Goal: Task Accomplishment & Management: Use online tool/utility

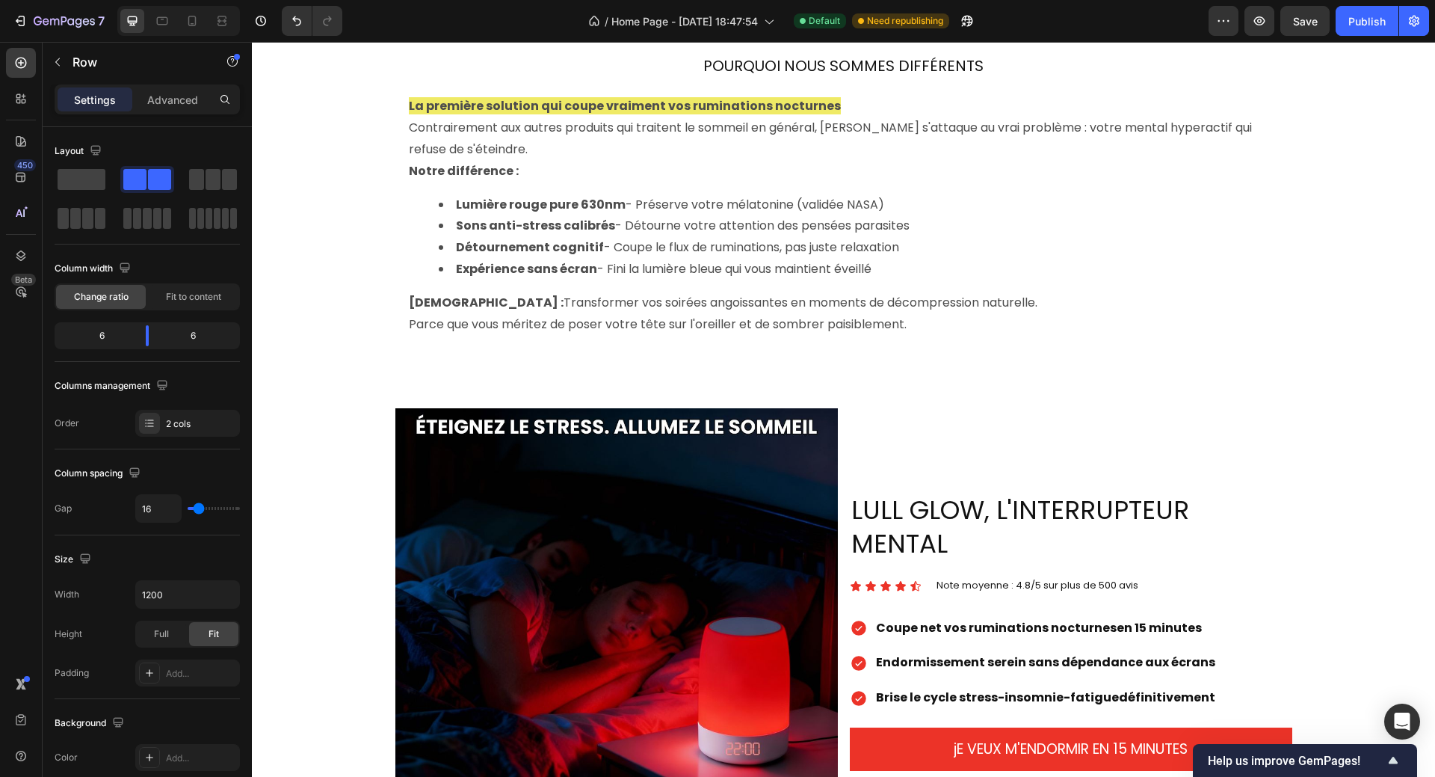
scroll to position [1046, 0]
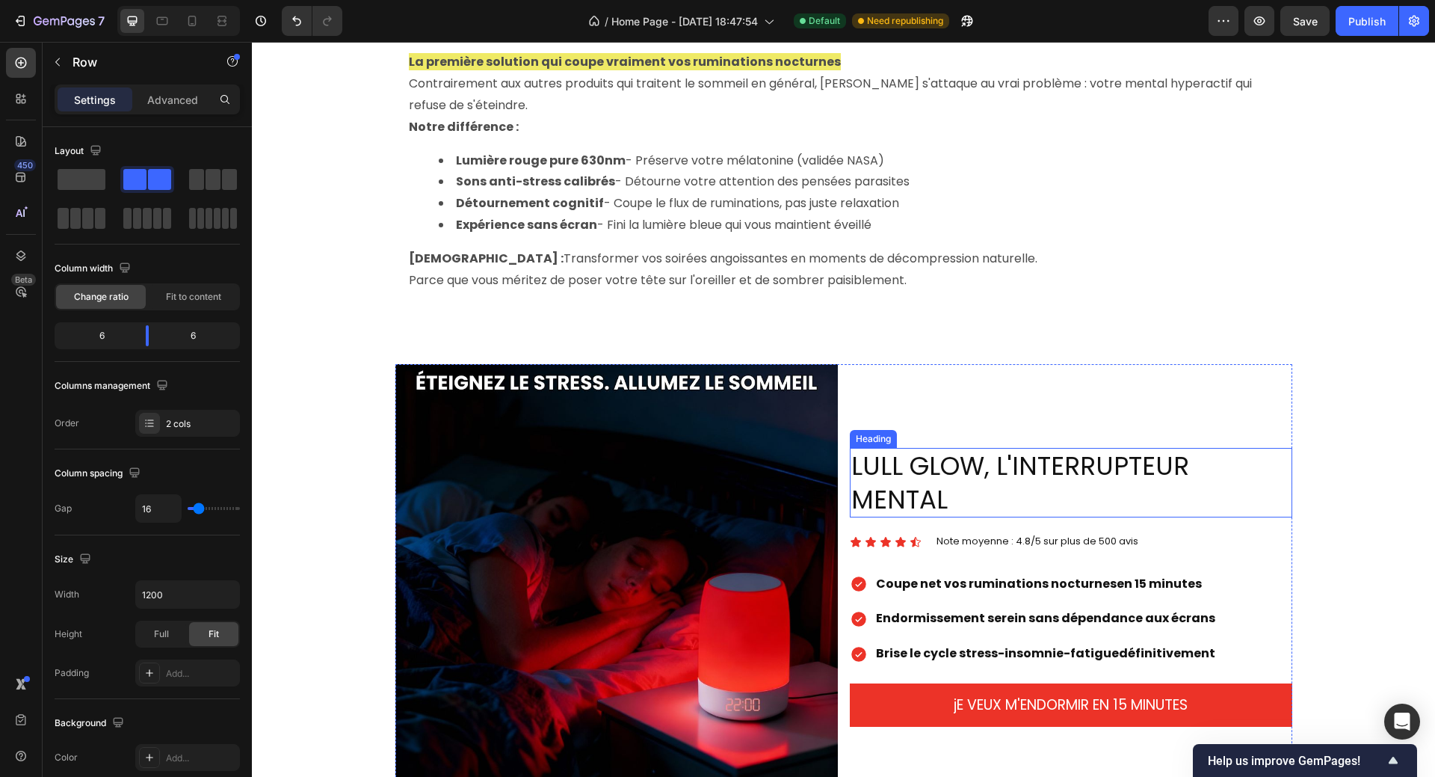
click at [954, 458] on h2 "LULL GLOW, L'INTERRUPTEUR MENTAL" at bounding box center [1071, 482] width 442 height 69
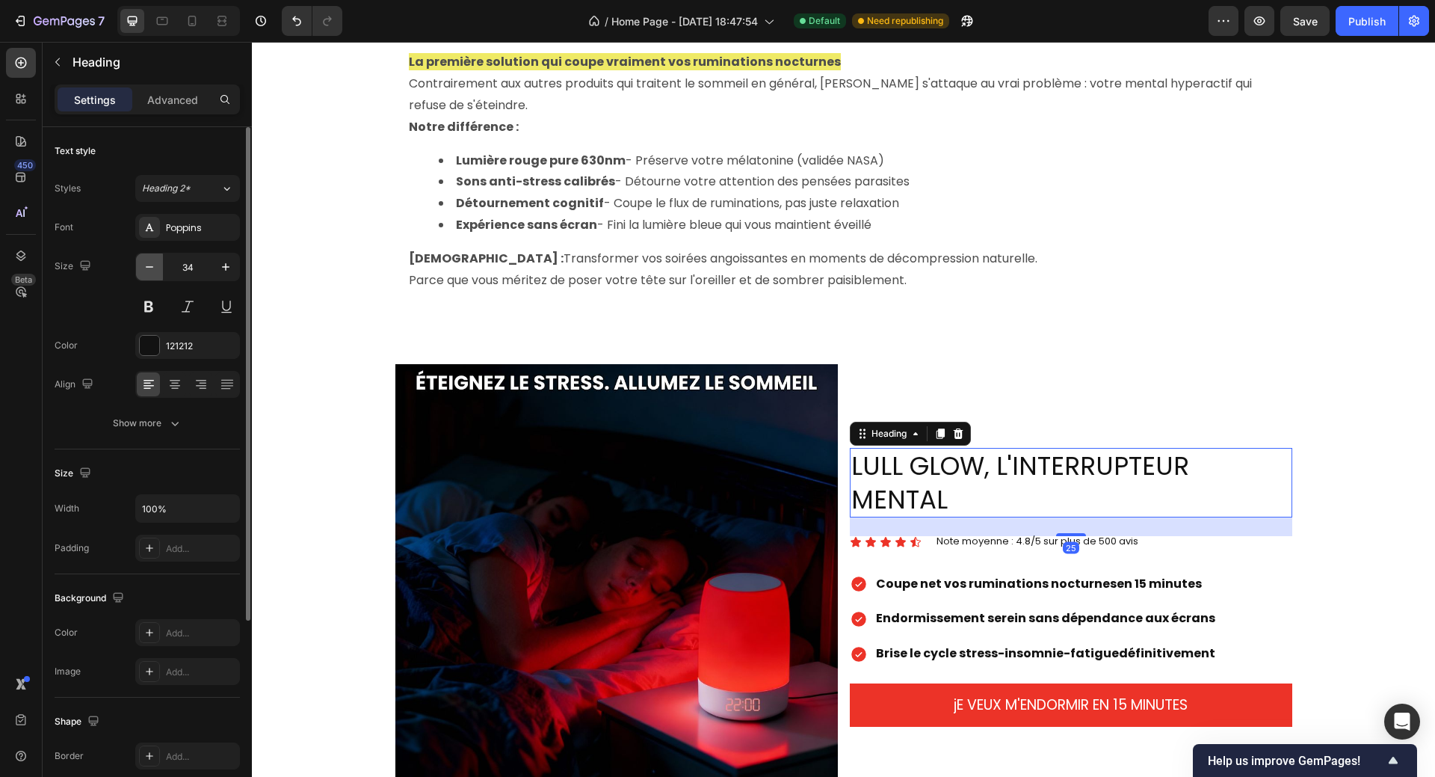
click at [153, 270] on icon "button" at bounding box center [149, 266] width 15 height 15
click at [152, 270] on icon "button" at bounding box center [149, 266] width 15 height 15
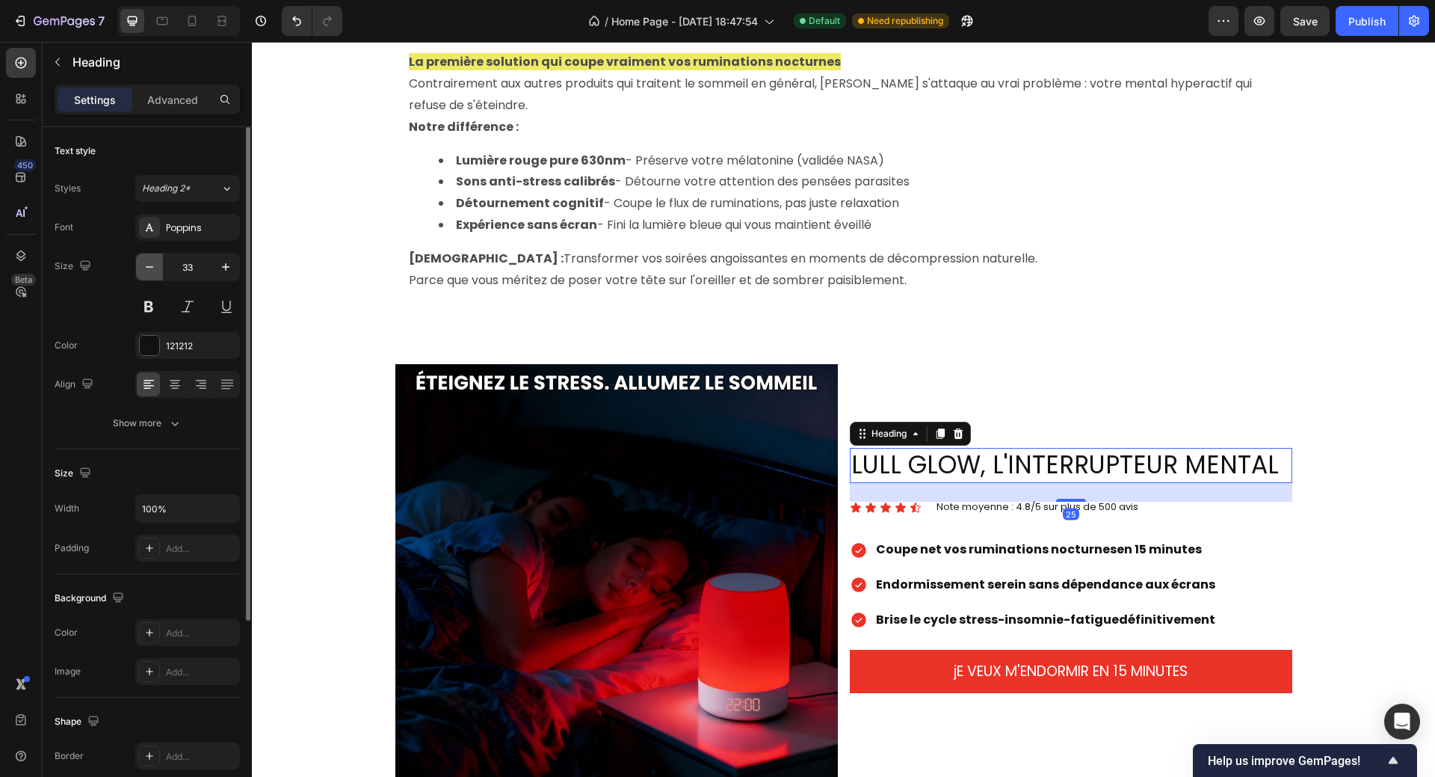
click at [152, 270] on icon "button" at bounding box center [149, 266] width 15 height 15
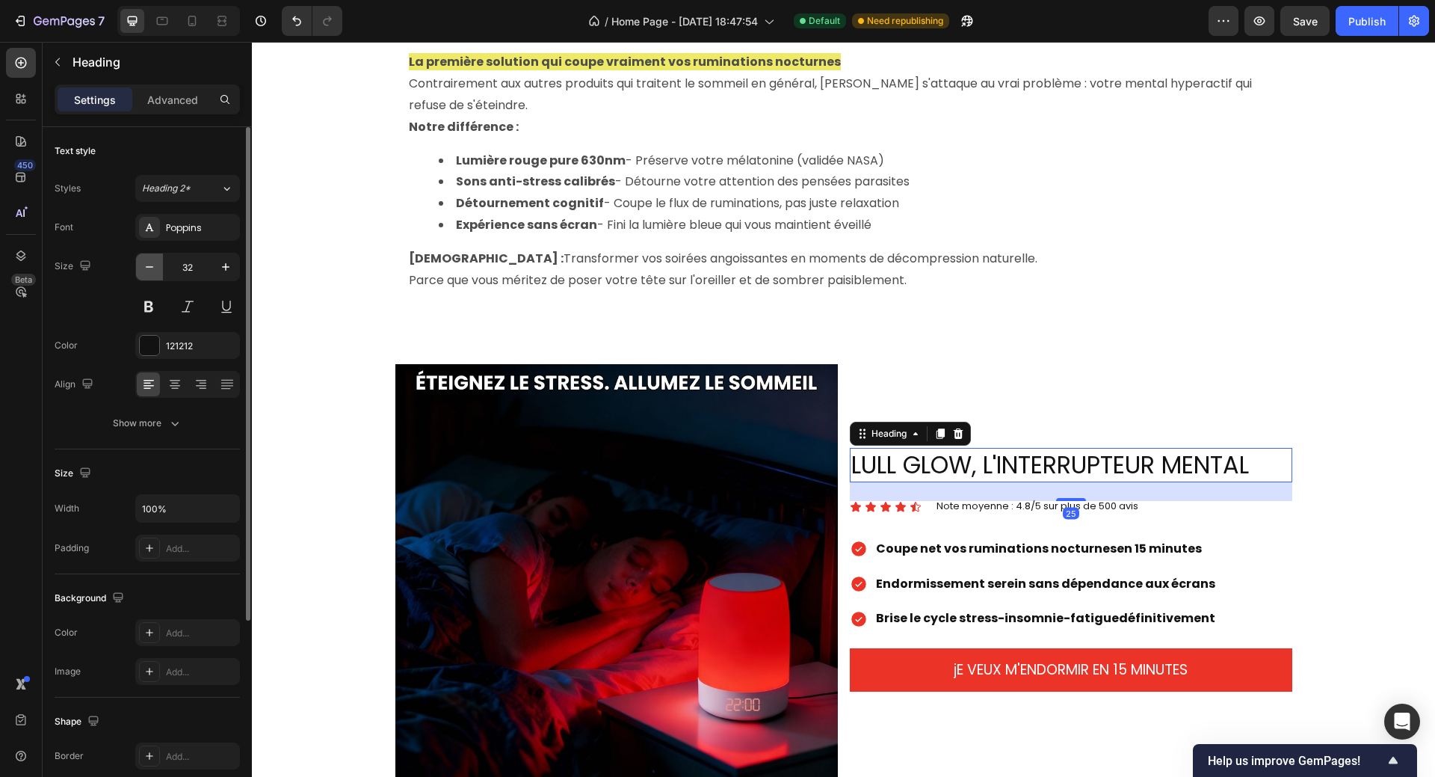
click at [152, 270] on icon "button" at bounding box center [149, 266] width 15 height 15
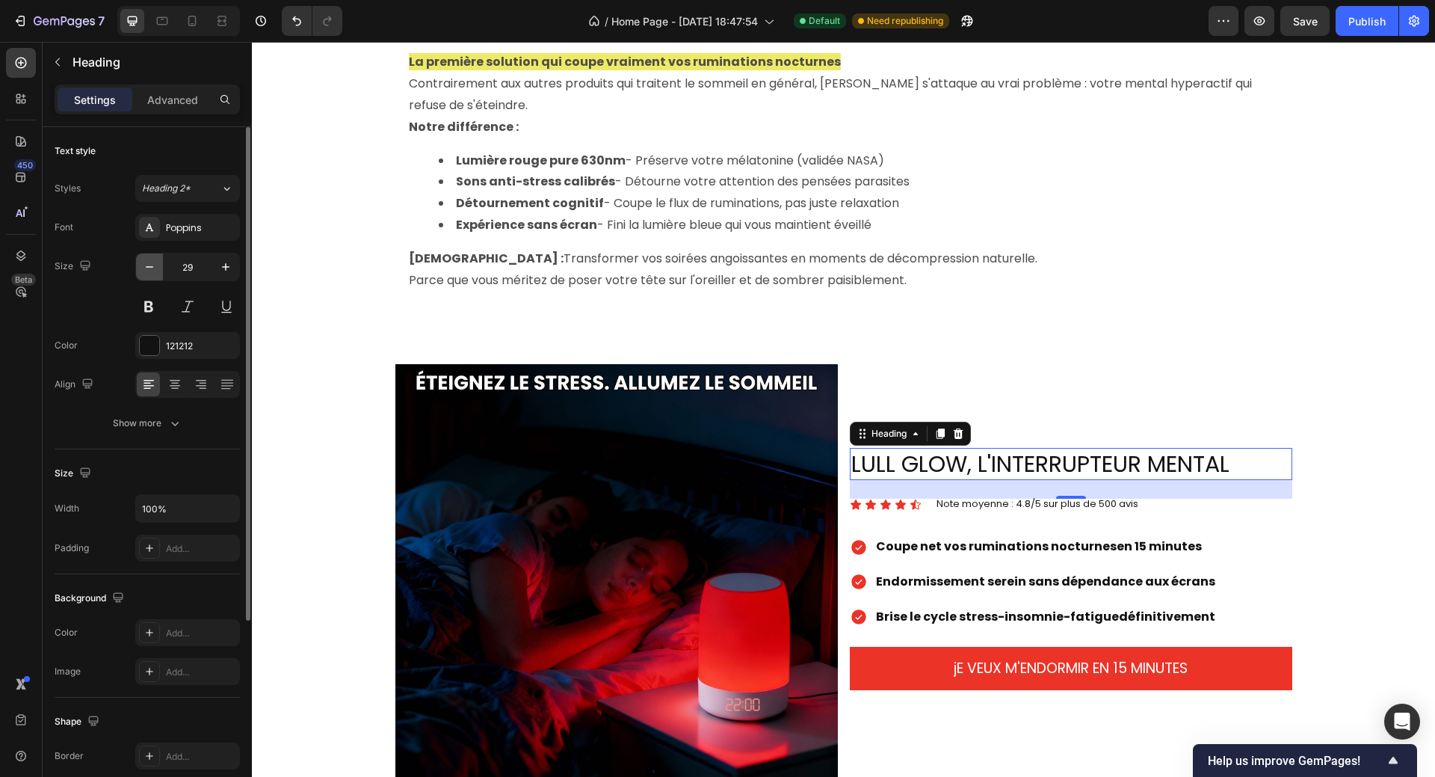
click at [152, 270] on icon "button" at bounding box center [149, 266] width 15 height 15
click at [152, 271] on icon "button" at bounding box center [149, 266] width 15 height 15
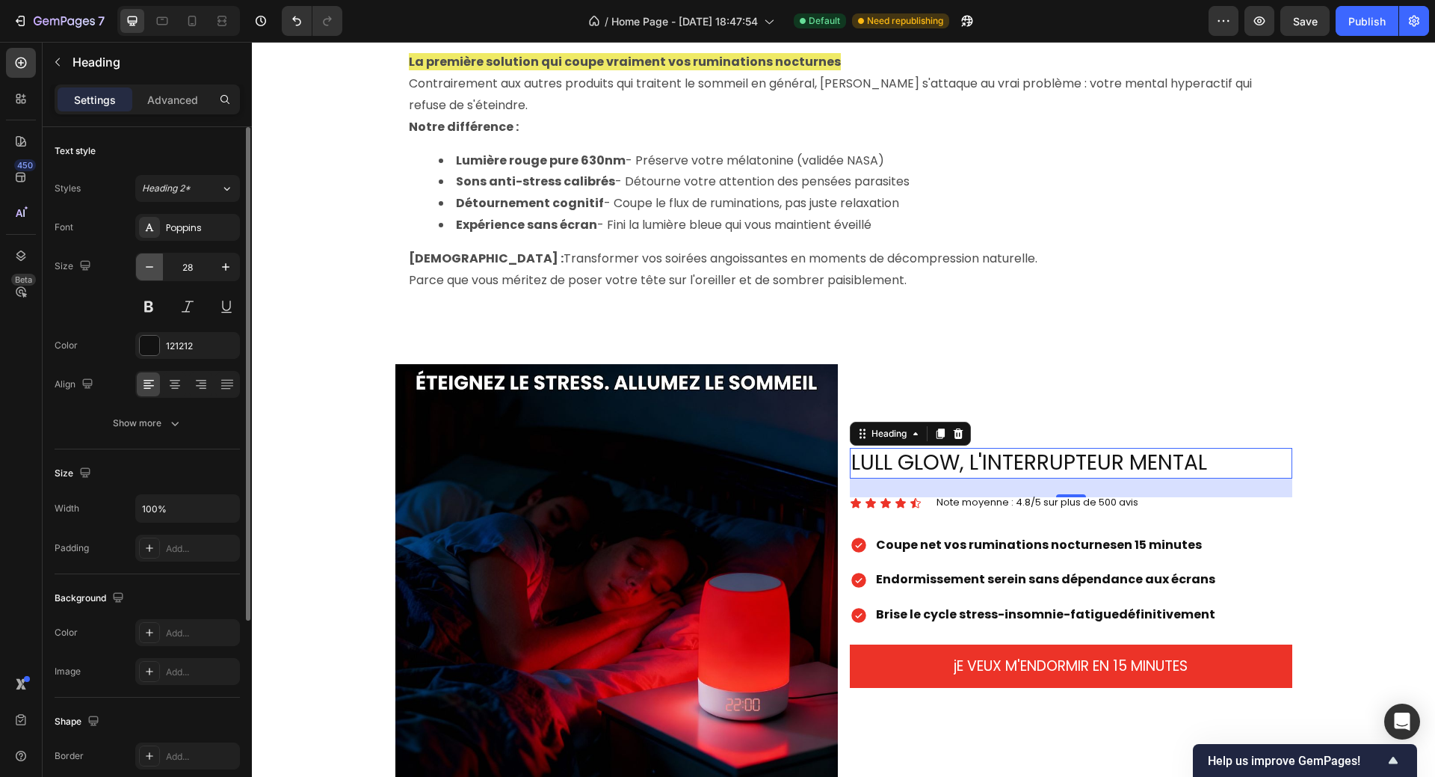
click at [152, 271] on icon "button" at bounding box center [149, 266] width 15 height 15
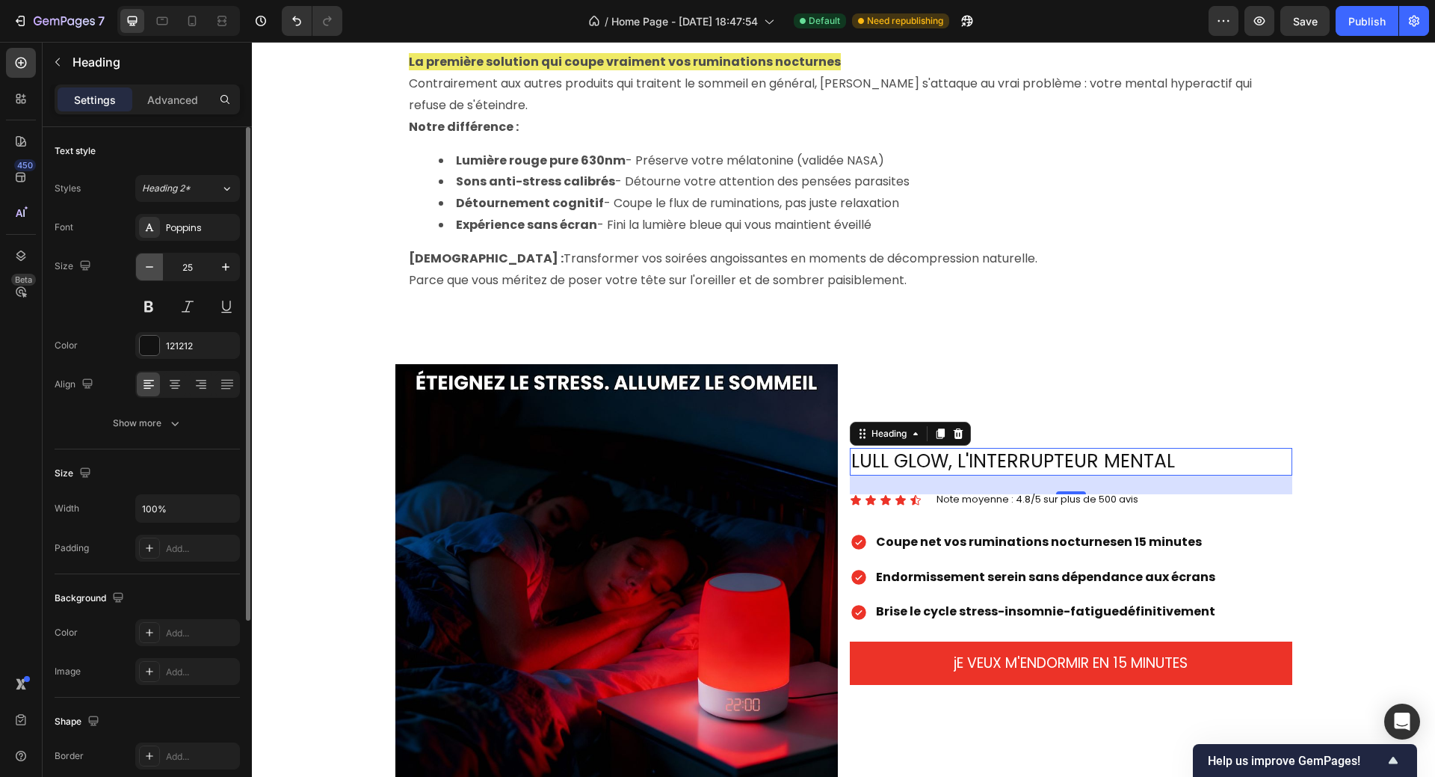
click at [152, 271] on icon "button" at bounding box center [149, 266] width 15 height 15
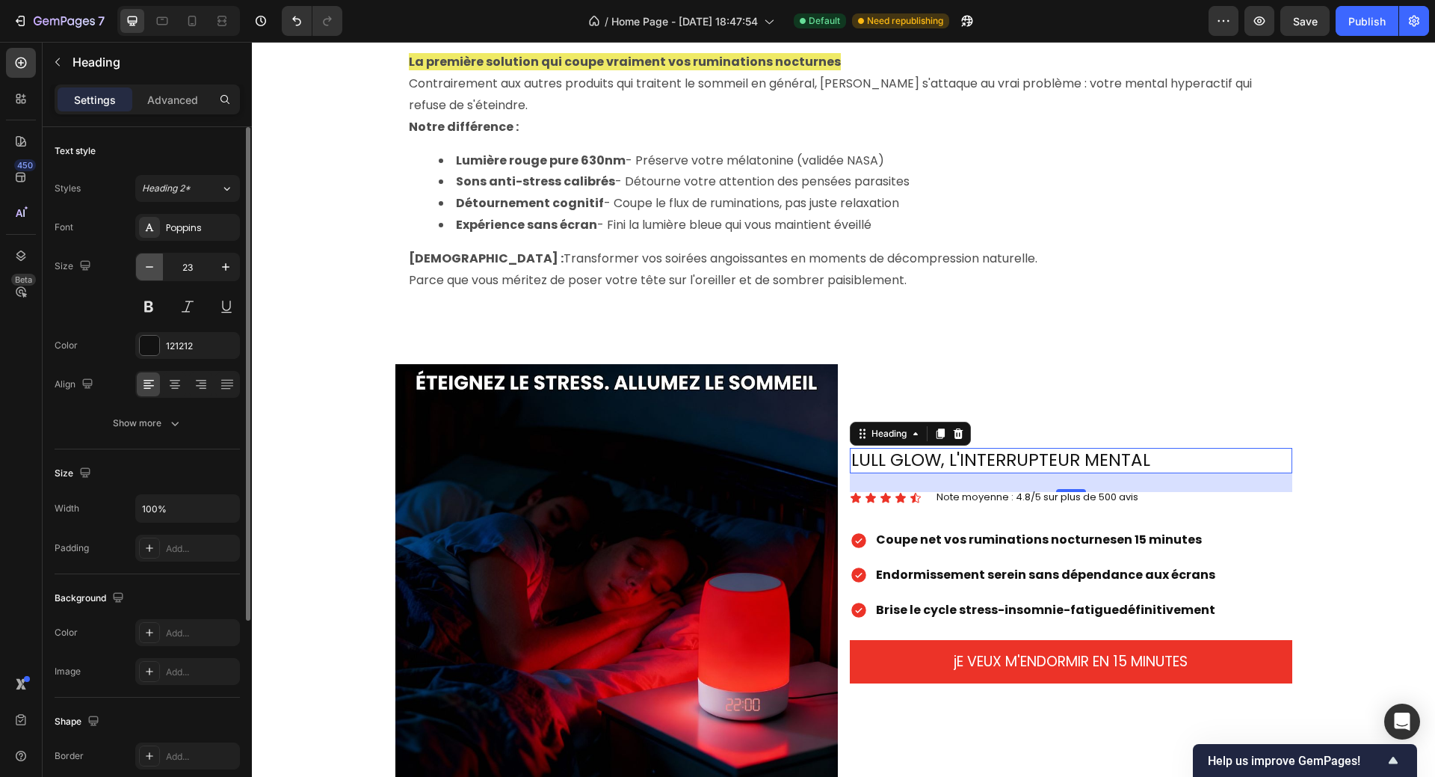
click at [152, 271] on icon "button" at bounding box center [149, 266] width 15 height 15
click at [223, 265] on icon "button" at bounding box center [225, 266] width 15 height 15
click at [223, 263] on icon "button" at bounding box center [225, 266] width 15 height 15
type input "24"
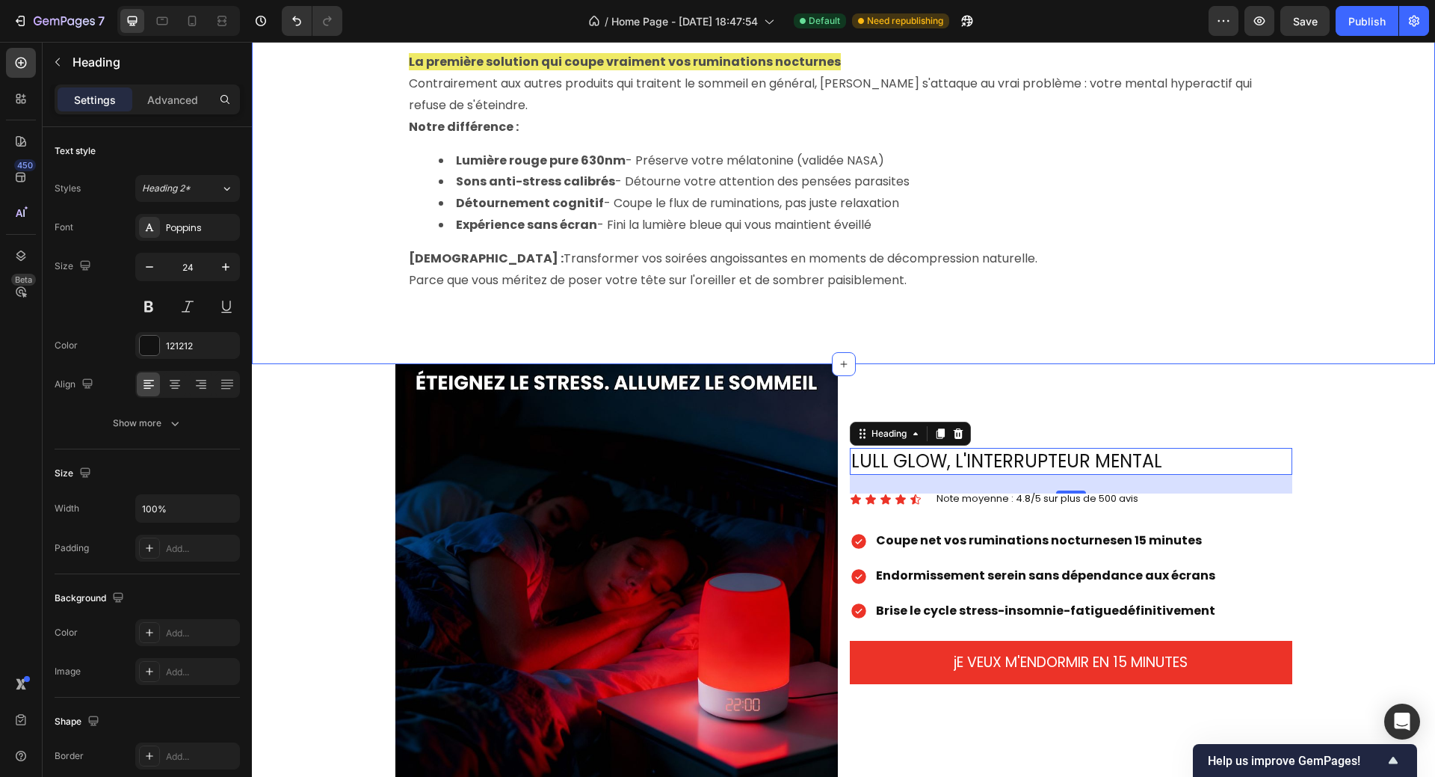
click at [1116, 326] on div "TÉMOIGNAGES CLIENTS Heading Icon Icon Icon Icon Icon Icon List 4.8/5 sur plus d…" at bounding box center [843, 37] width 1183 height 655
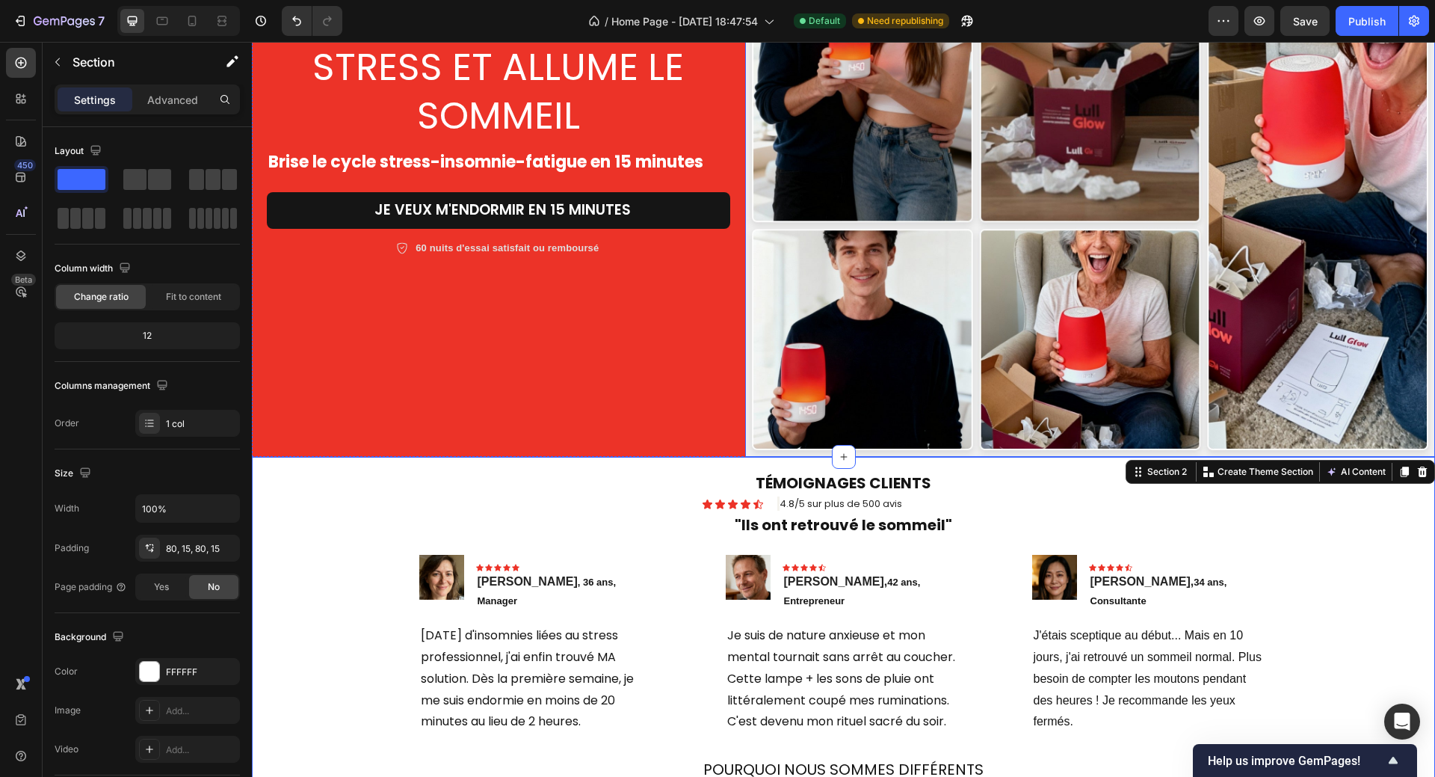
scroll to position [374, 0]
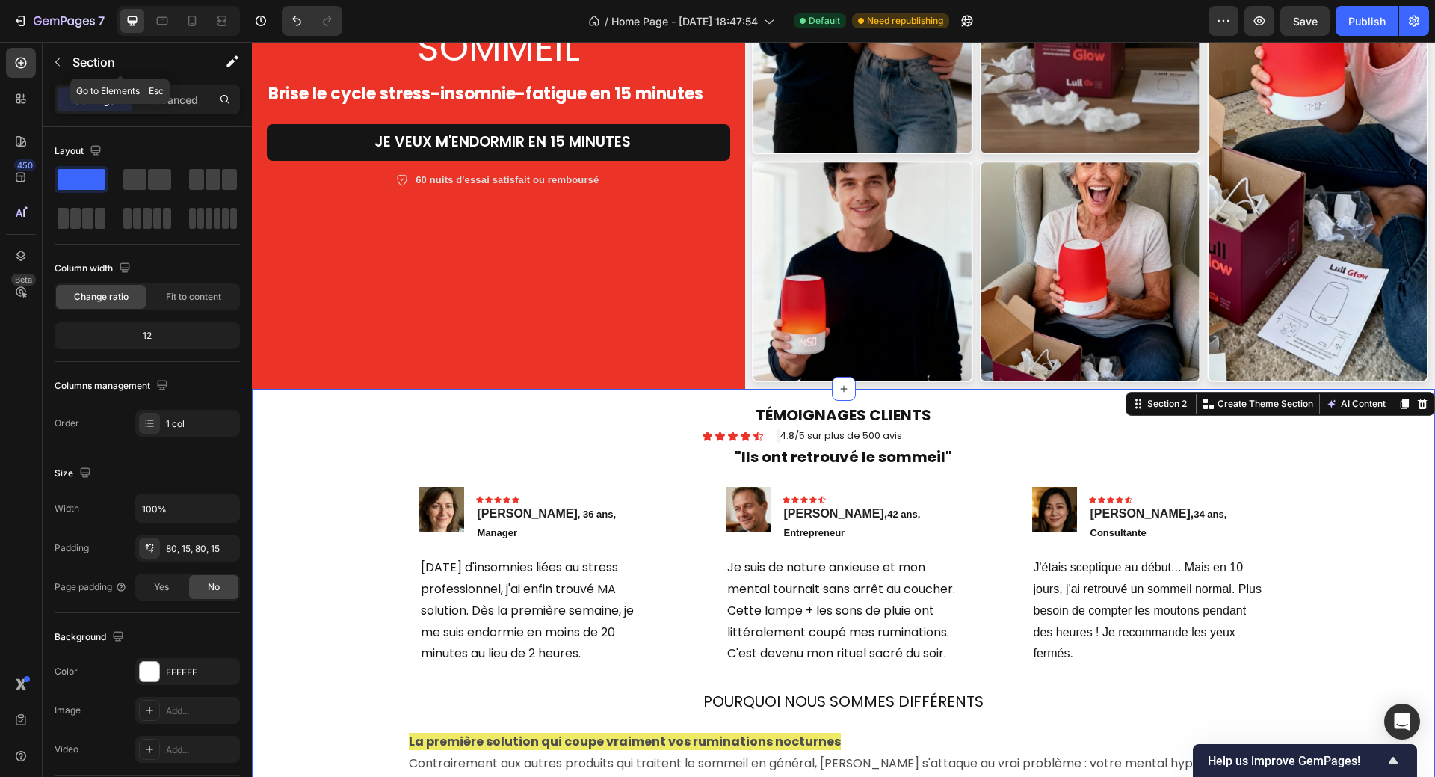
click at [58, 64] on icon "button" at bounding box center [57, 62] width 4 height 8
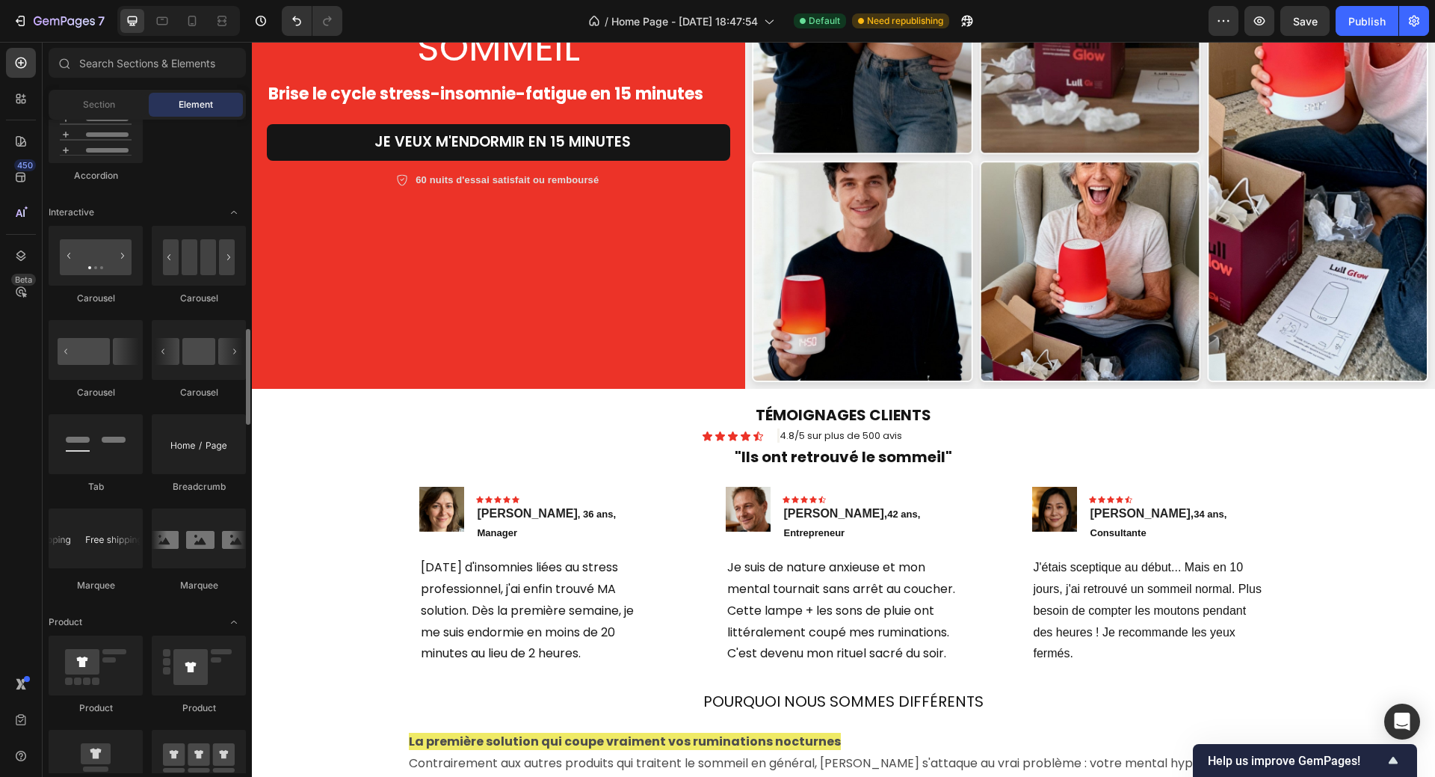
scroll to position [1495, 0]
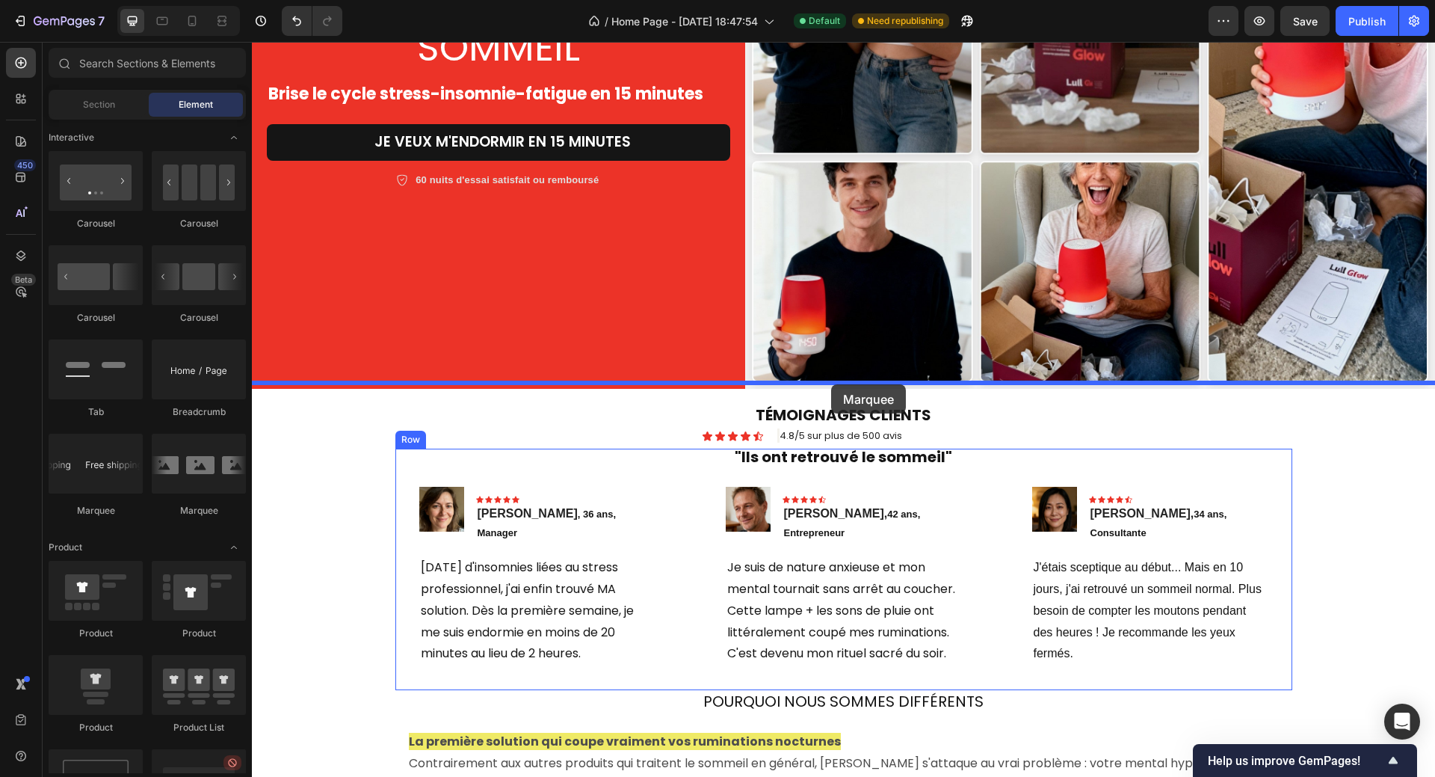
drag, startPoint x: 453, startPoint y: 521, endPoint x: 831, endPoint y: 384, distance: 402.2
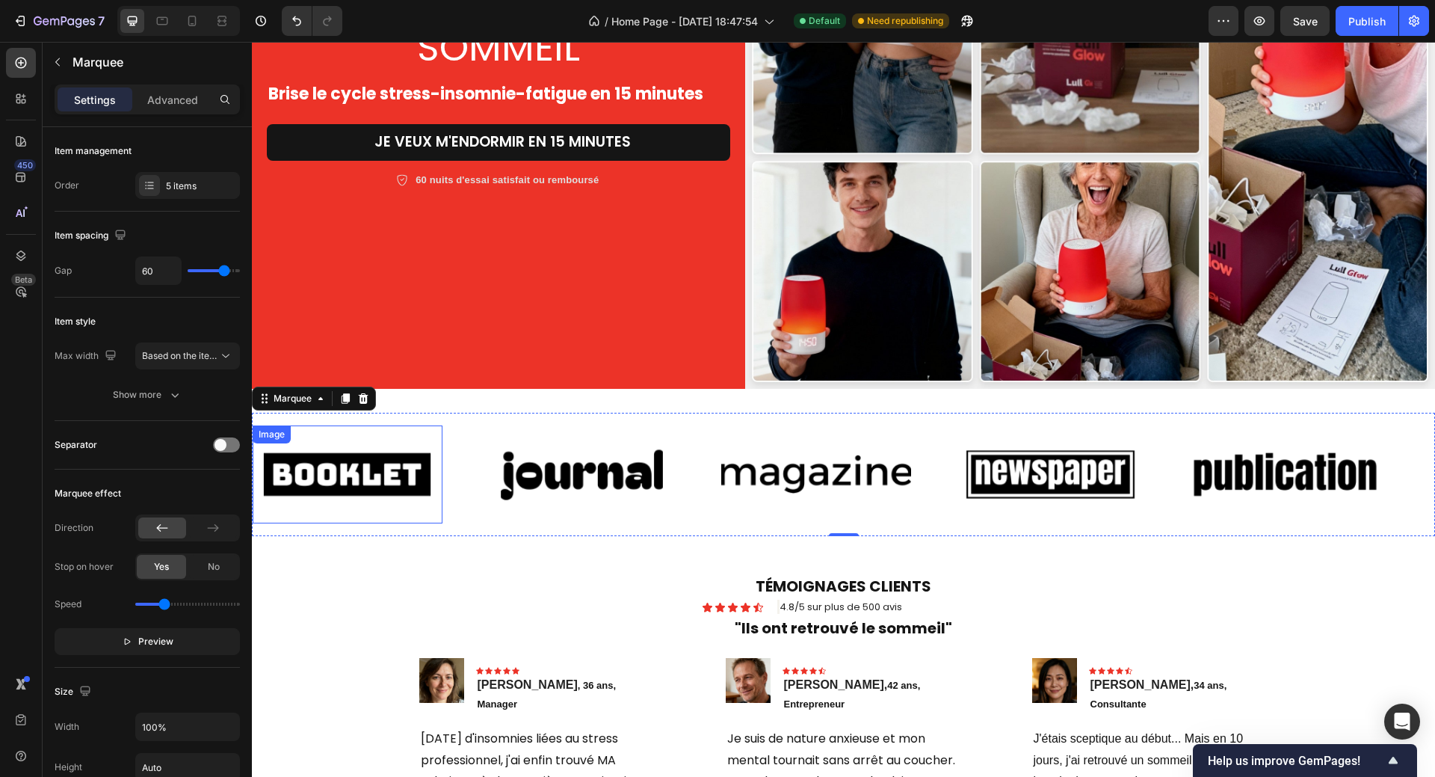
click at [386, 466] on img at bounding box center [348, 474] width 190 height 80
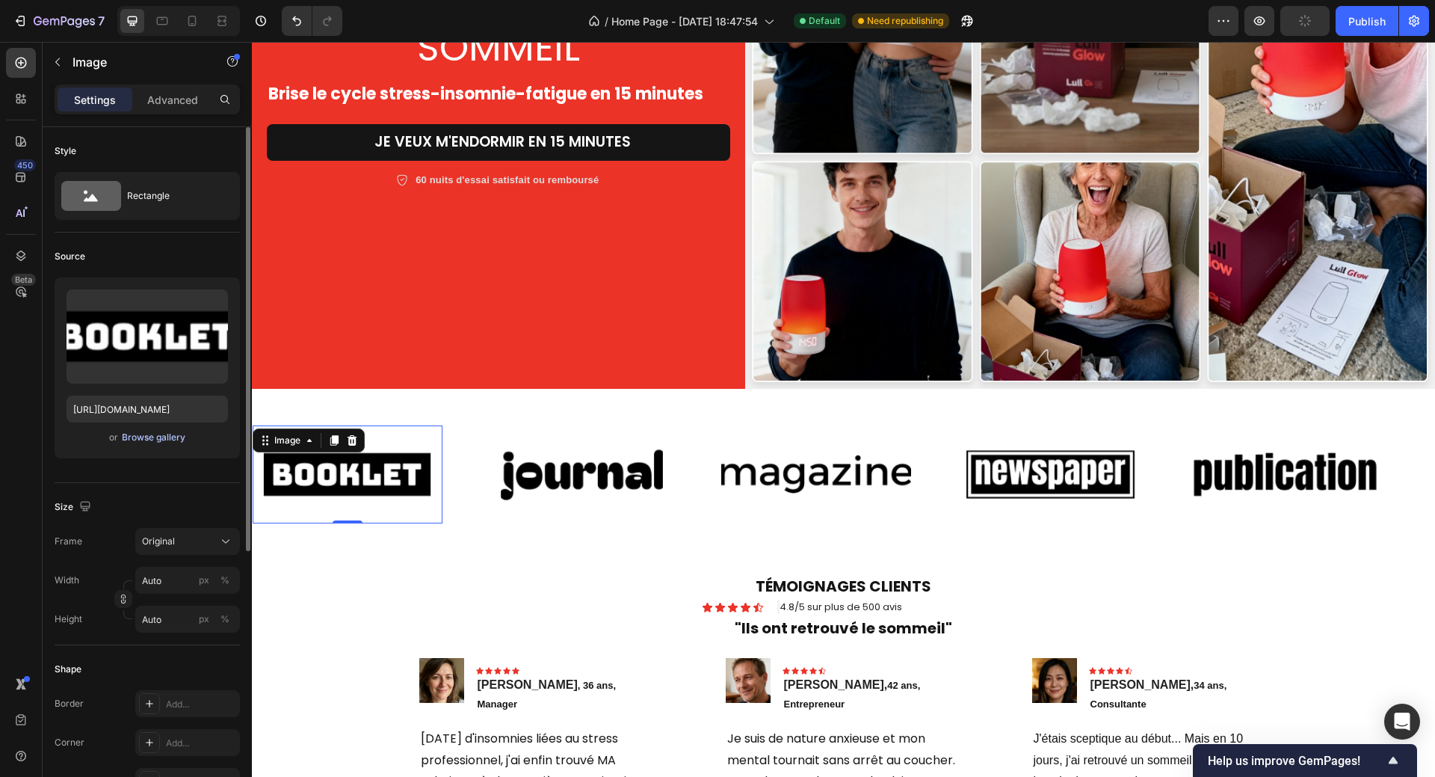
click at [149, 435] on div "Browse gallery" at bounding box center [154, 437] width 64 height 13
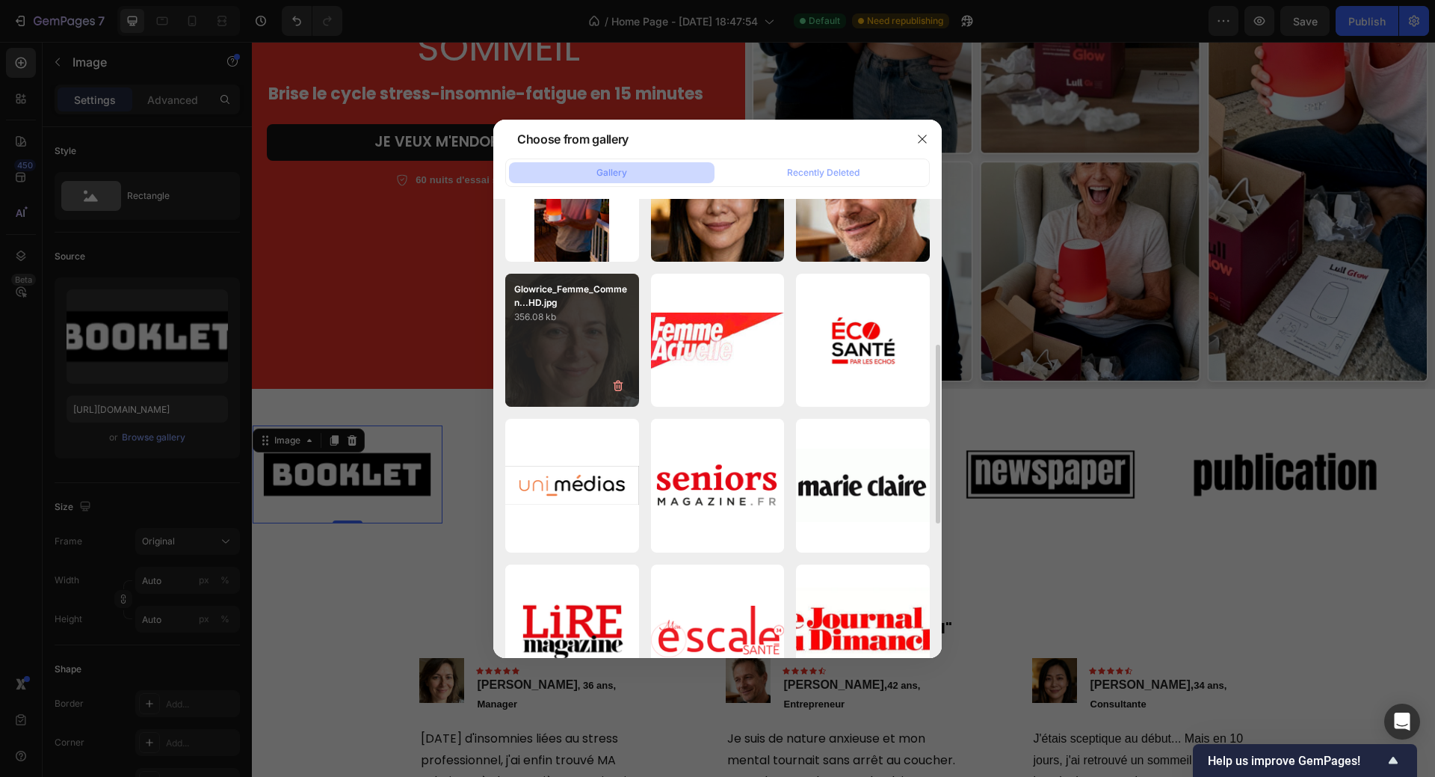
scroll to position [448, 0]
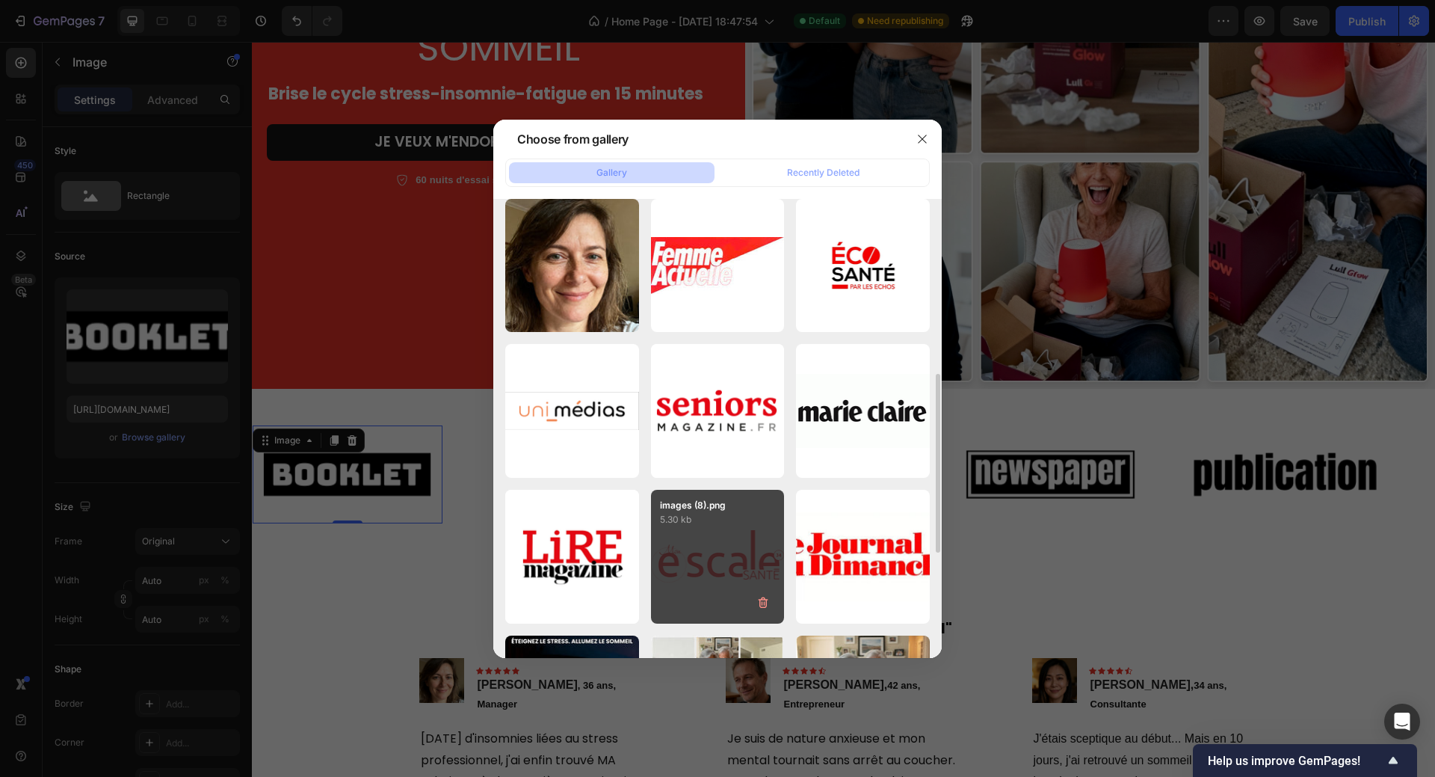
click at [721, 554] on div "images (8).png 5.30 kb" at bounding box center [718, 557] width 134 height 134
type input "[URL][DOMAIN_NAME]"
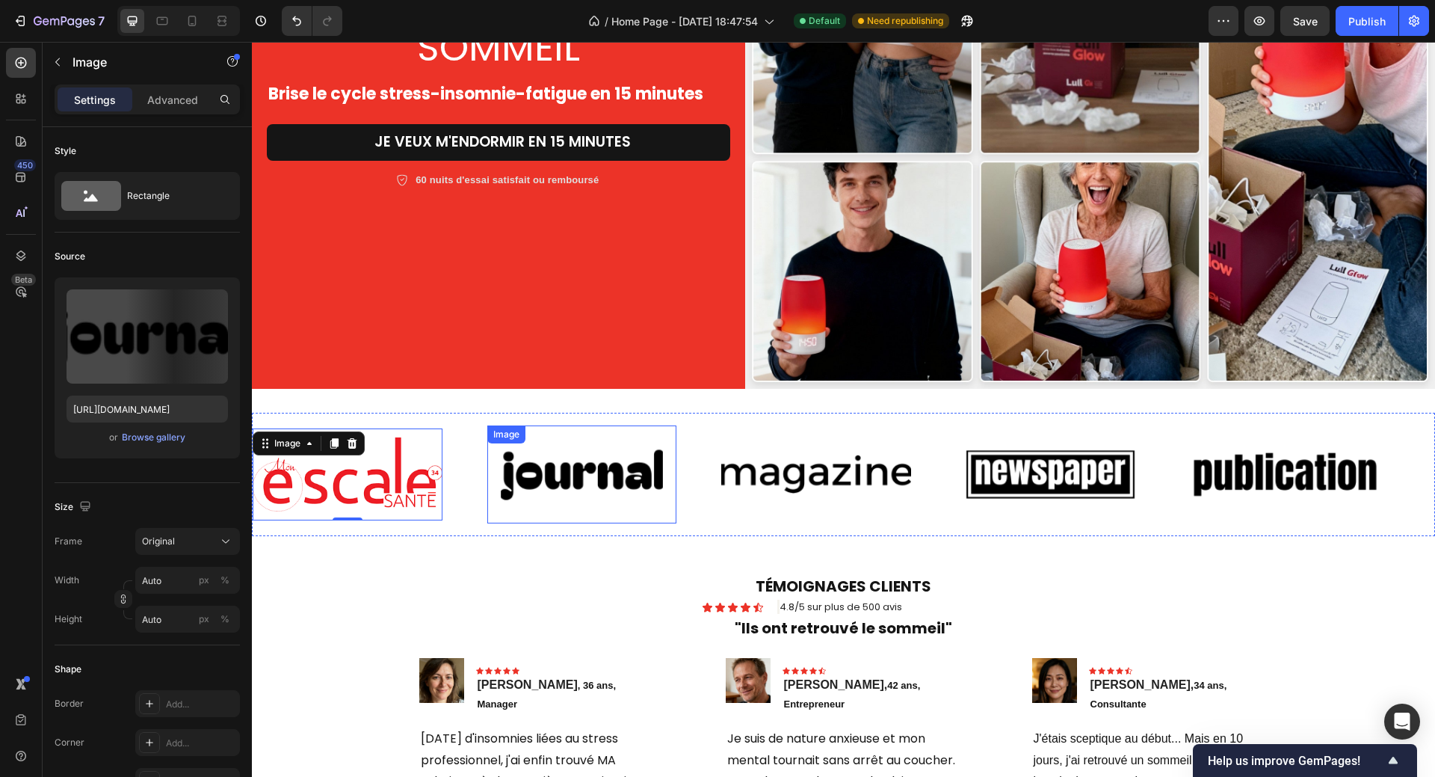
click at [587, 470] on img at bounding box center [582, 474] width 190 height 80
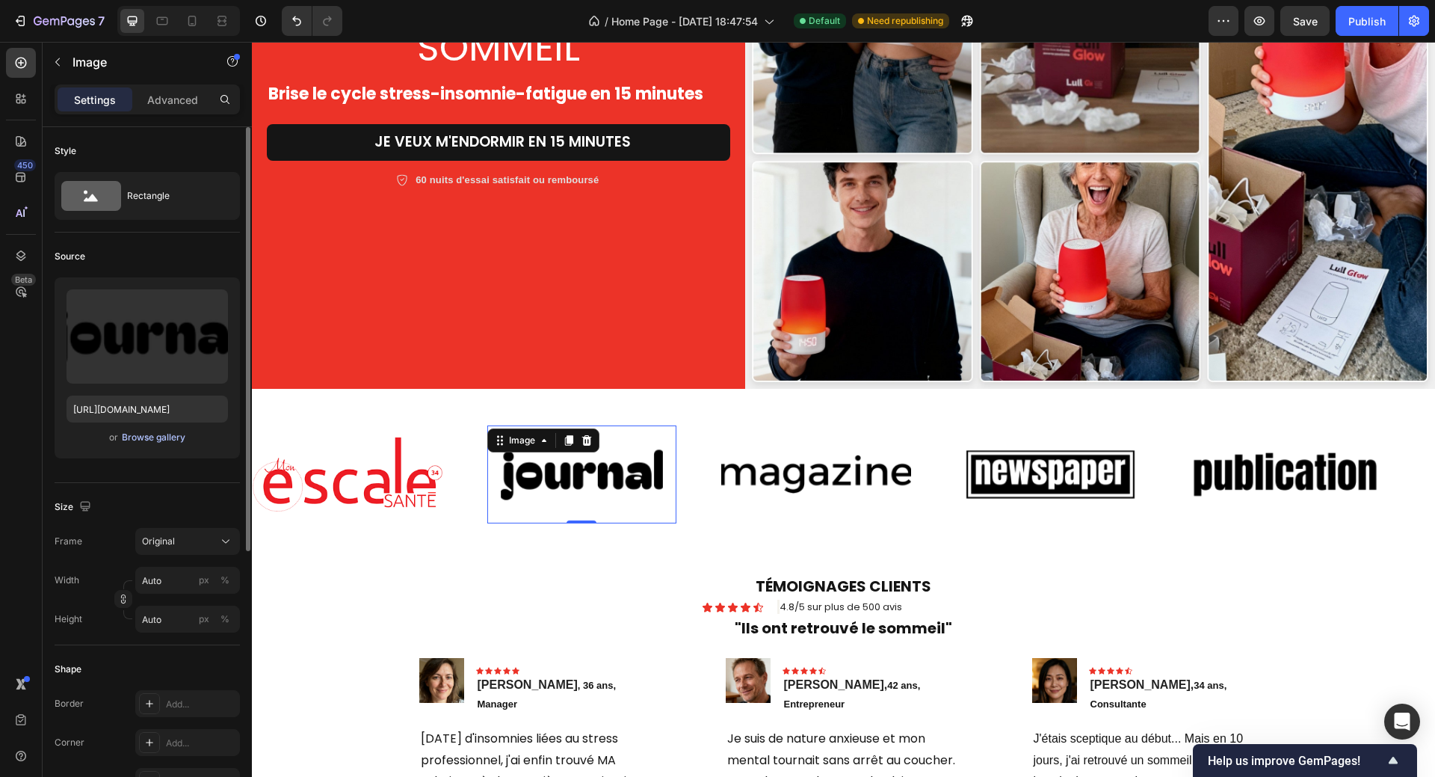
click at [149, 436] on div "Browse gallery" at bounding box center [154, 437] width 64 height 13
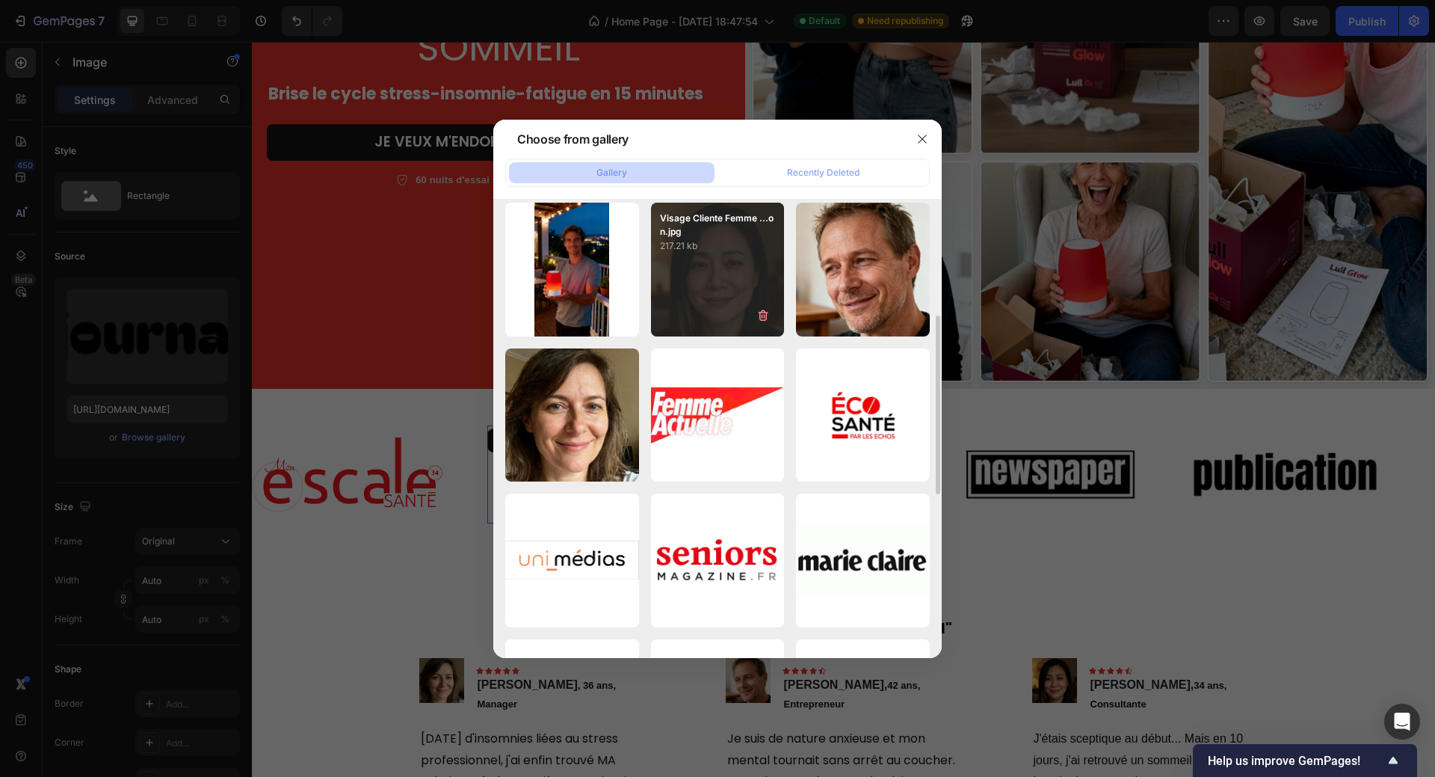
scroll to position [374, 0]
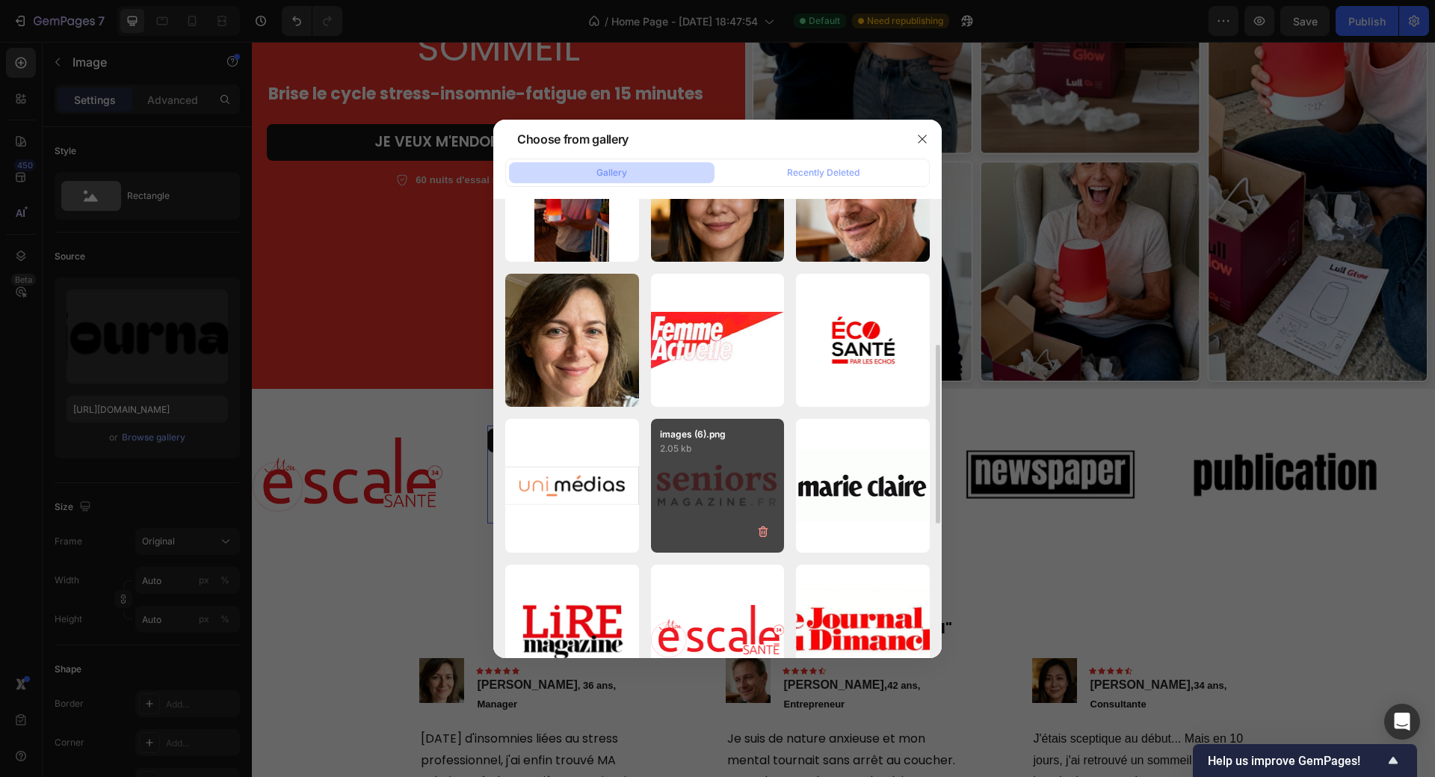
click at [751, 490] on div "images (6).png 2.05 kb" at bounding box center [718, 486] width 134 height 134
type input "[URL][DOMAIN_NAME]"
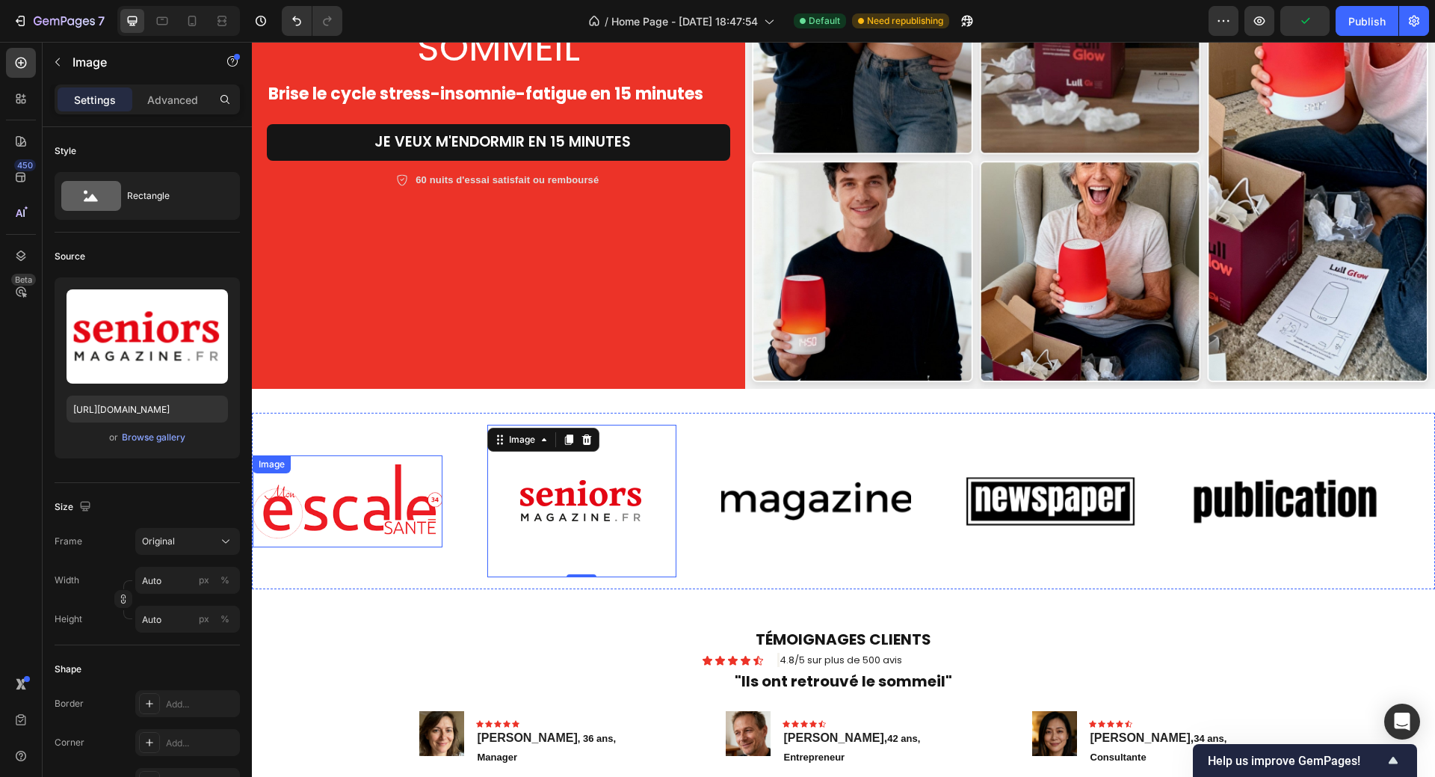
click at [332, 500] on img at bounding box center [348, 501] width 190 height 74
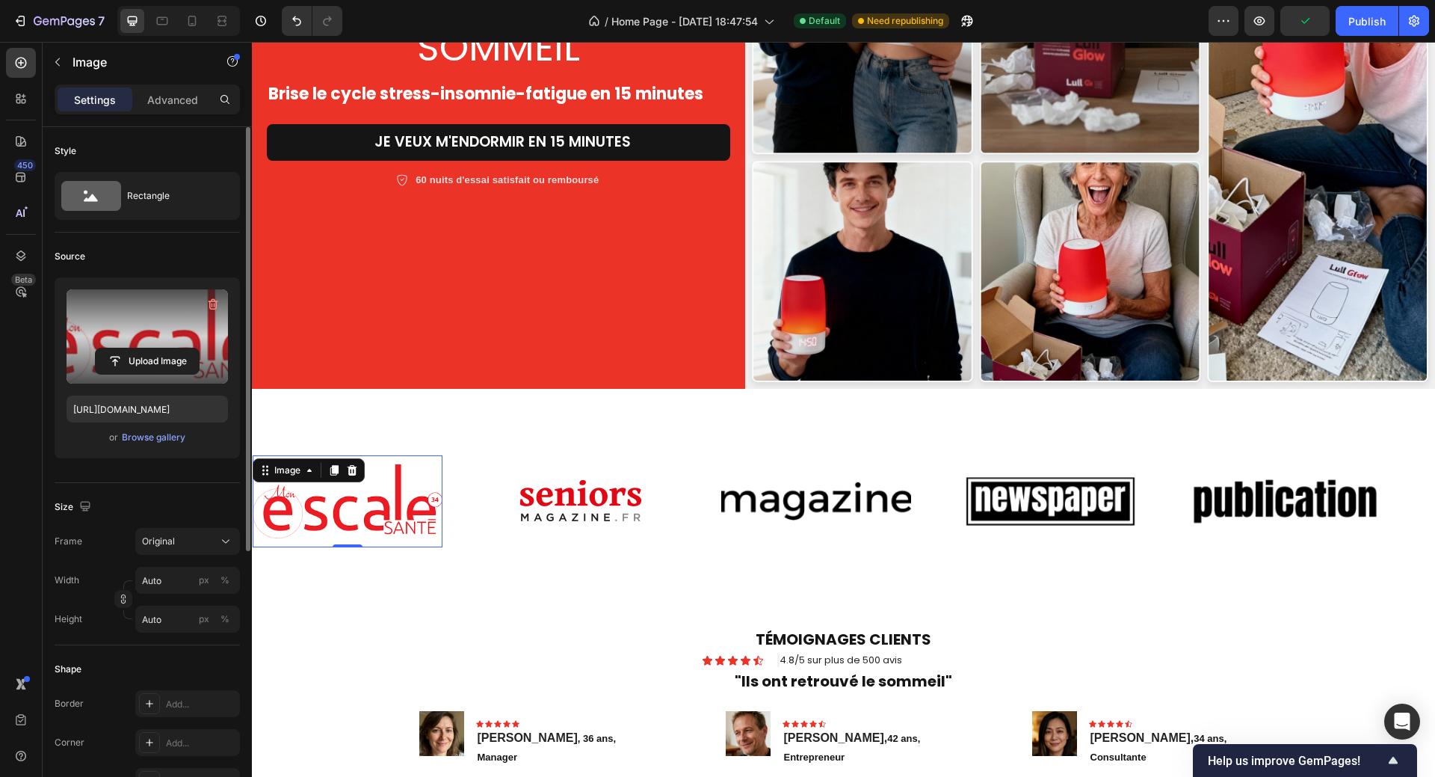
scroll to position [149, 0]
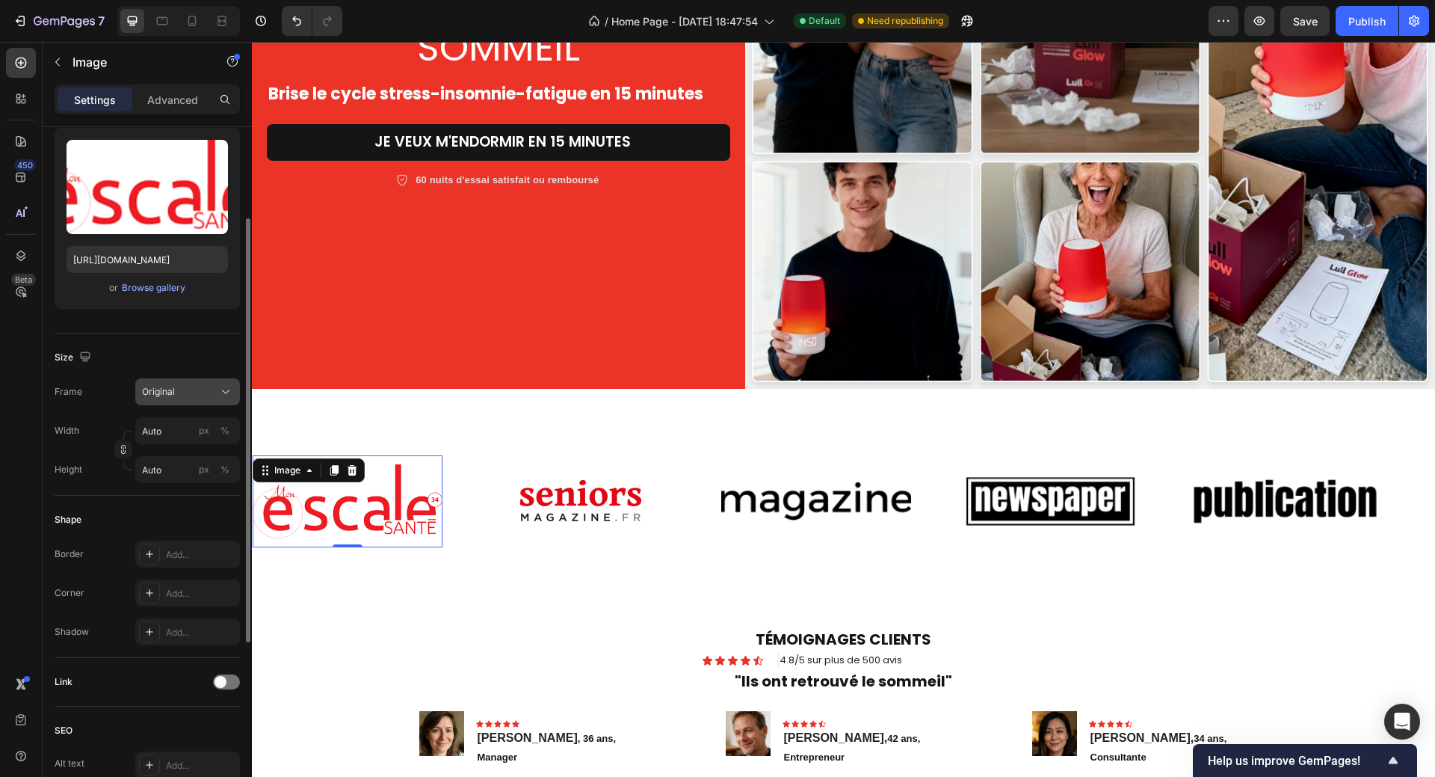
click at [201, 392] on div "Original" at bounding box center [178, 391] width 73 height 13
click at [303, 513] on img at bounding box center [348, 501] width 190 height 74
click at [149, 434] on input "Auto" at bounding box center [187, 430] width 105 height 27
click at [154, 463] on span "Full" at bounding box center [148, 466] width 15 height 13
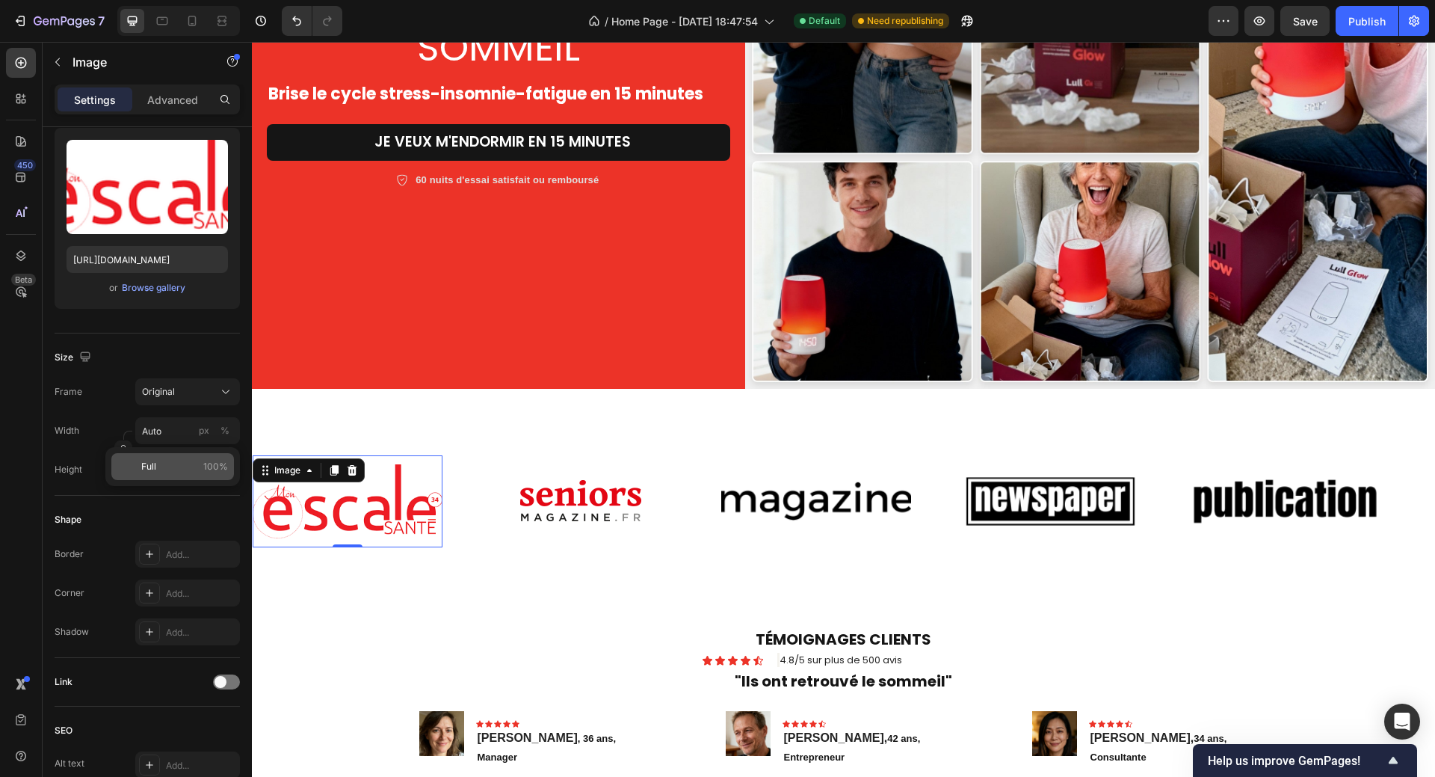
type input "100"
click at [154, 463] on input "px %" at bounding box center [187, 469] width 105 height 27
click at [161, 499] on p "Full 100%" at bounding box center [184, 505] width 87 height 13
type input "100"
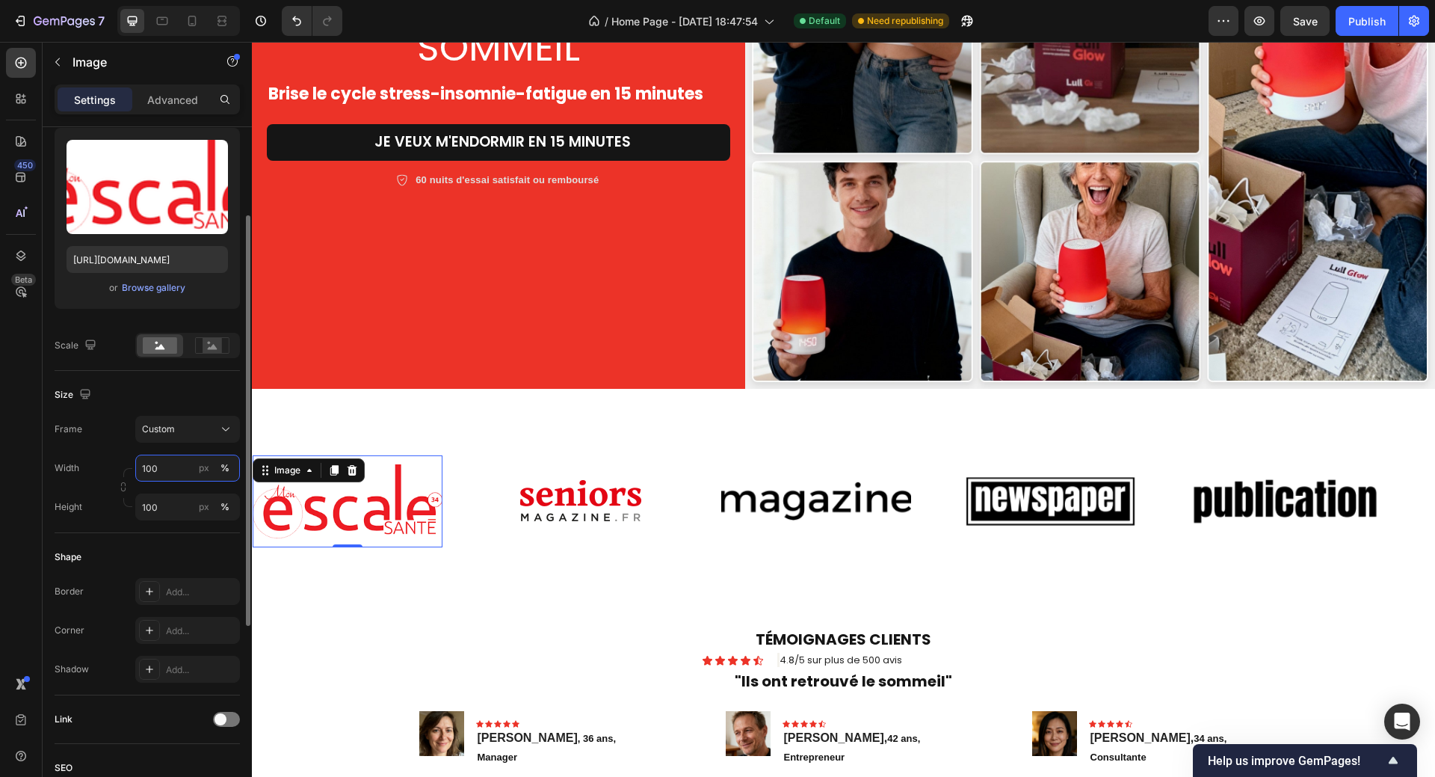
click at [158, 468] on input "100" at bounding box center [187, 467] width 105 height 27
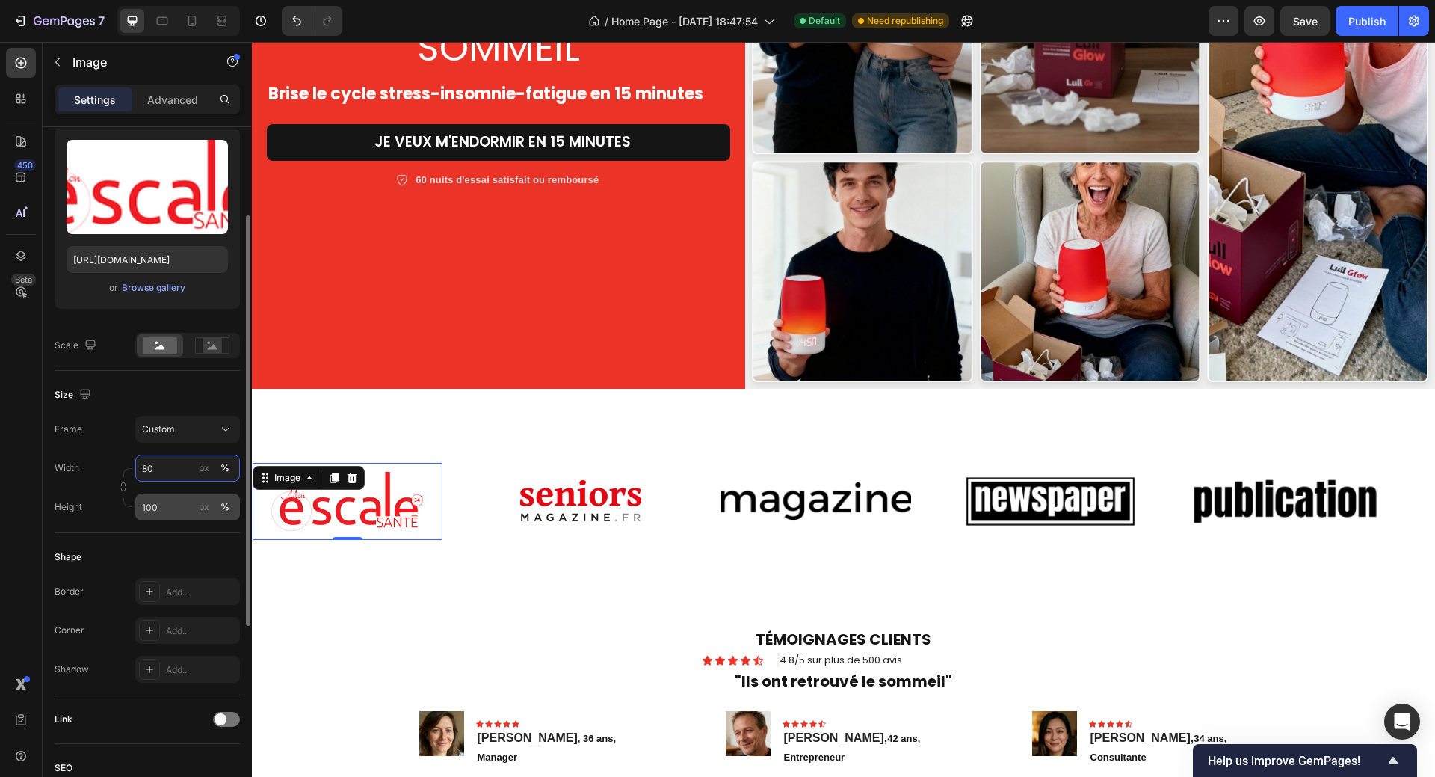
type input "80"
click at [161, 513] on input "100" at bounding box center [187, 506] width 105 height 27
type input "80"
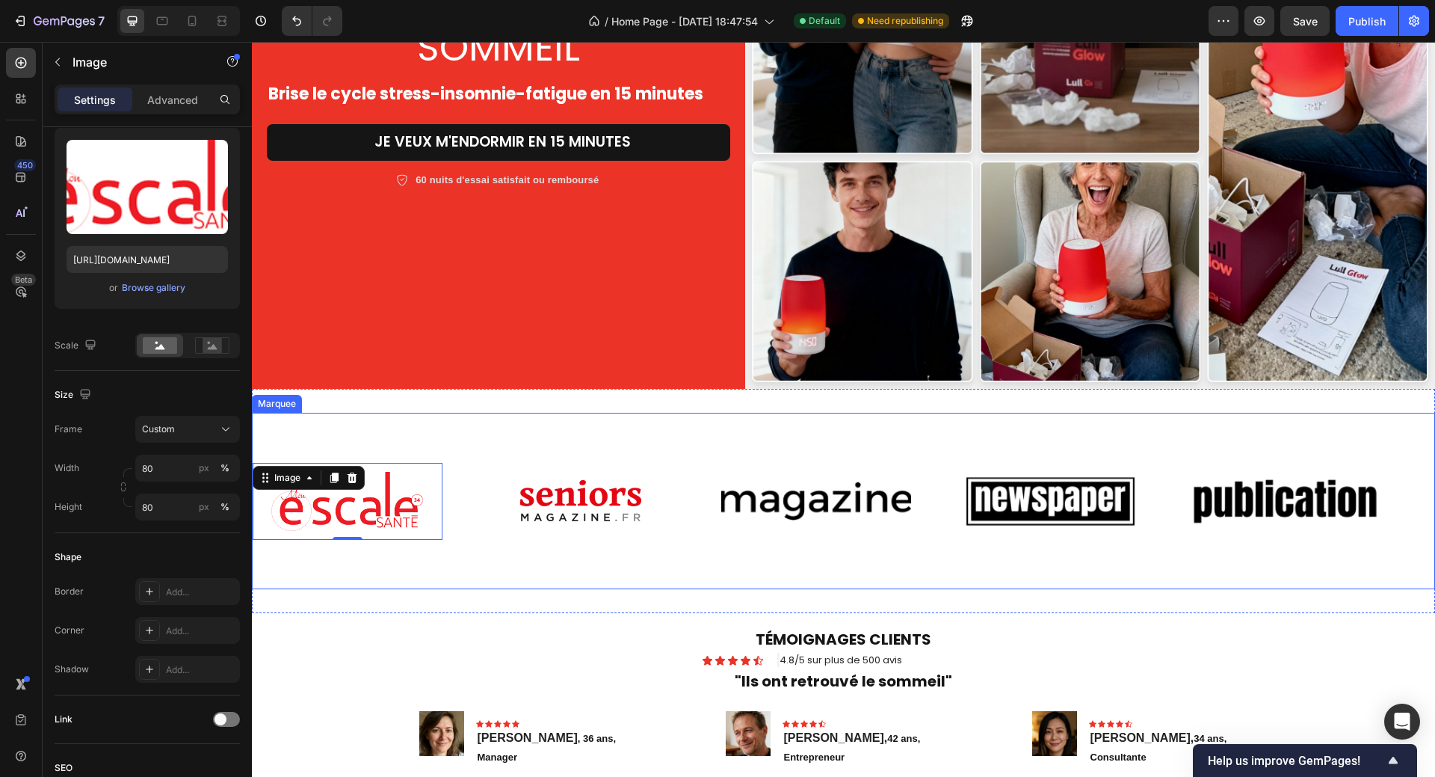
click at [366, 579] on div "Image 0 Image Image Image Image Image 0 Image Image Image Image Marquee" at bounding box center [843, 501] width 1183 height 176
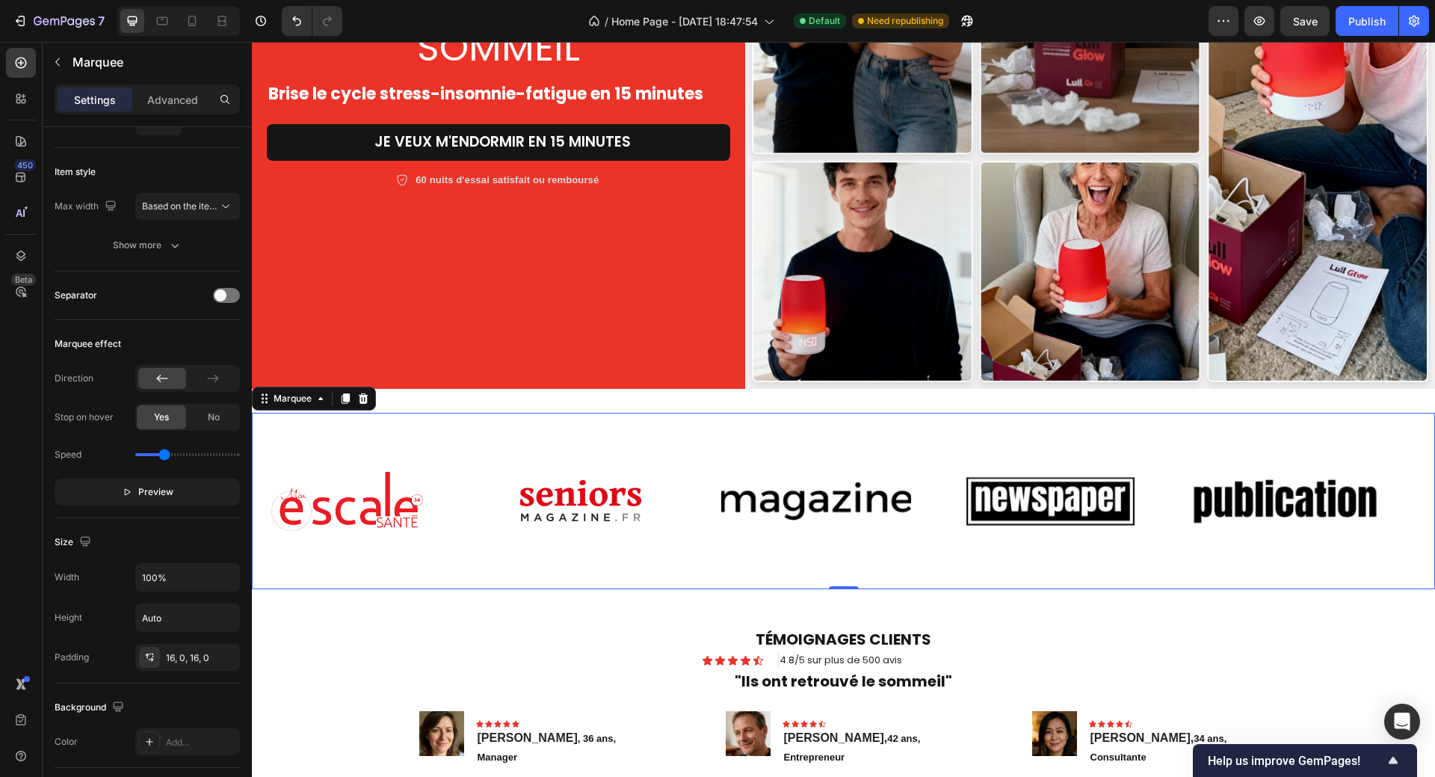
scroll to position [0, 0]
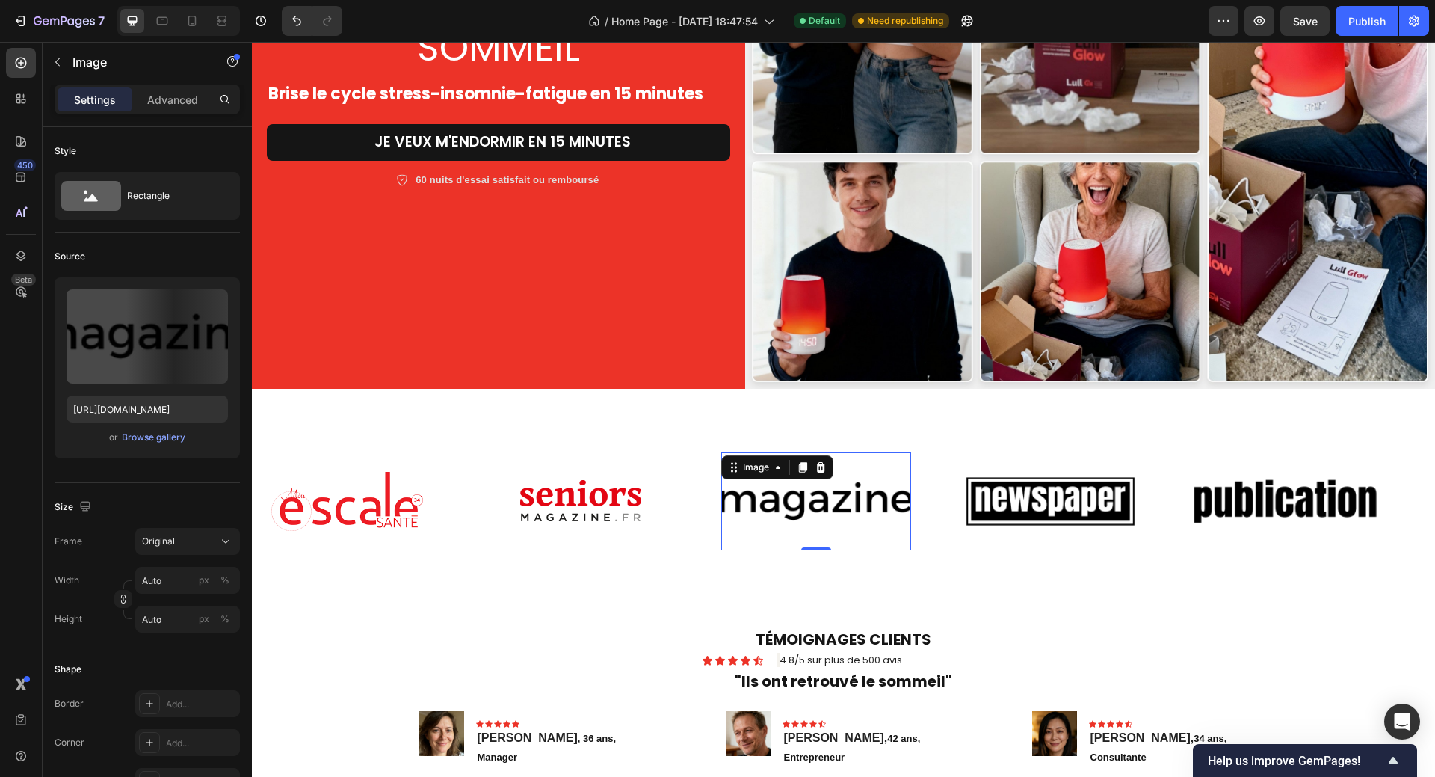
click at [818, 502] on img at bounding box center [816, 501] width 190 height 80
click at [139, 438] on div "Browse gallery" at bounding box center [154, 437] width 64 height 13
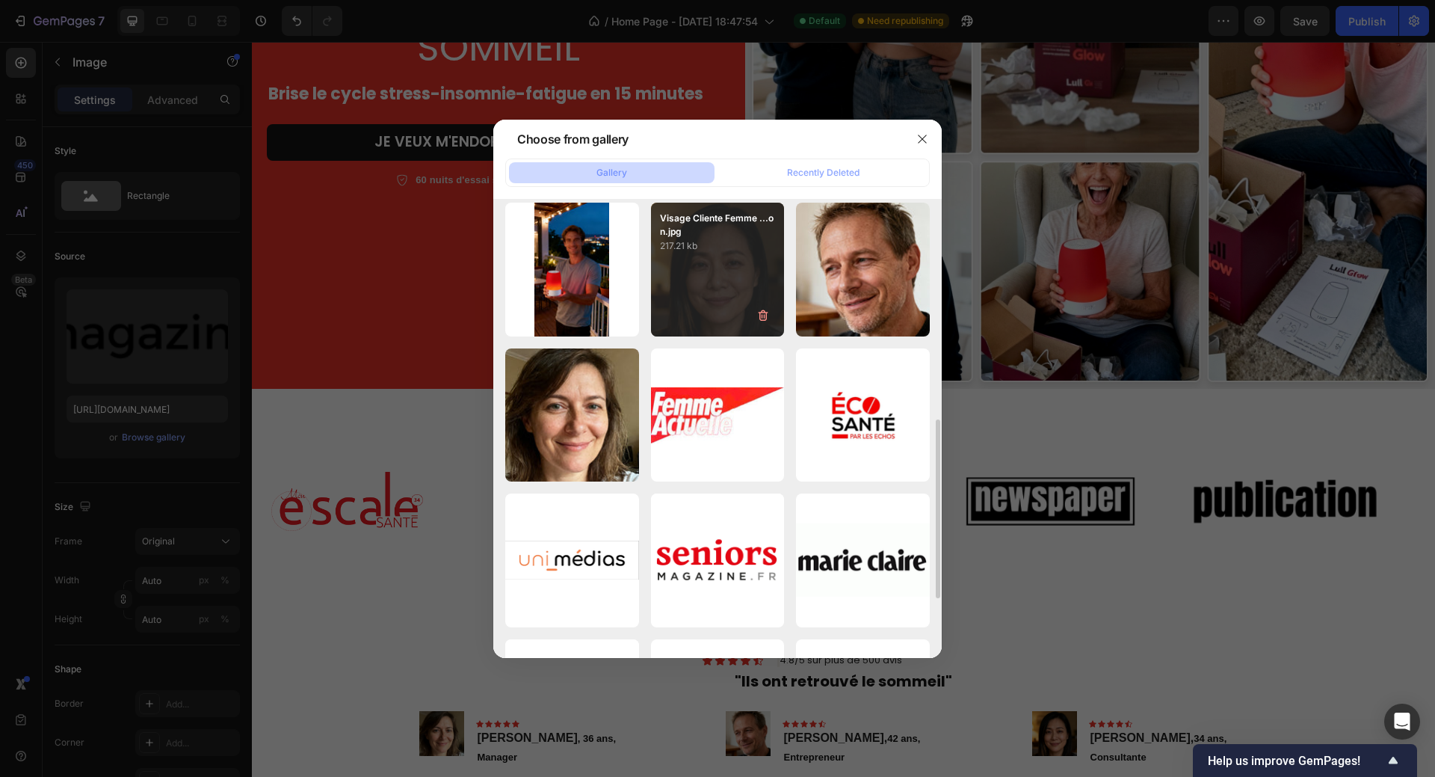
scroll to position [374, 0]
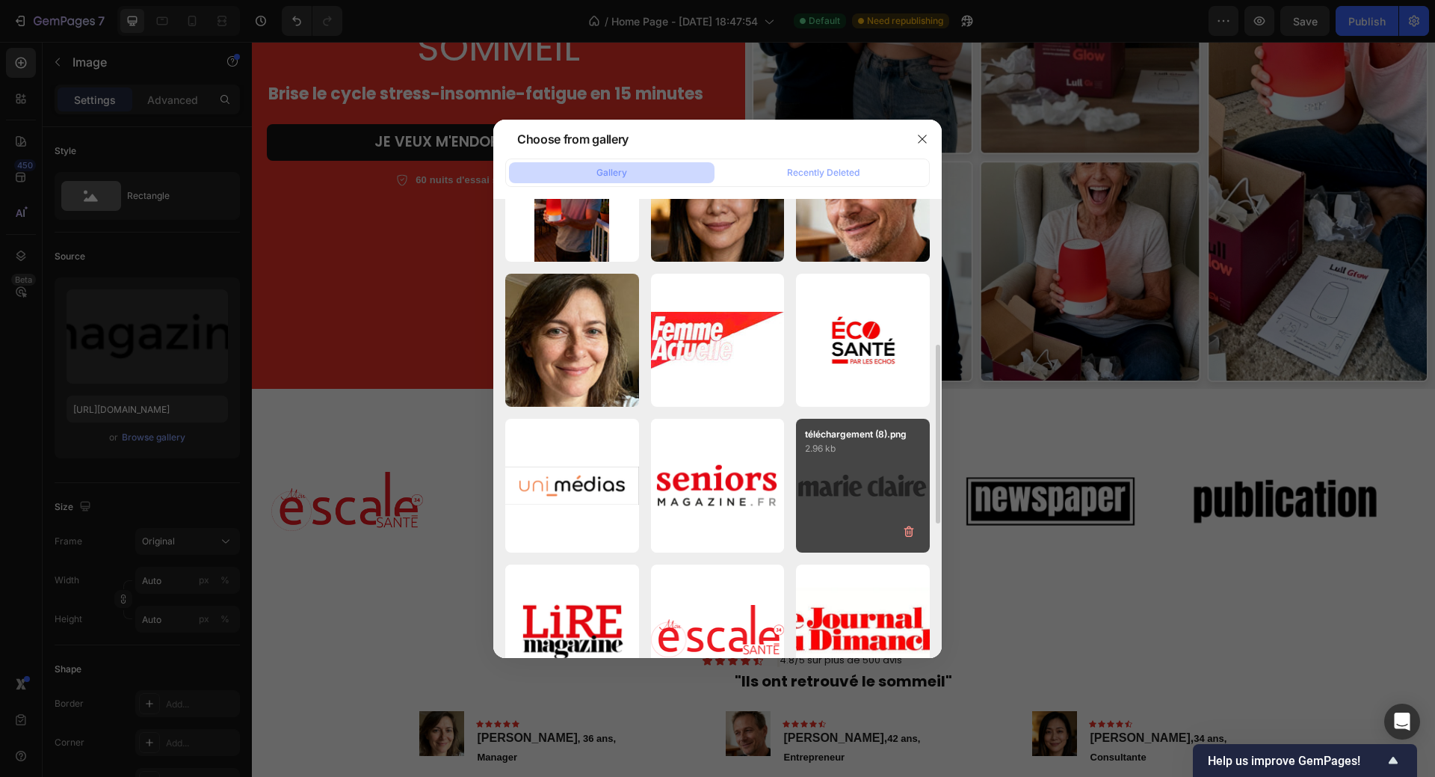
click at [834, 487] on div "téléchargement (8).png 2.96 kb" at bounding box center [863, 486] width 134 height 134
type input "[URL][DOMAIN_NAME]"
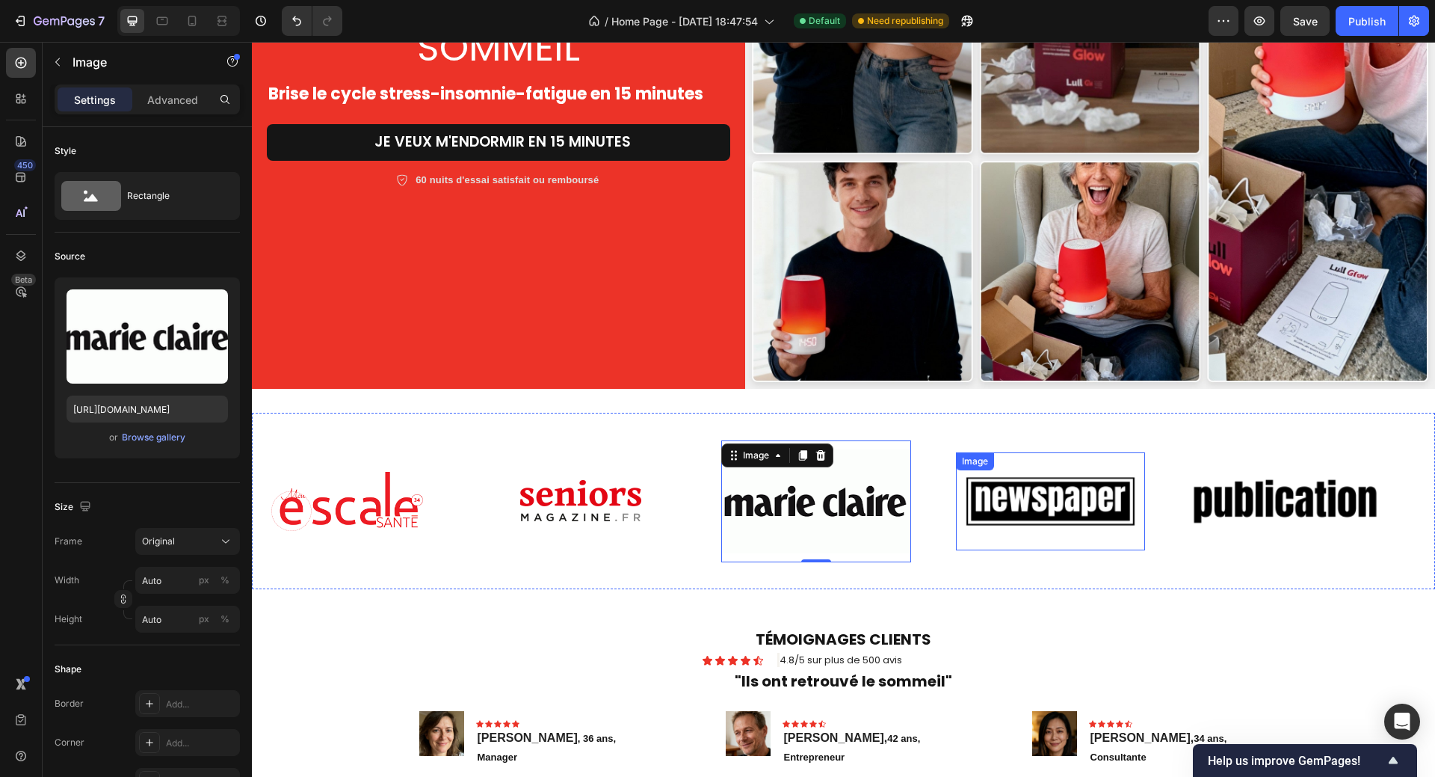
click at [1061, 499] on img at bounding box center [1051, 501] width 190 height 80
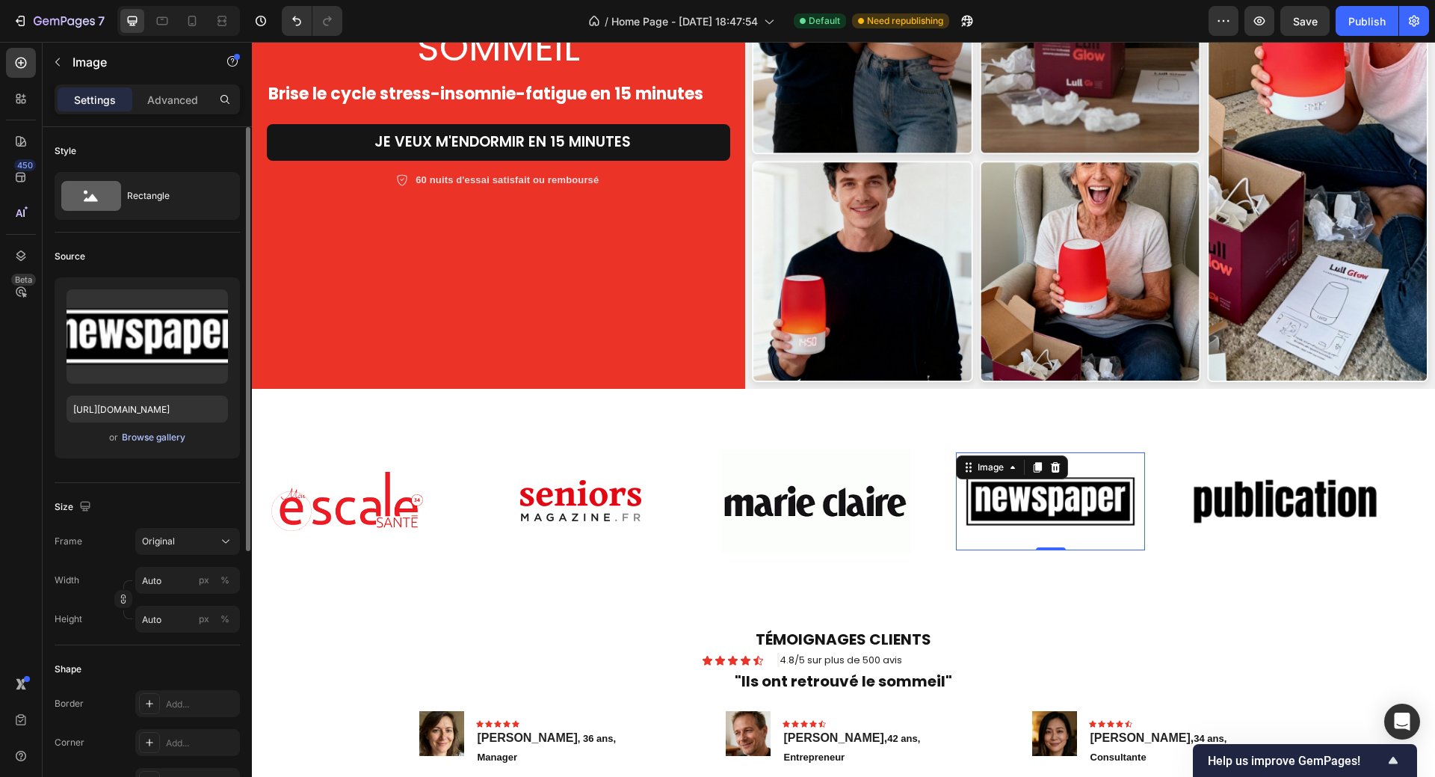
click at [147, 439] on div "Browse gallery" at bounding box center [154, 437] width 64 height 13
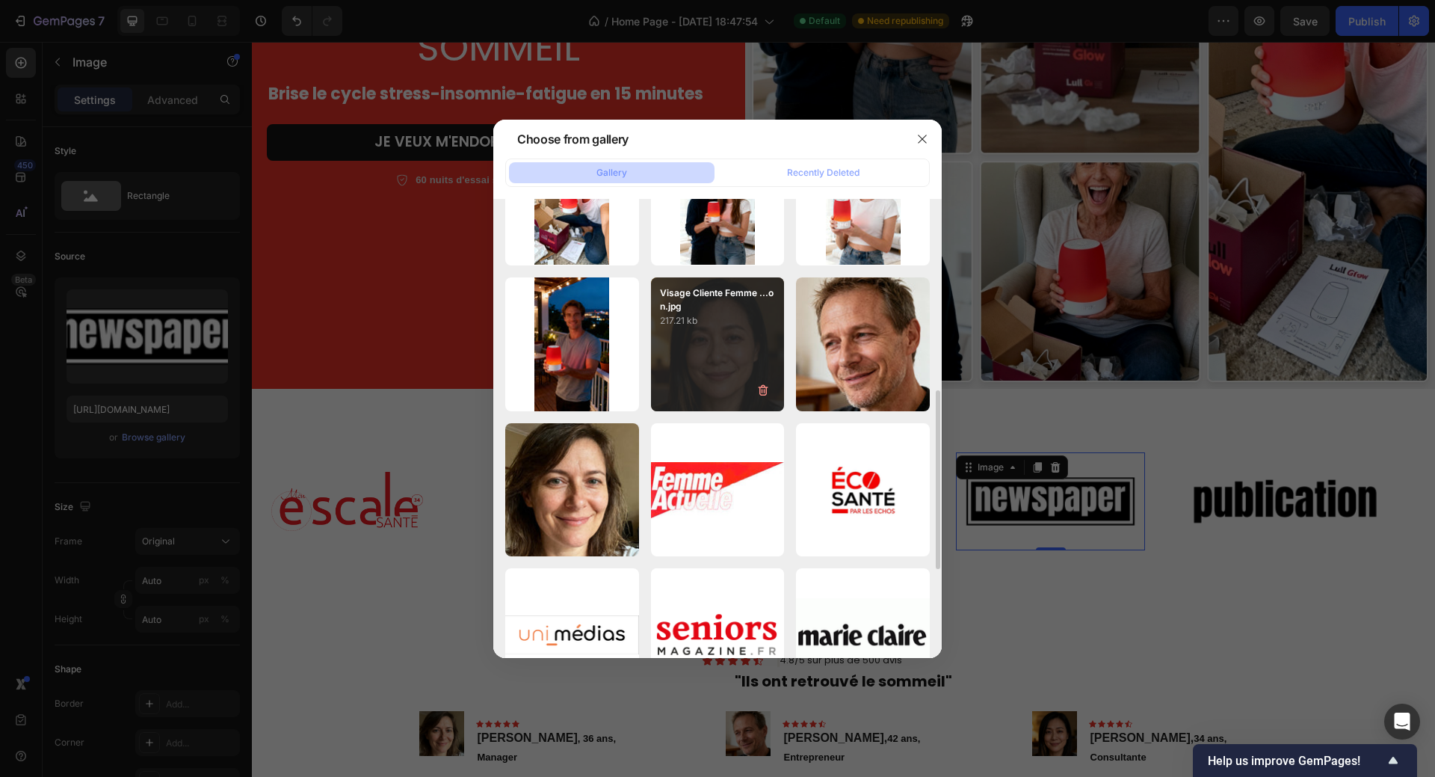
scroll to position [299, 0]
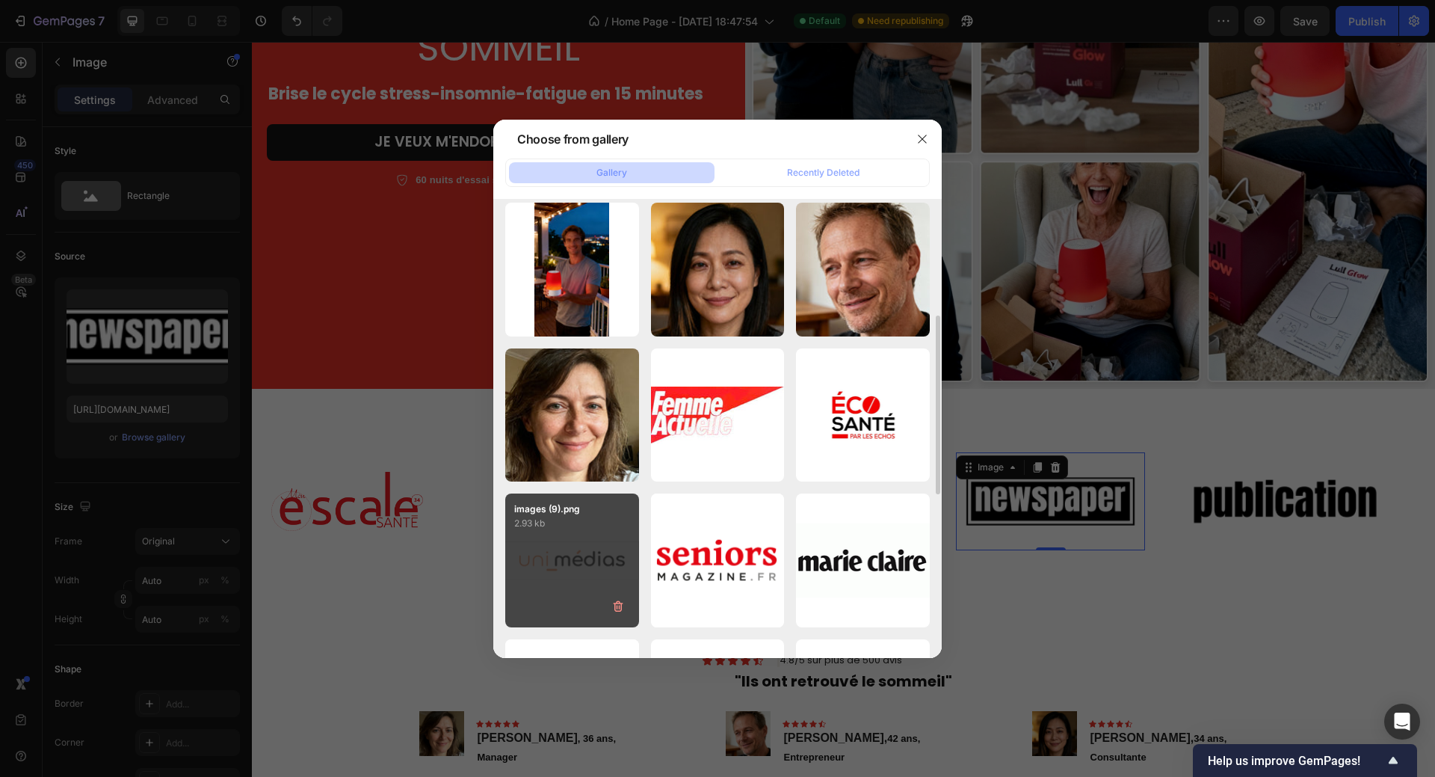
click at [587, 561] on div "images (9).png 2.93 kb" at bounding box center [572, 560] width 134 height 134
type input "[URL][DOMAIN_NAME]"
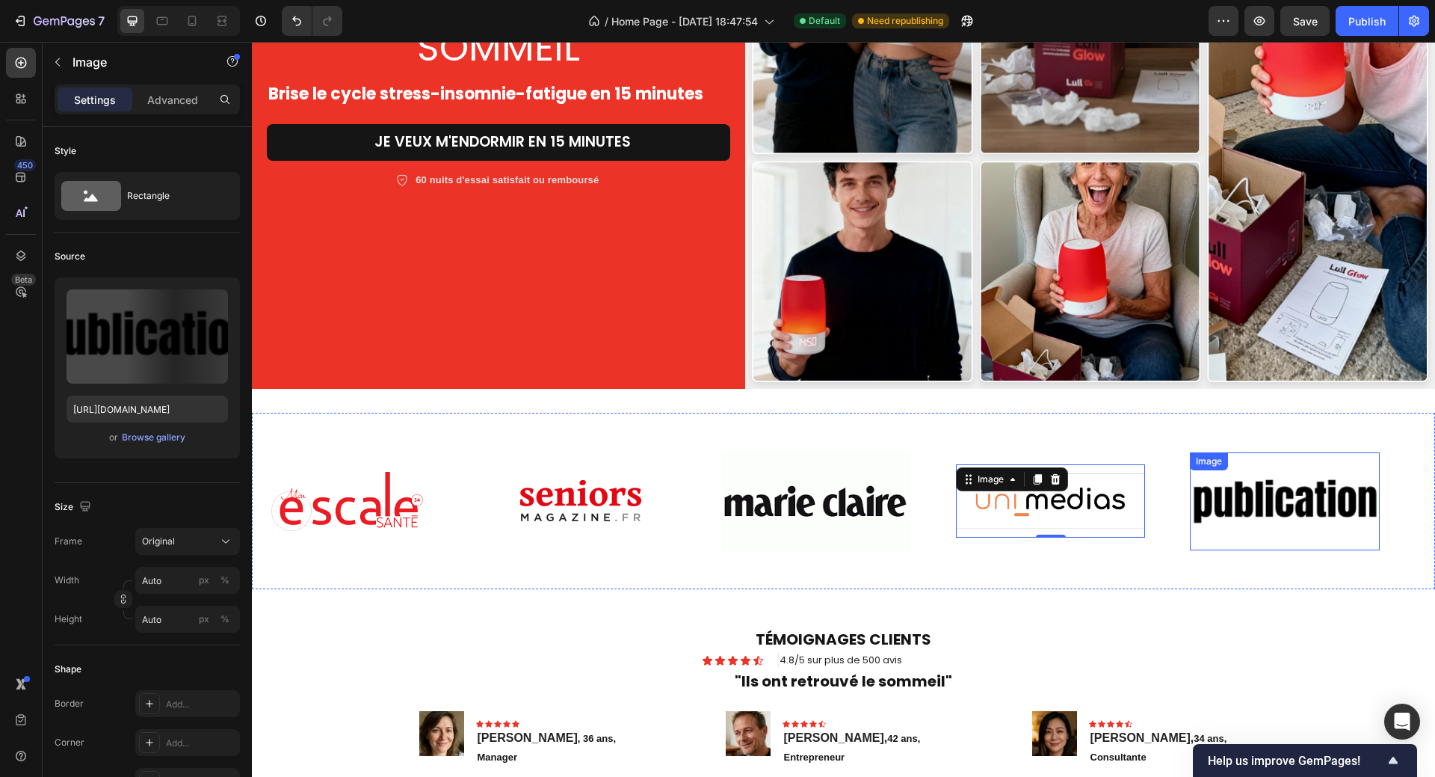
click at [1256, 493] on img at bounding box center [1285, 501] width 190 height 80
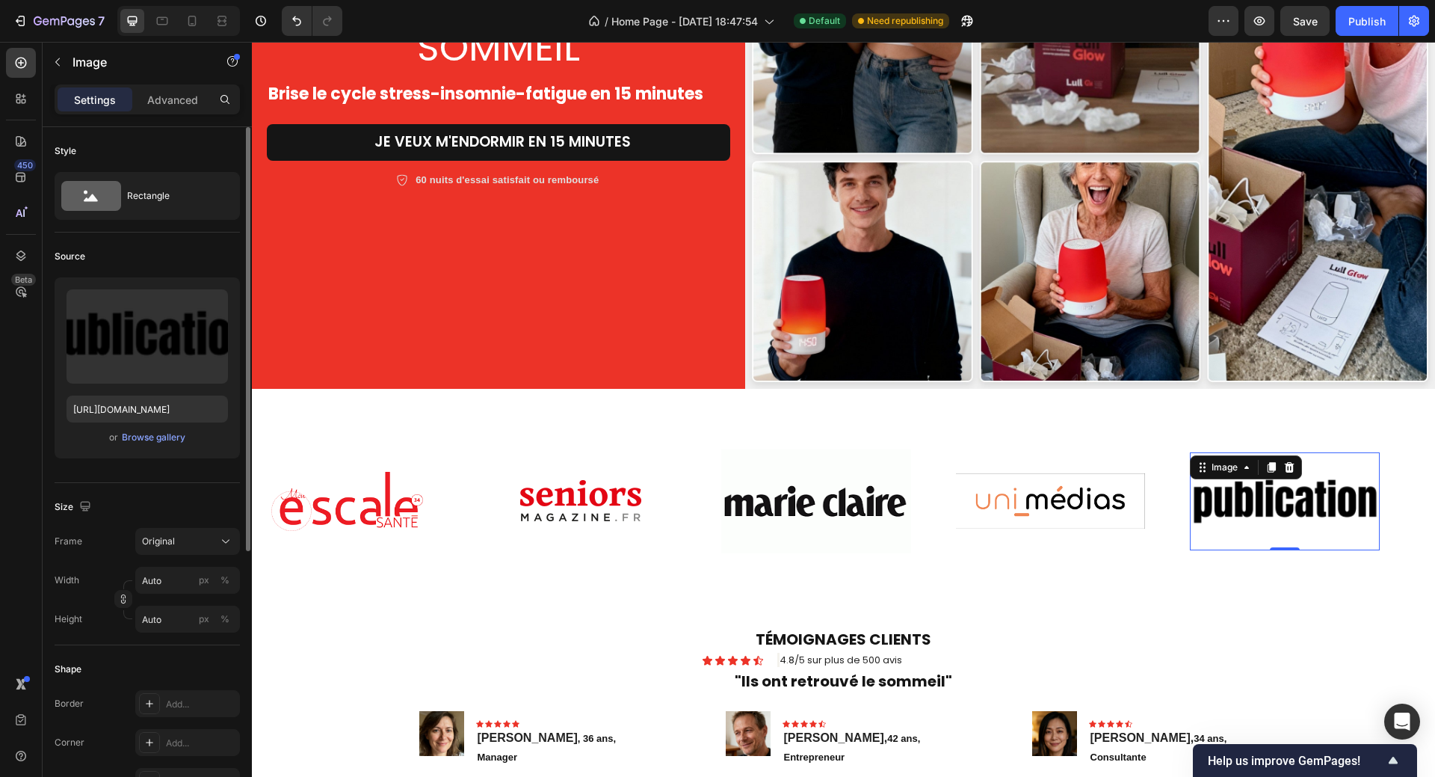
click at [135, 428] on div "Upload Image [URL][DOMAIN_NAME] or Browse gallery" at bounding box center [147, 367] width 185 height 181
click at [140, 438] on div "Browse gallery" at bounding box center [154, 437] width 64 height 13
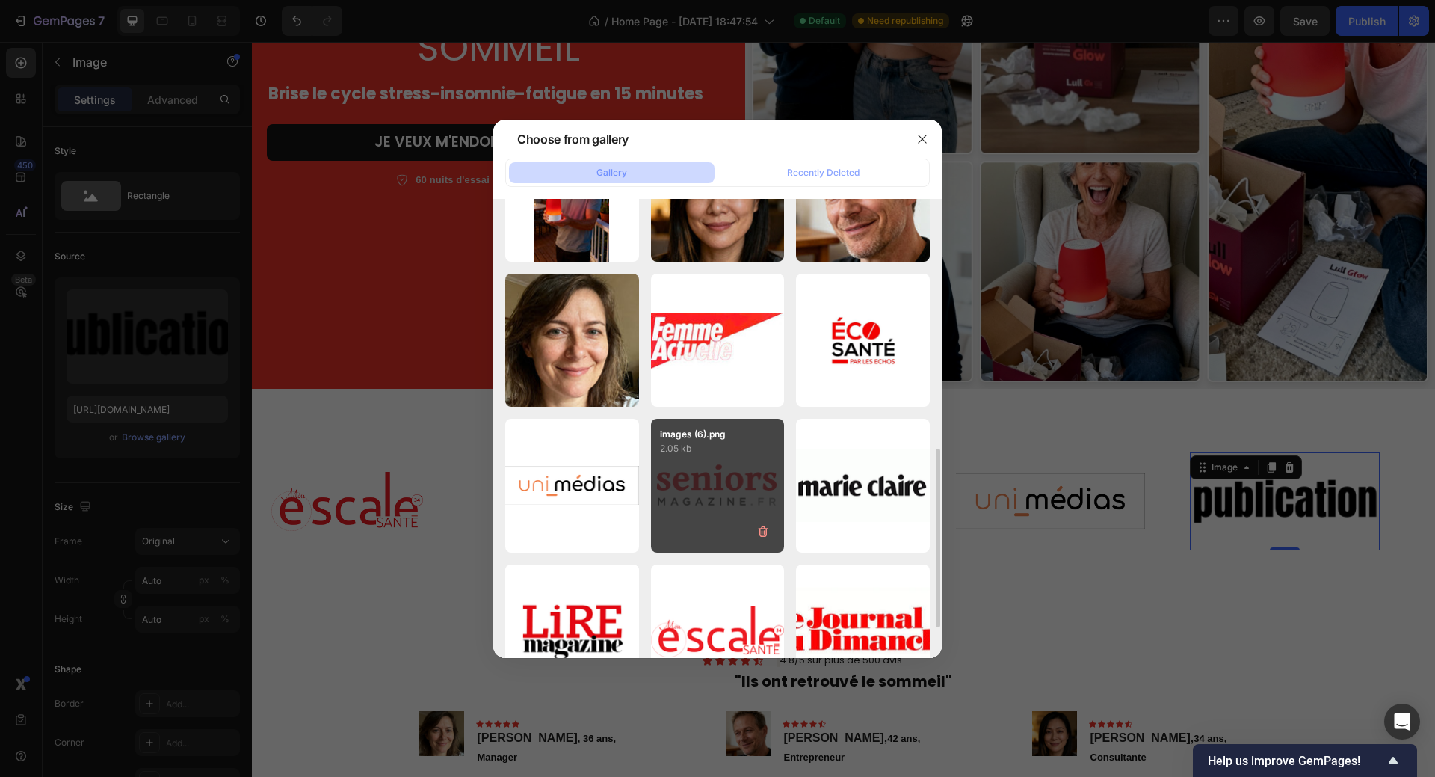
scroll to position [448, 0]
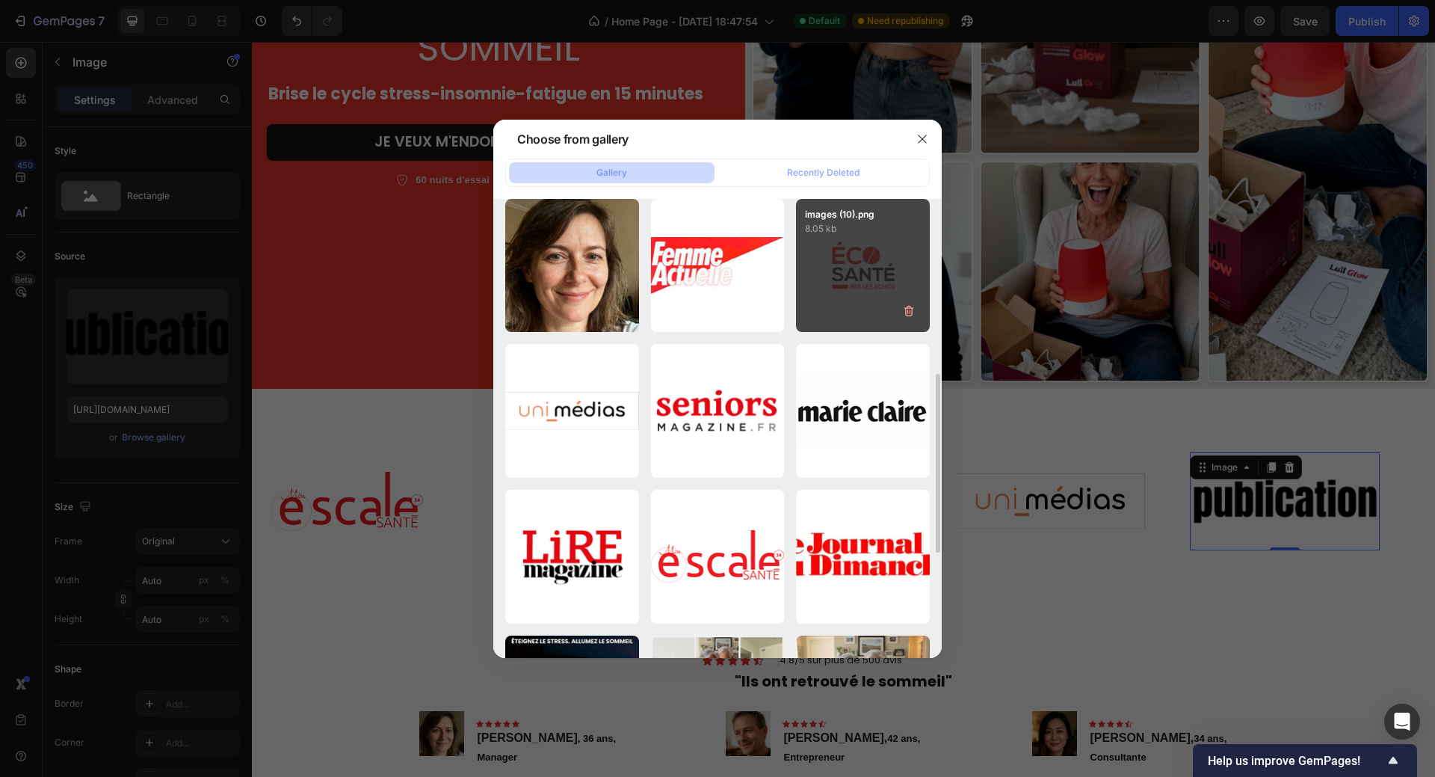
click at [851, 271] on div "images (10).png 8.05 kb" at bounding box center [863, 266] width 134 height 134
type input "[URL][DOMAIN_NAME]"
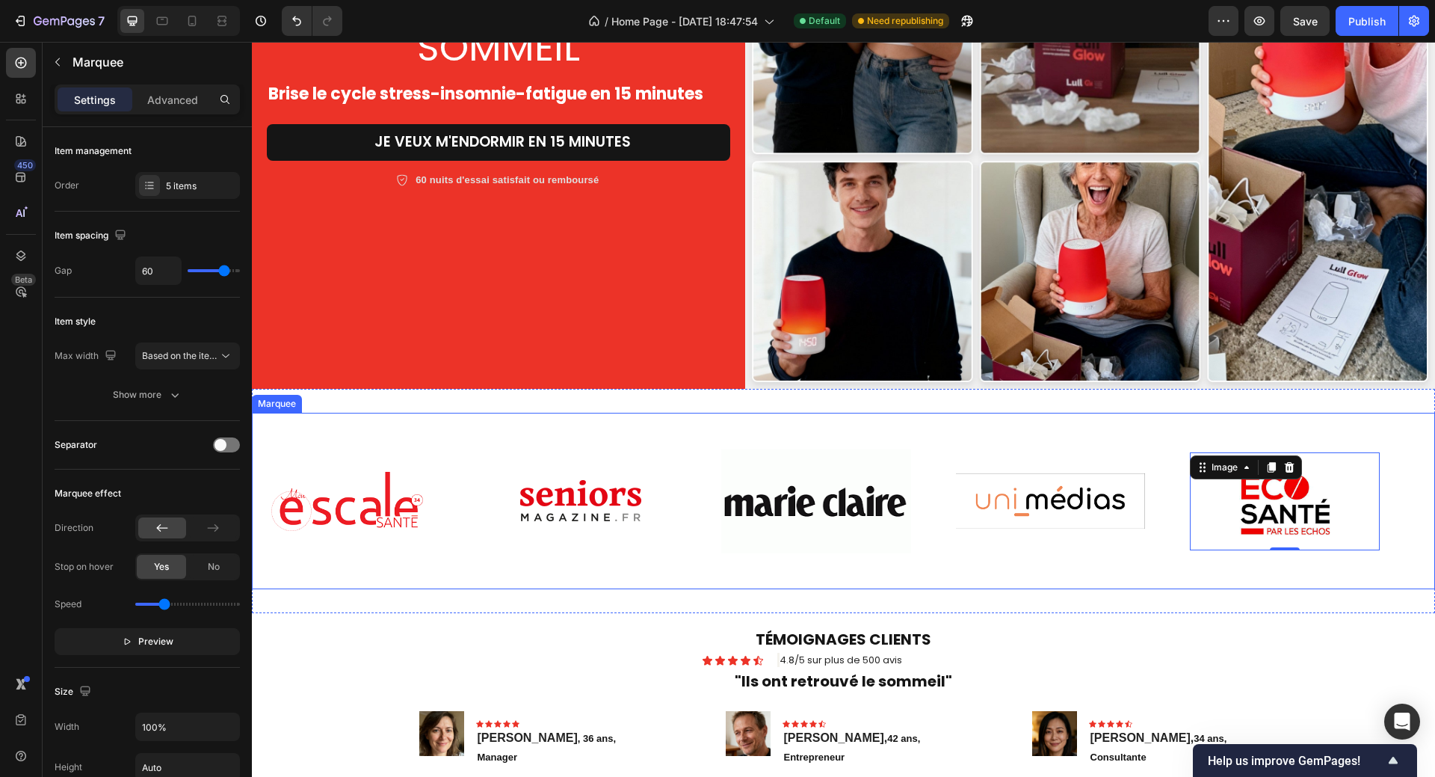
click at [825, 413] on div "Image Image Image Image Image 0 Image Image Image Image Image 0 Marquee" at bounding box center [843, 501] width 1183 height 176
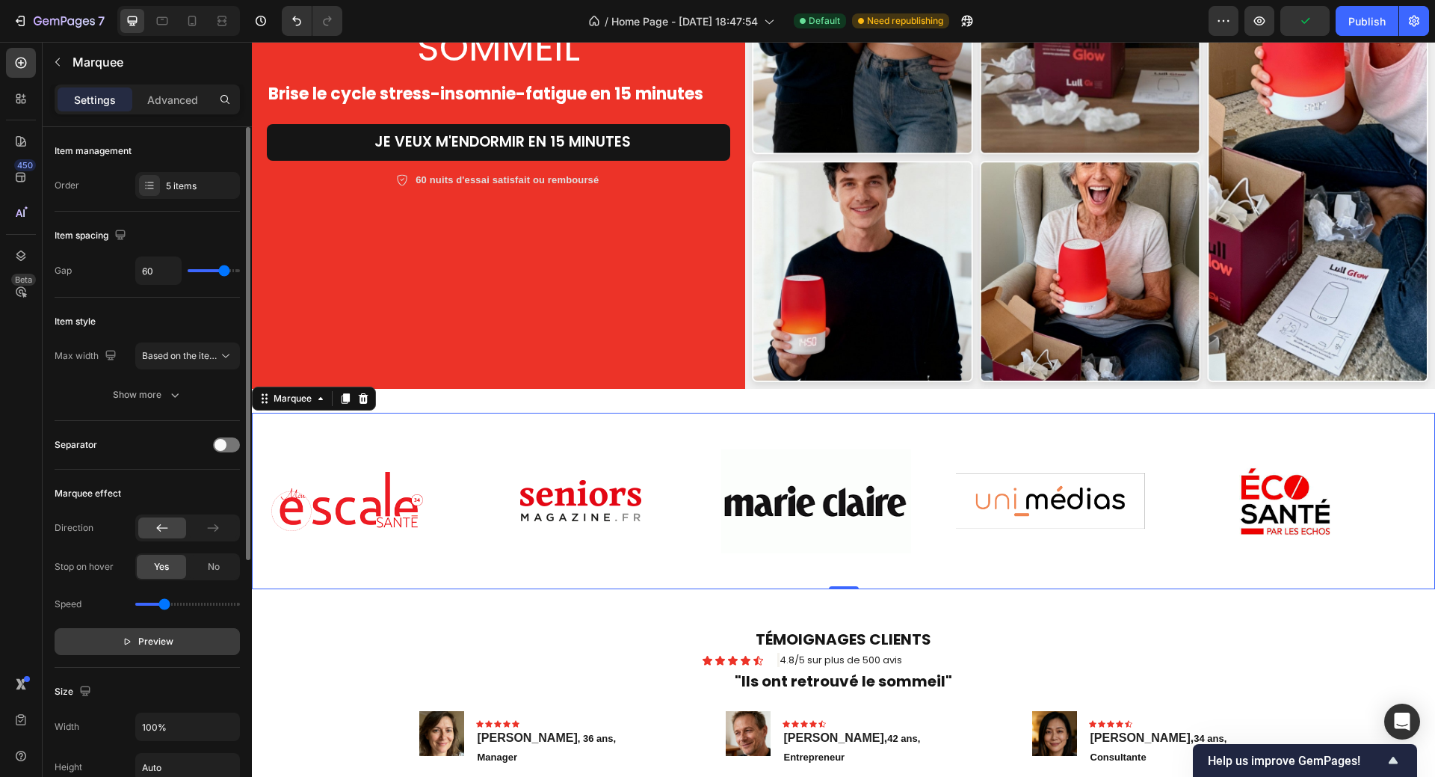
click at [173, 639] on button "Preview" at bounding box center [147, 641] width 185 height 27
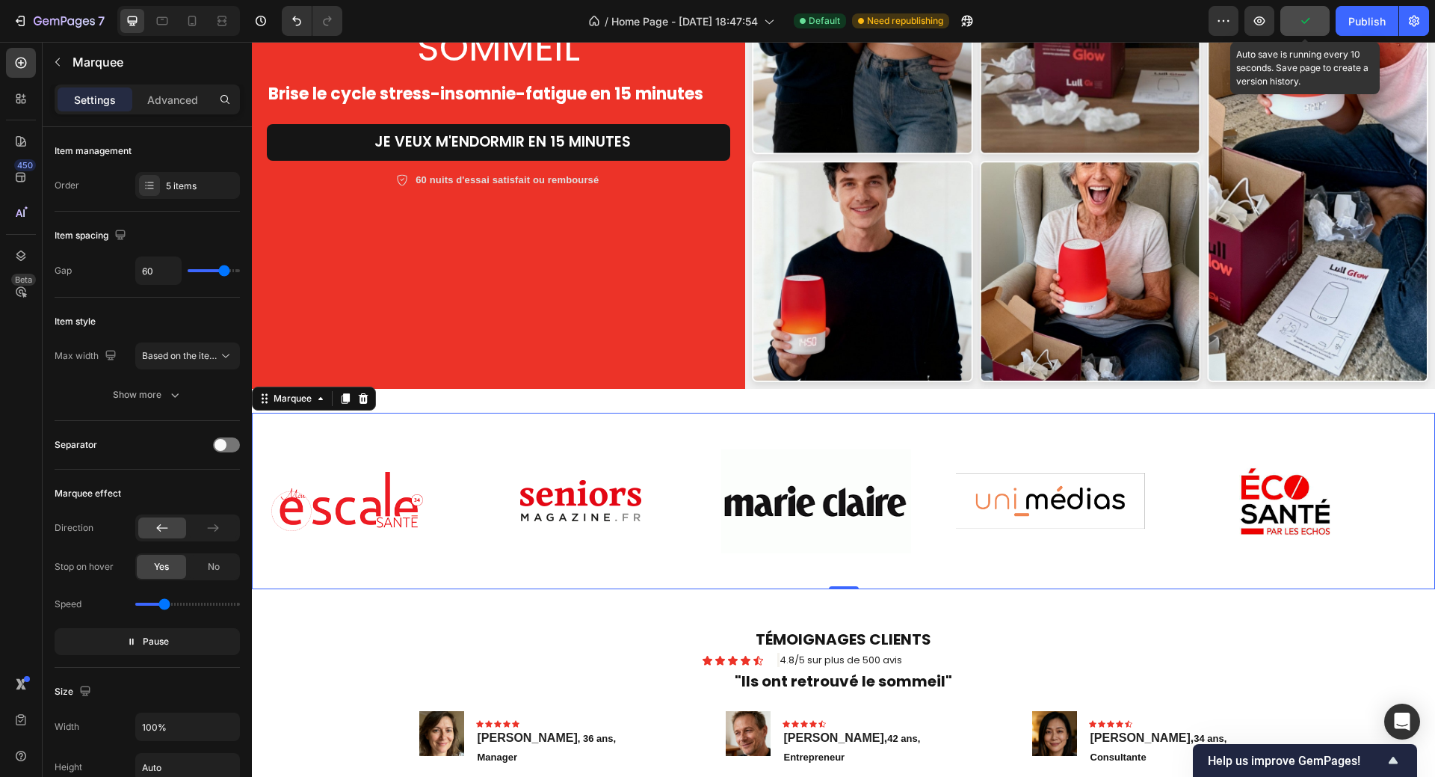
click at [1313, 21] on button "button" at bounding box center [1304, 21] width 49 height 30
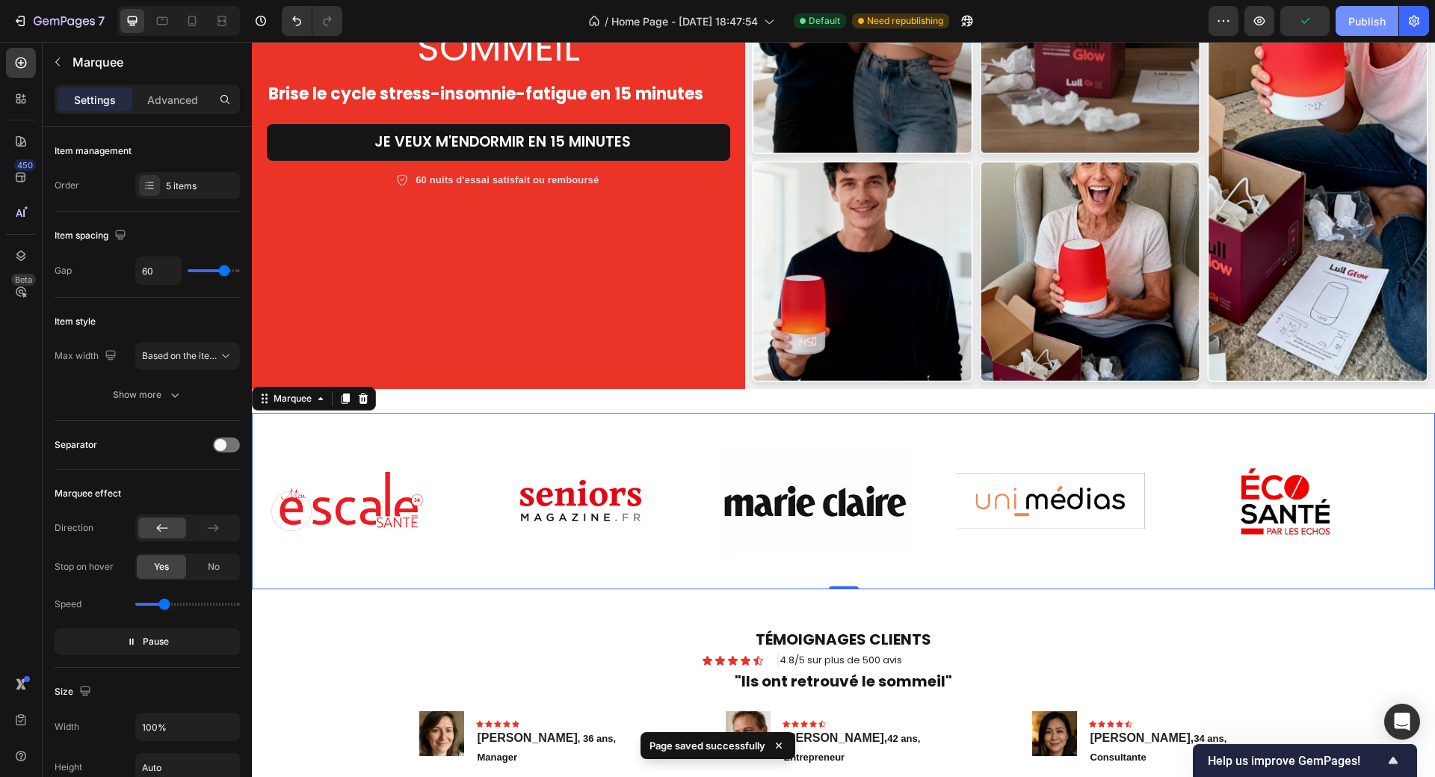
click at [1361, 26] on div "Publish" at bounding box center [1366, 21] width 37 height 16
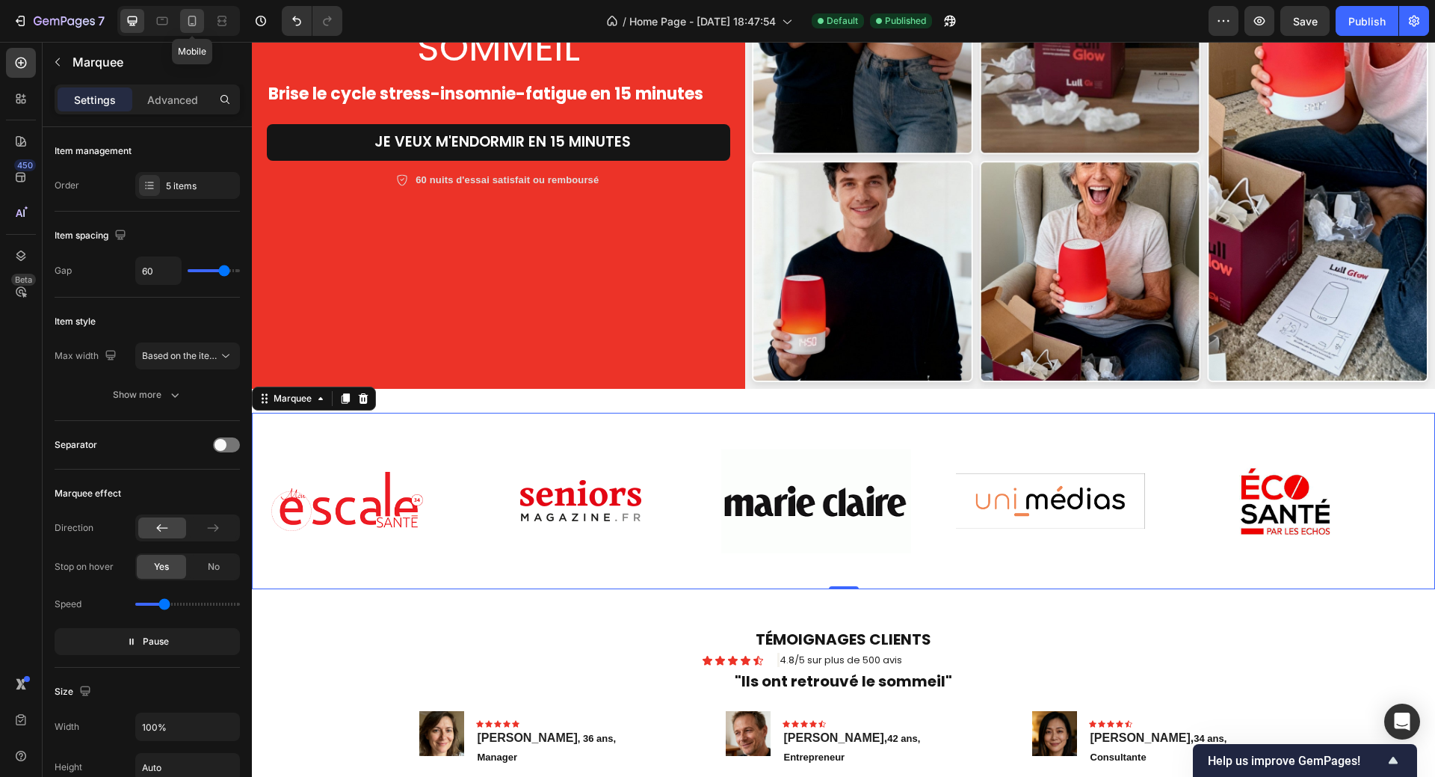
click at [193, 16] on icon at bounding box center [192, 21] width 8 height 10
type input "20"
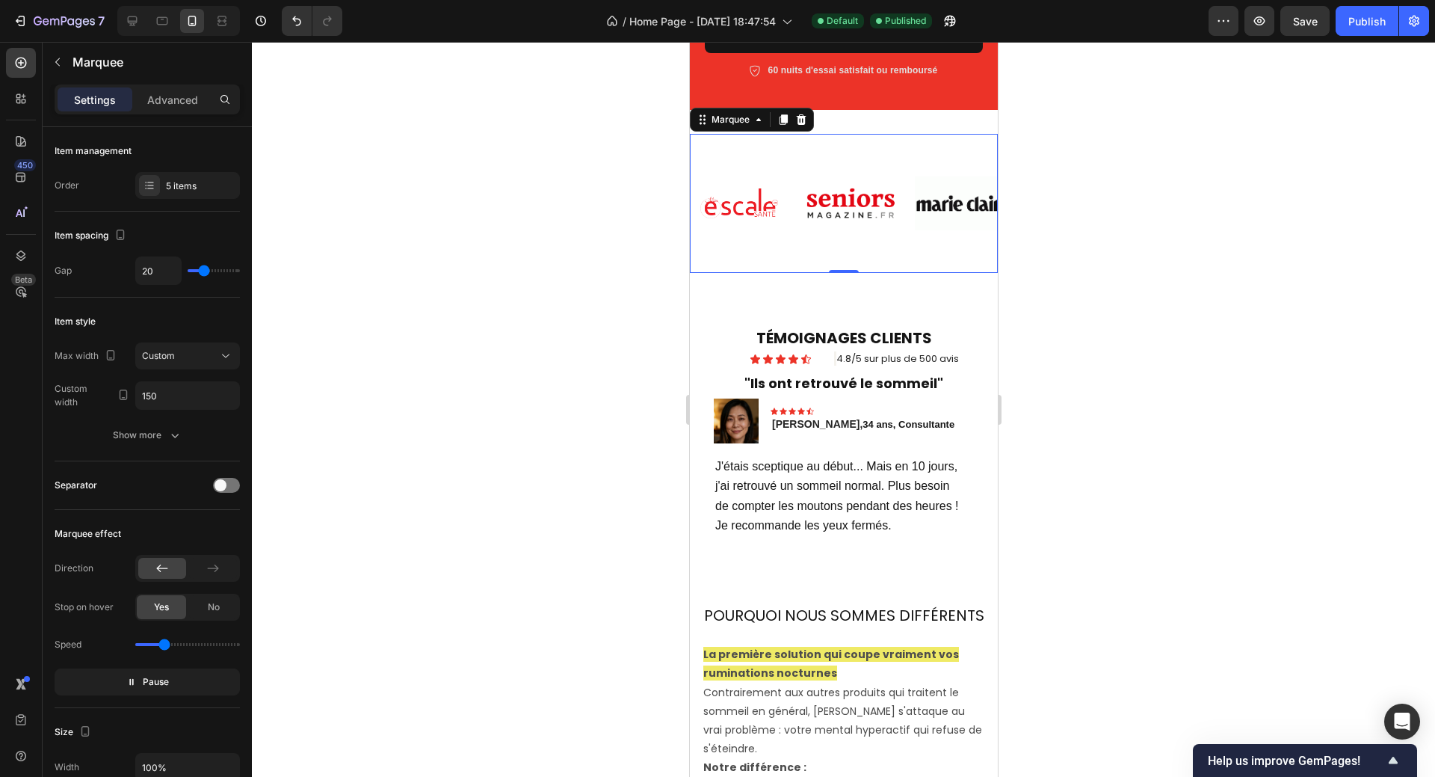
scroll to position [510, 0]
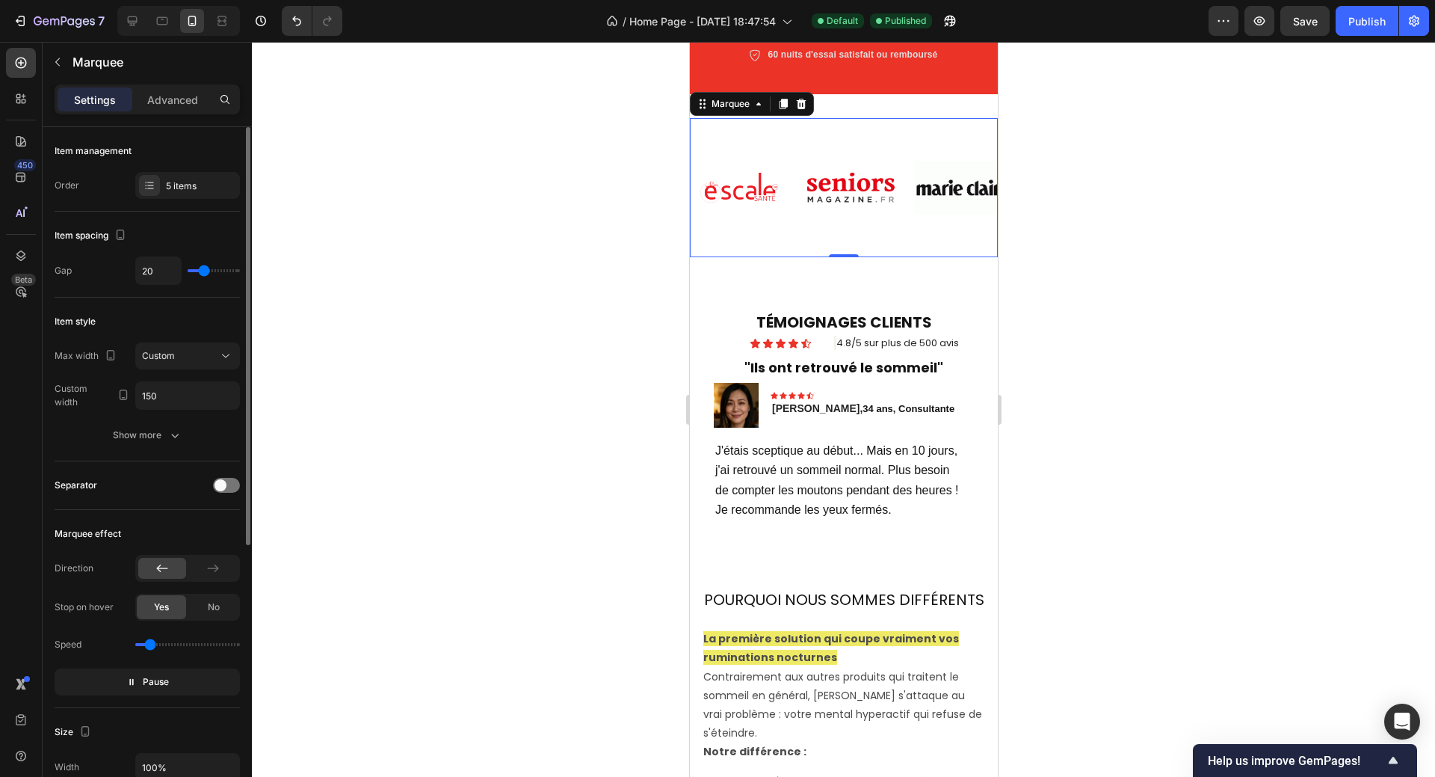
drag, startPoint x: 161, startPoint y: 643, endPoint x: 150, endPoint y: 645, distance: 10.7
type input "0.4"
click at [150, 645] on input "range" at bounding box center [187, 644] width 105 height 3
click at [1167, 402] on div at bounding box center [843, 409] width 1183 height 735
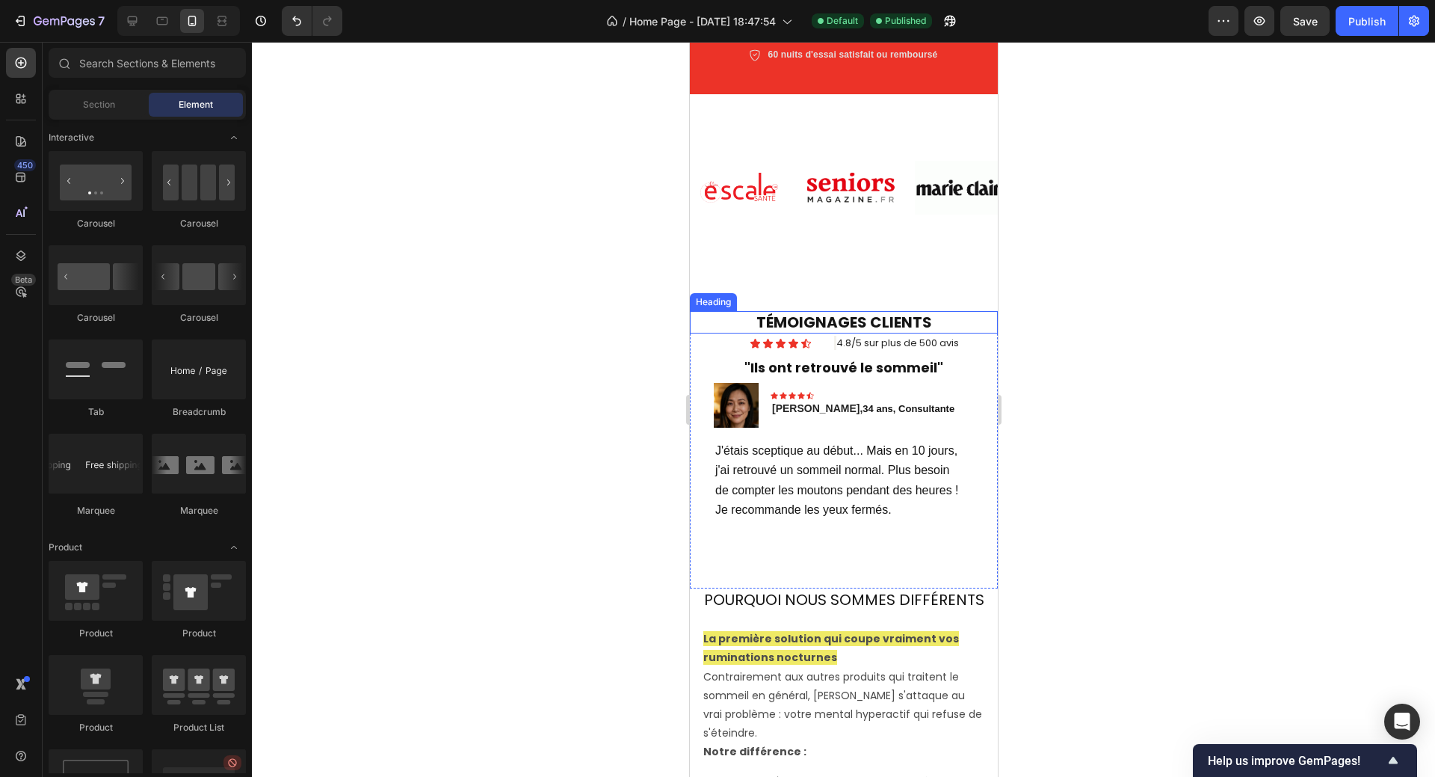
click at [935, 311] on h2 "TÉMOIGNAGES CLIENTS" at bounding box center [843, 322] width 308 height 22
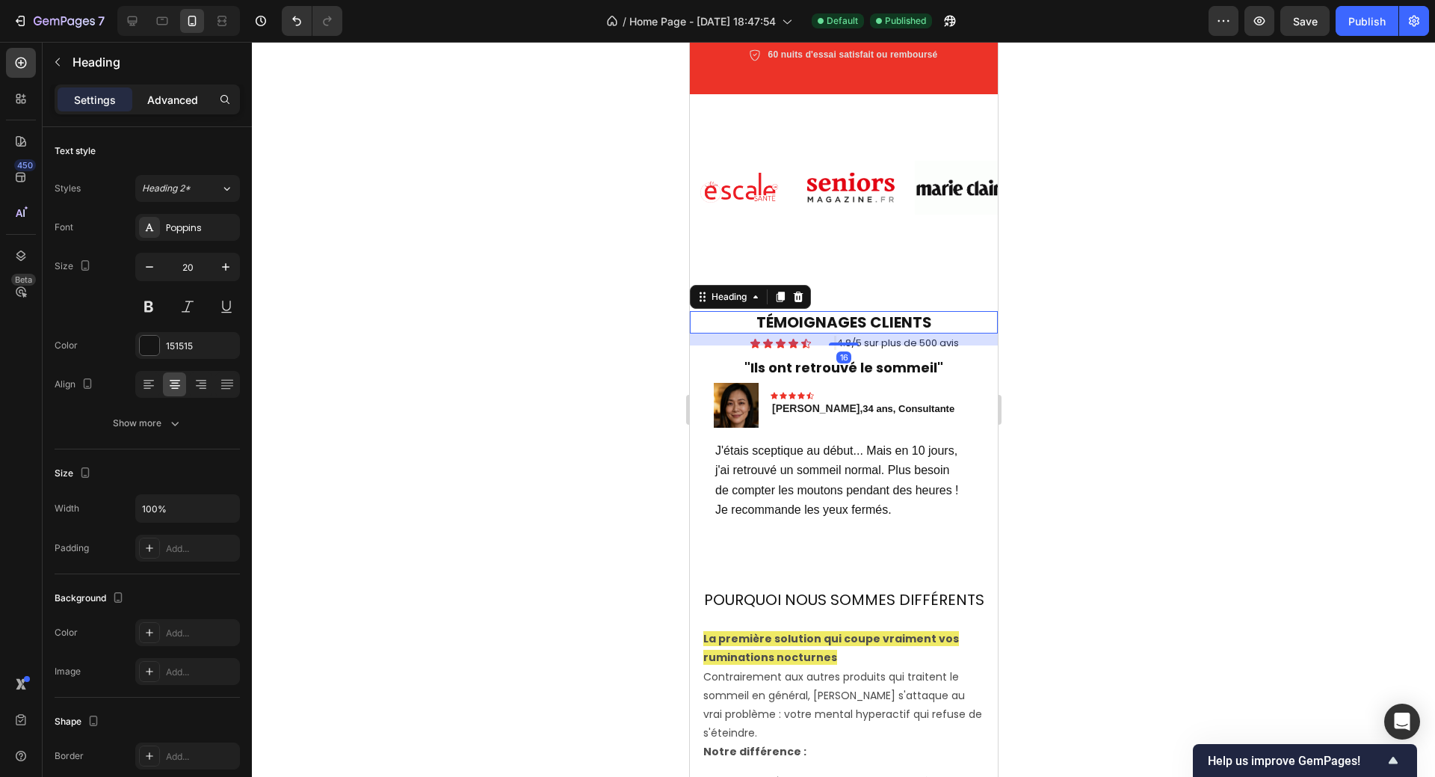
click at [184, 95] on p "Advanced" at bounding box center [172, 100] width 51 height 16
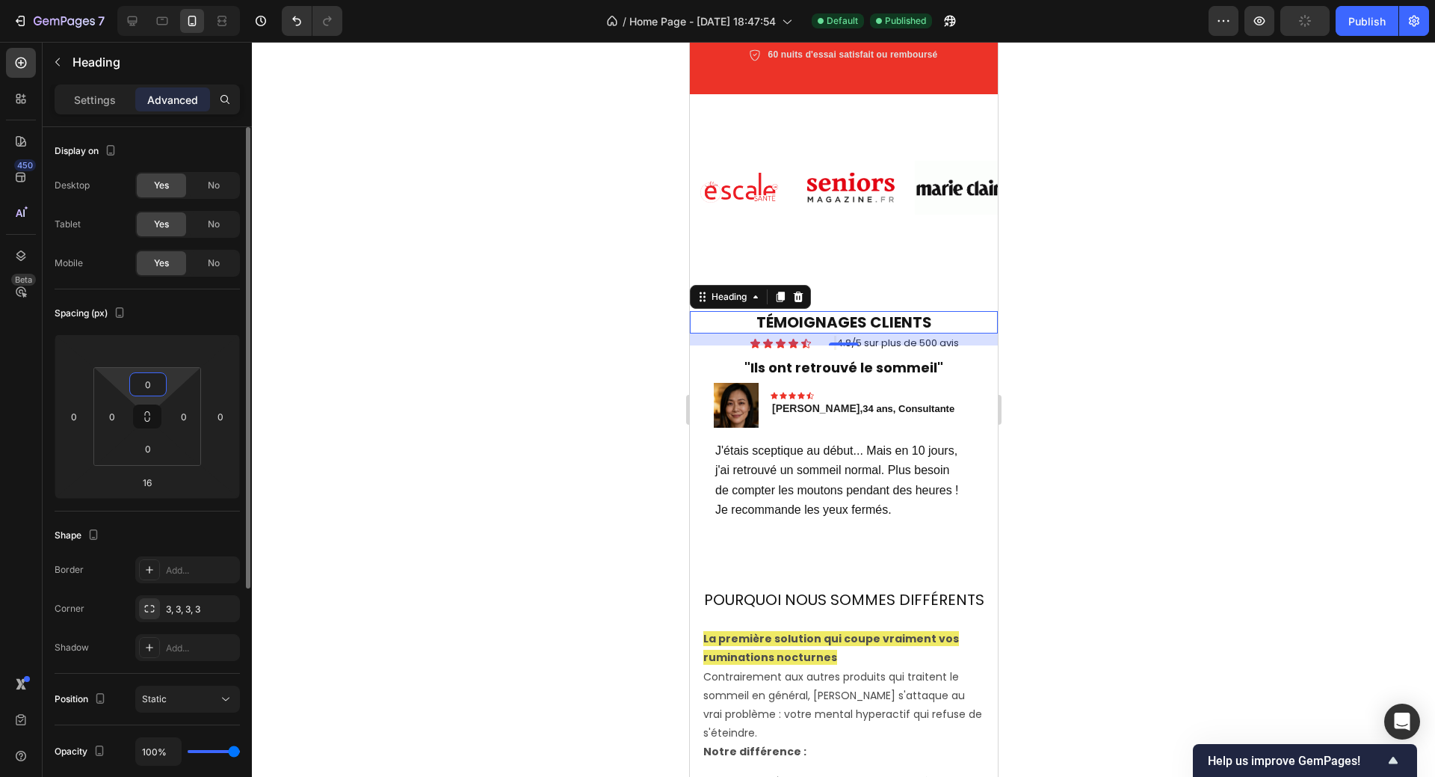
click at [140, 389] on input "0" at bounding box center [148, 384] width 30 height 22
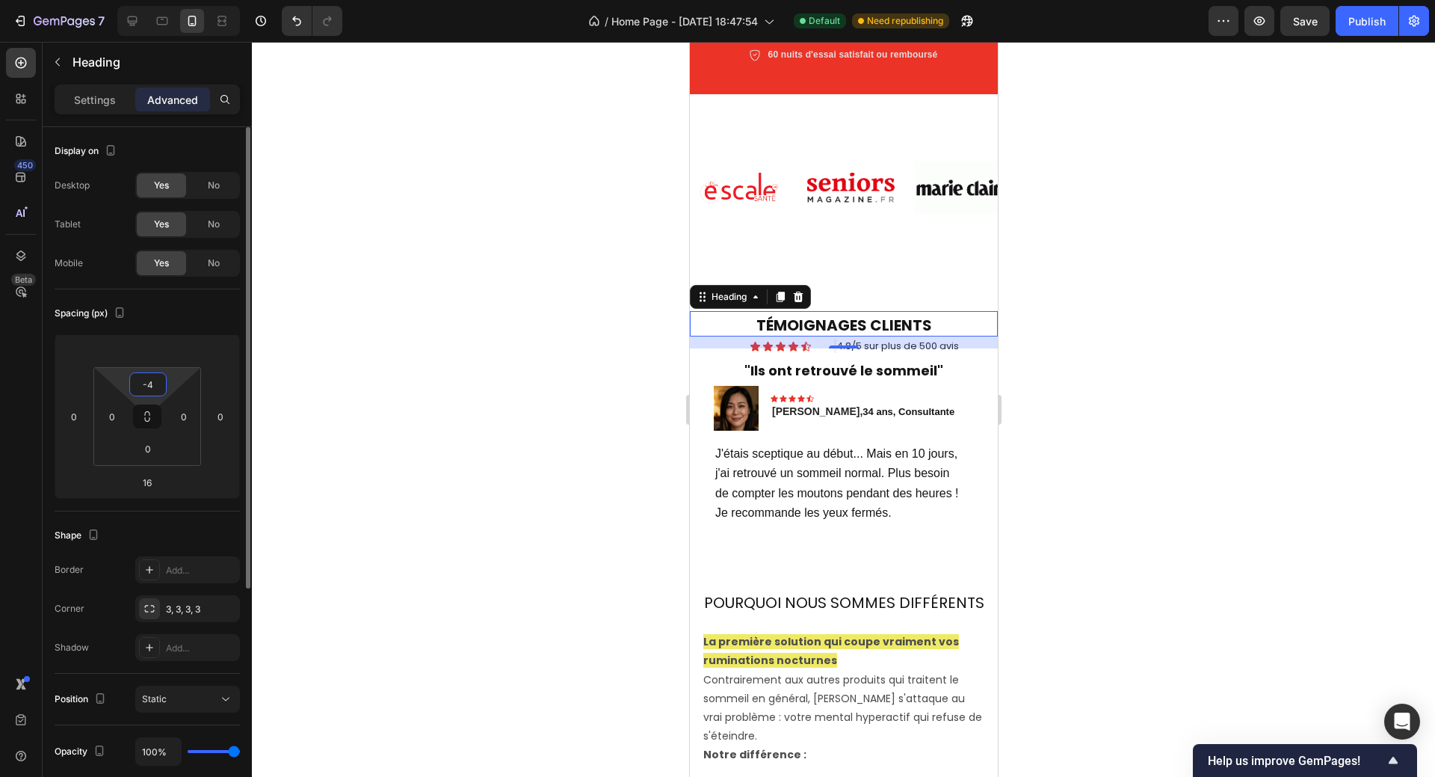
type input "-40"
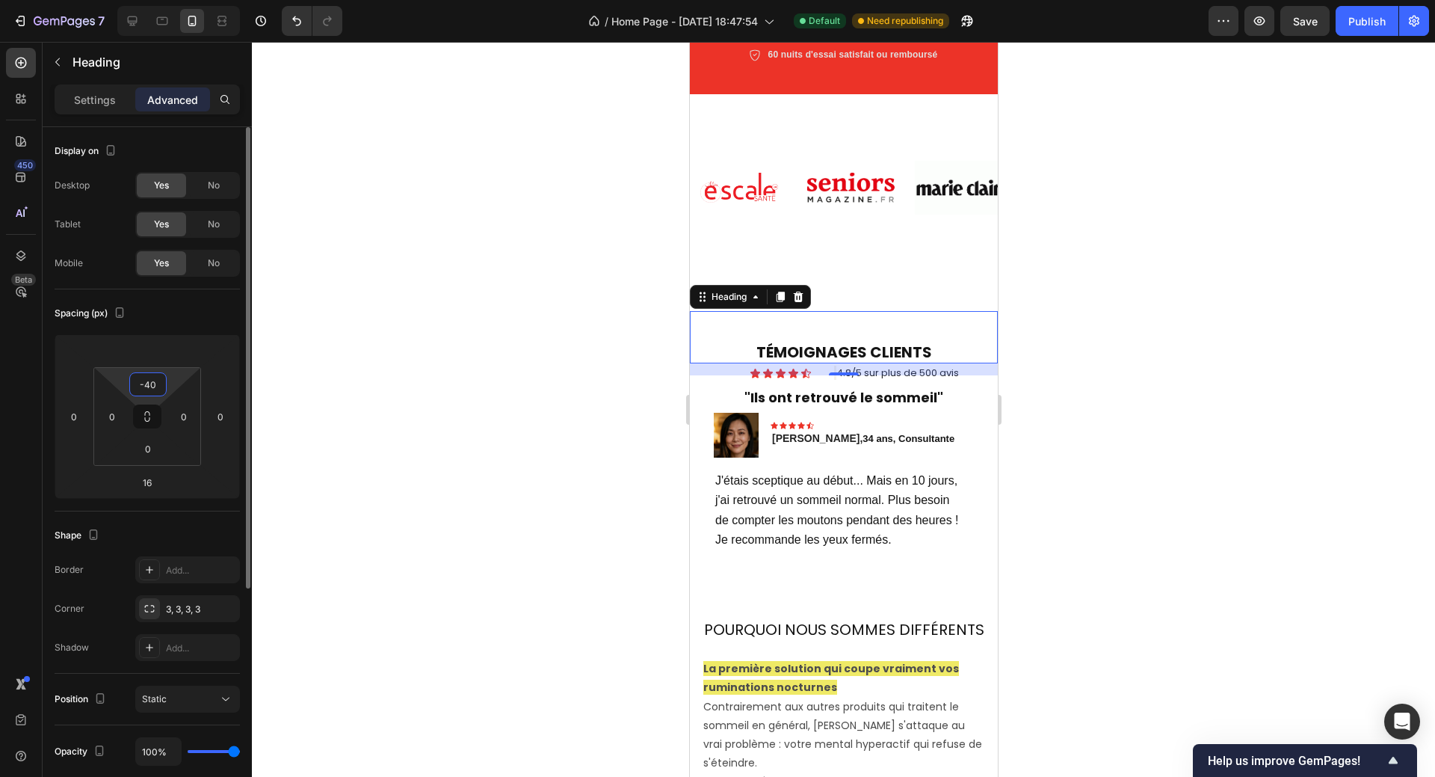
click at [140, 383] on input "-40" at bounding box center [148, 384] width 30 height 22
click at [139, 383] on input "-40" at bounding box center [148, 384] width 30 height 22
drag, startPoint x: 137, startPoint y: 383, endPoint x: 160, endPoint y: 380, distance: 23.3
click at [160, 380] on input "-40" at bounding box center [148, 384] width 30 height 22
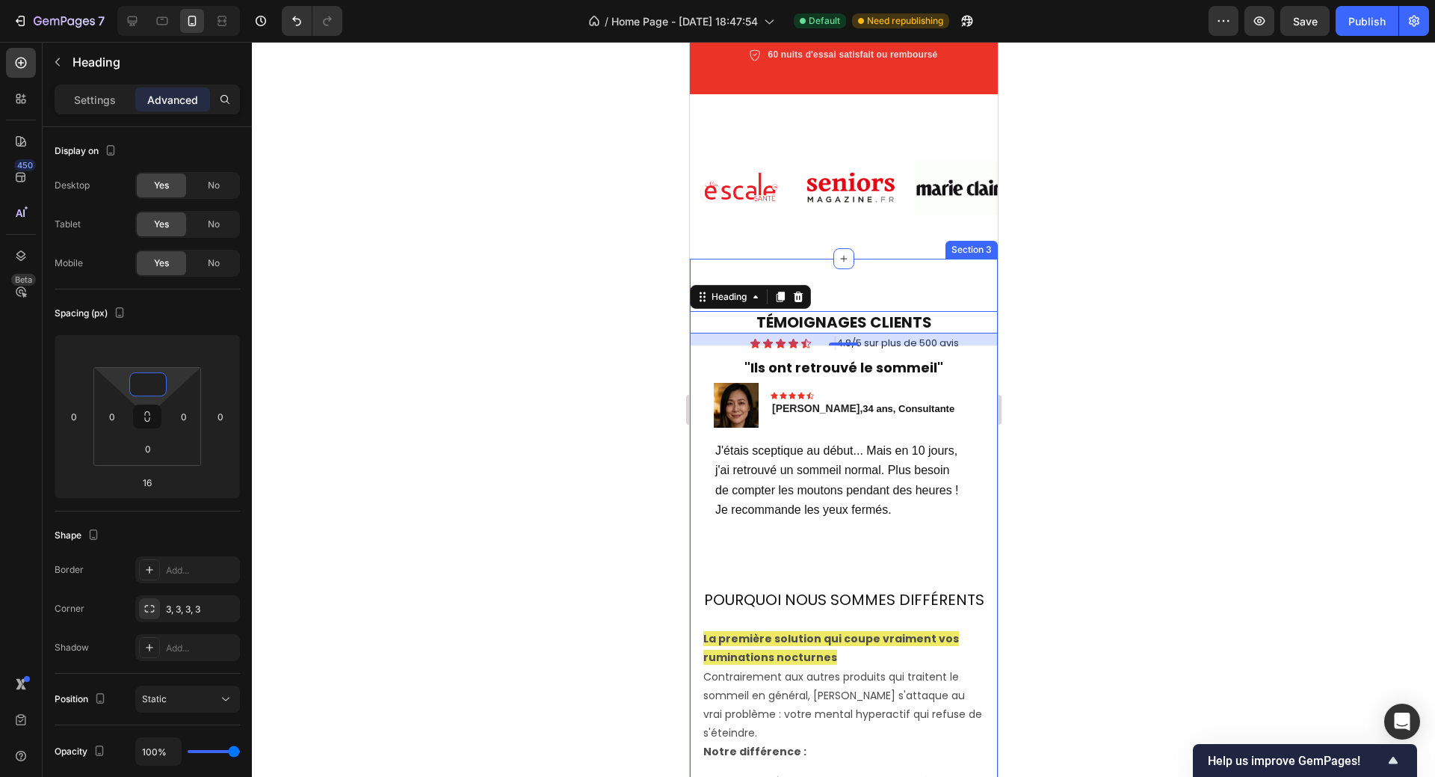
click at [873, 259] on div "TÉMOIGNAGES CLIENTS Heading 16 Icon Icon Icon Icon Icon Icon List 4.8/5 sur plu…" at bounding box center [843, 676] width 308 height 834
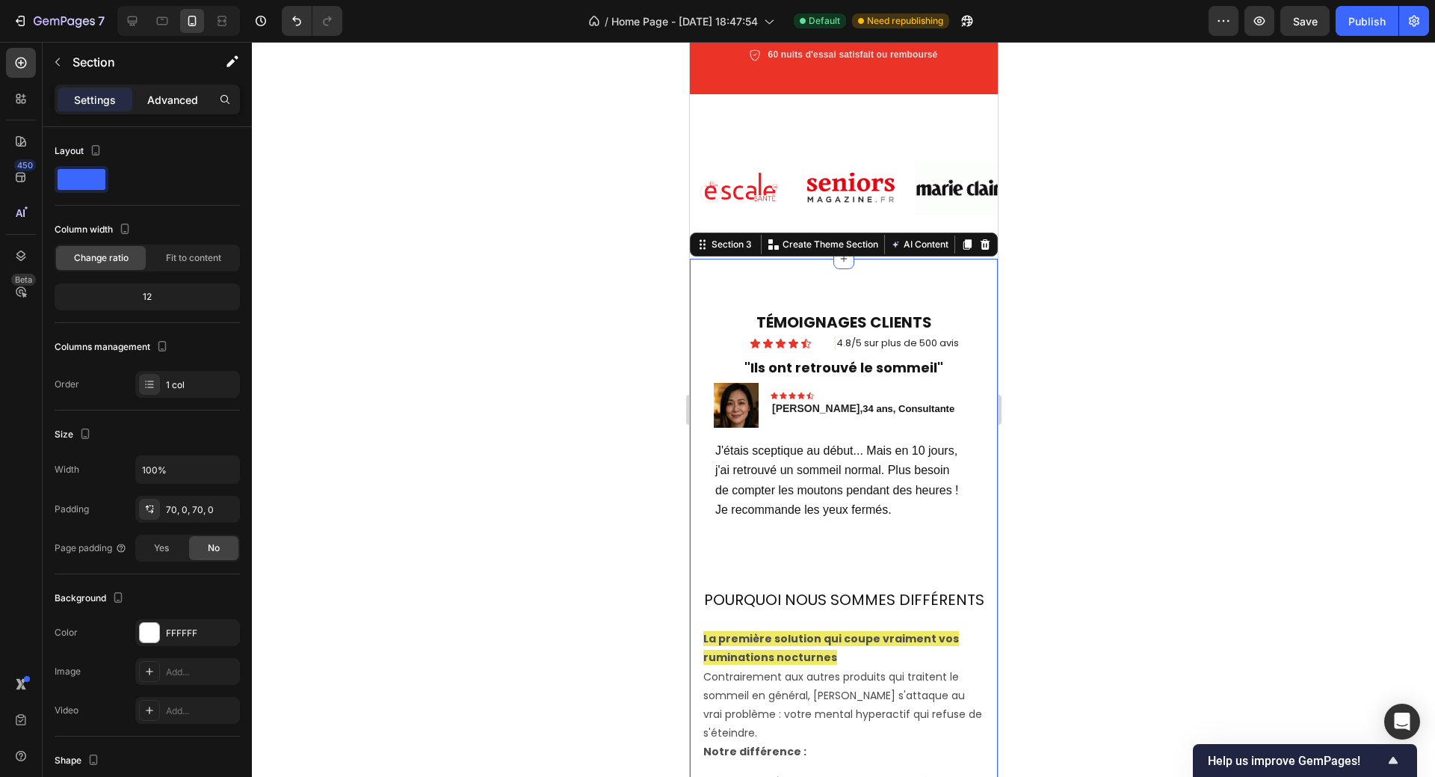
click at [166, 102] on p "Advanced" at bounding box center [172, 100] width 51 height 16
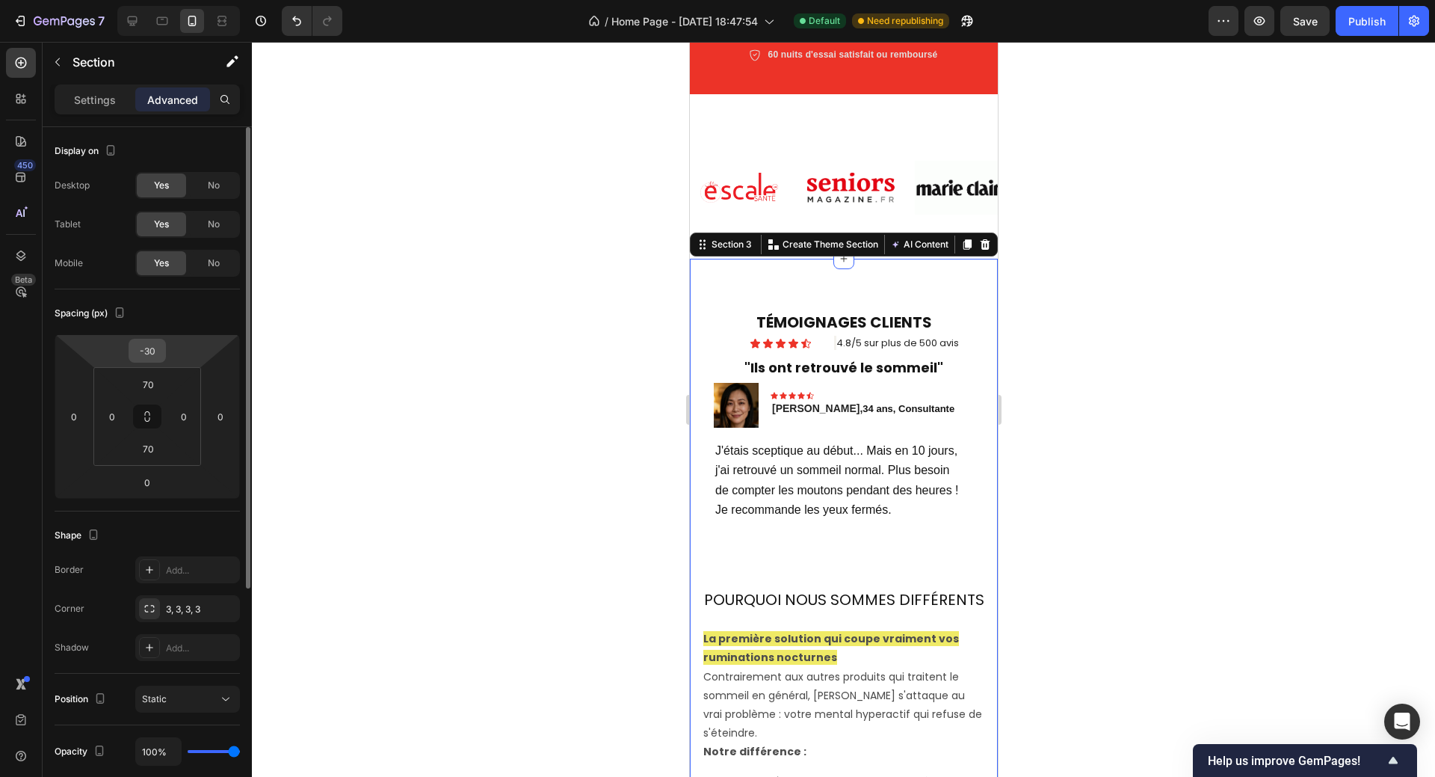
click at [143, 351] on input "-30" at bounding box center [147, 350] width 30 height 22
click at [144, 351] on input "-30" at bounding box center [147, 350] width 30 height 22
click at [149, 348] on input "-30" at bounding box center [147, 350] width 30 height 22
drag, startPoint x: 146, startPoint y: 351, endPoint x: 157, endPoint y: 349, distance: 10.6
click at [157, 349] on input "-30" at bounding box center [147, 350] width 30 height 22
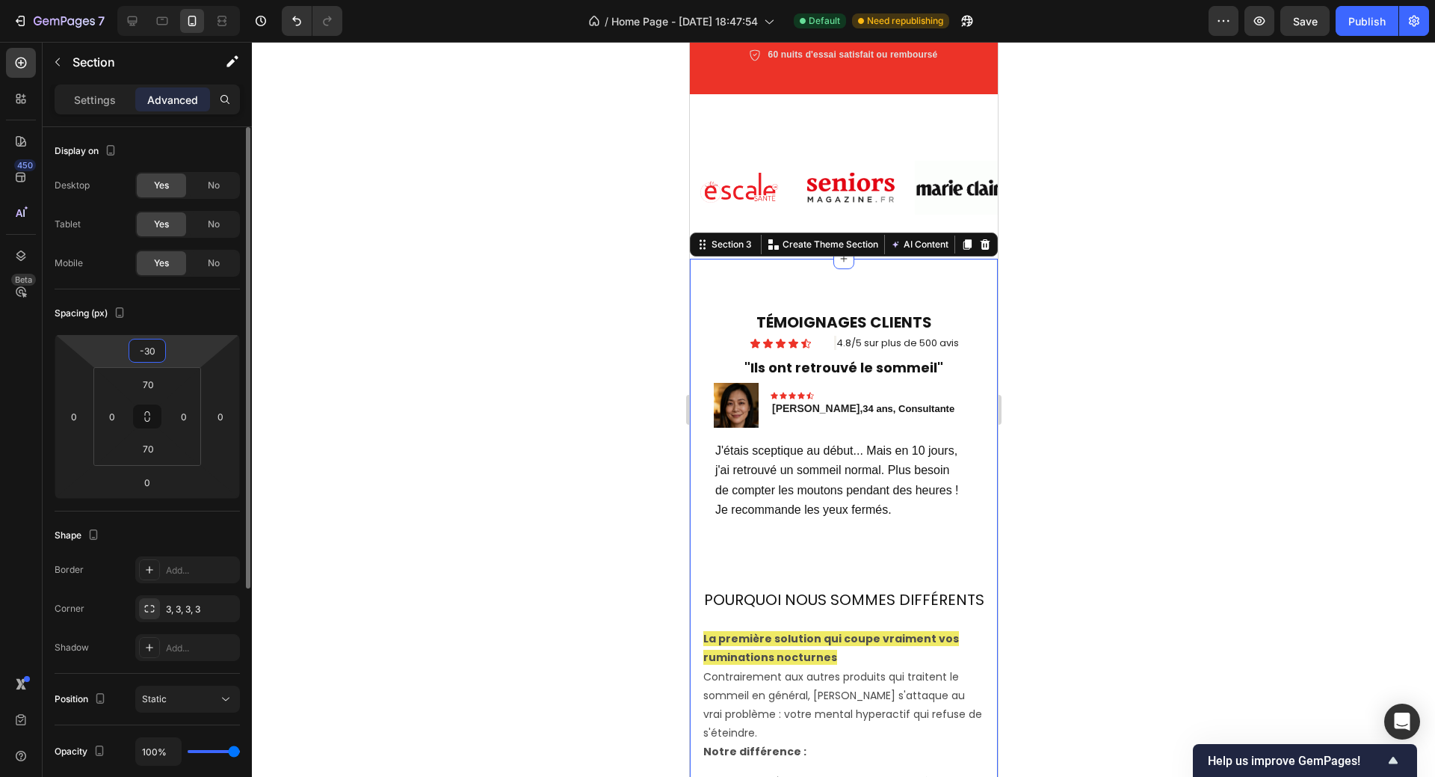
drag, startPoint x: 146, startPoint y: 349, endPoint x: 155, endPoint y: 349, distance: 9.7
click at [155, 349] on input "-30" at bounding box center [147, 350] width 30 height 22
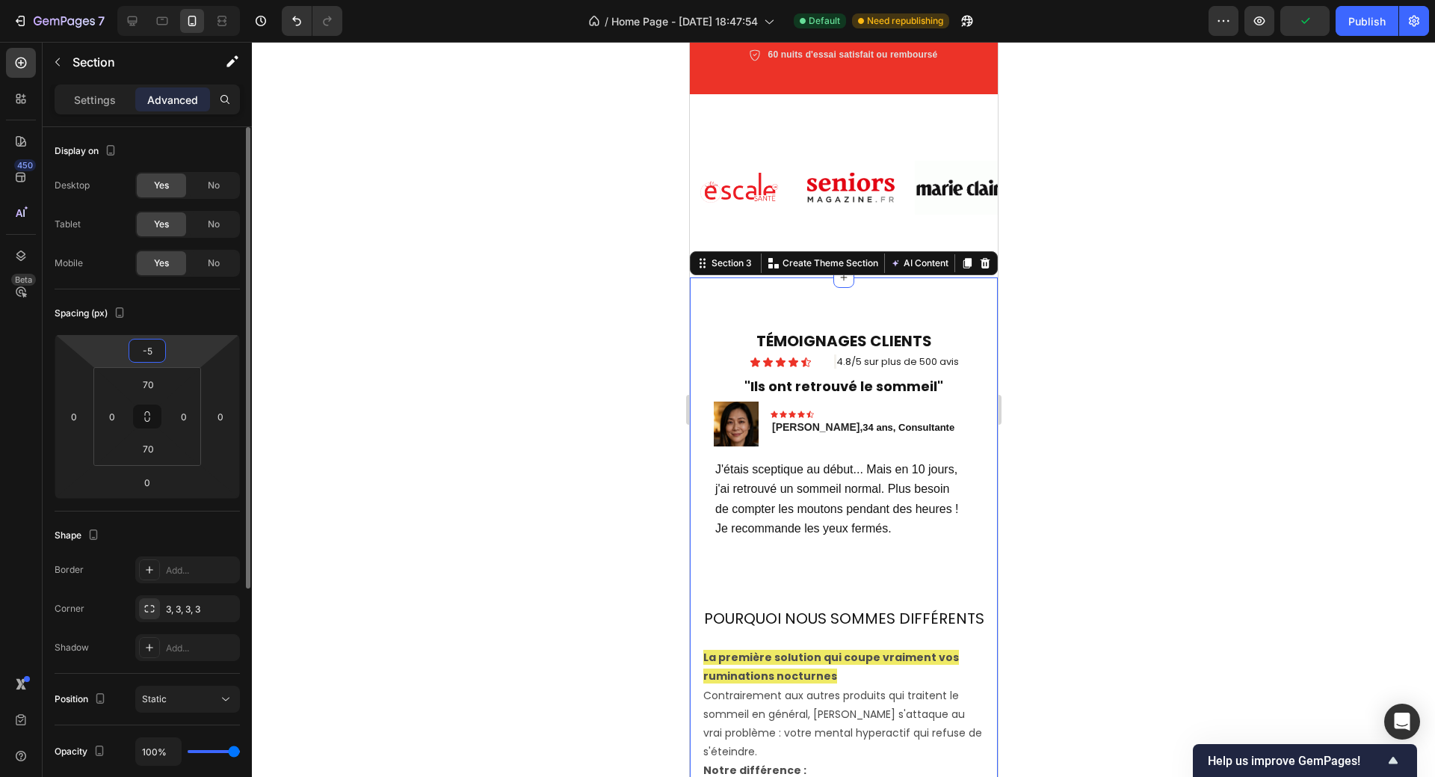
type input "-50"
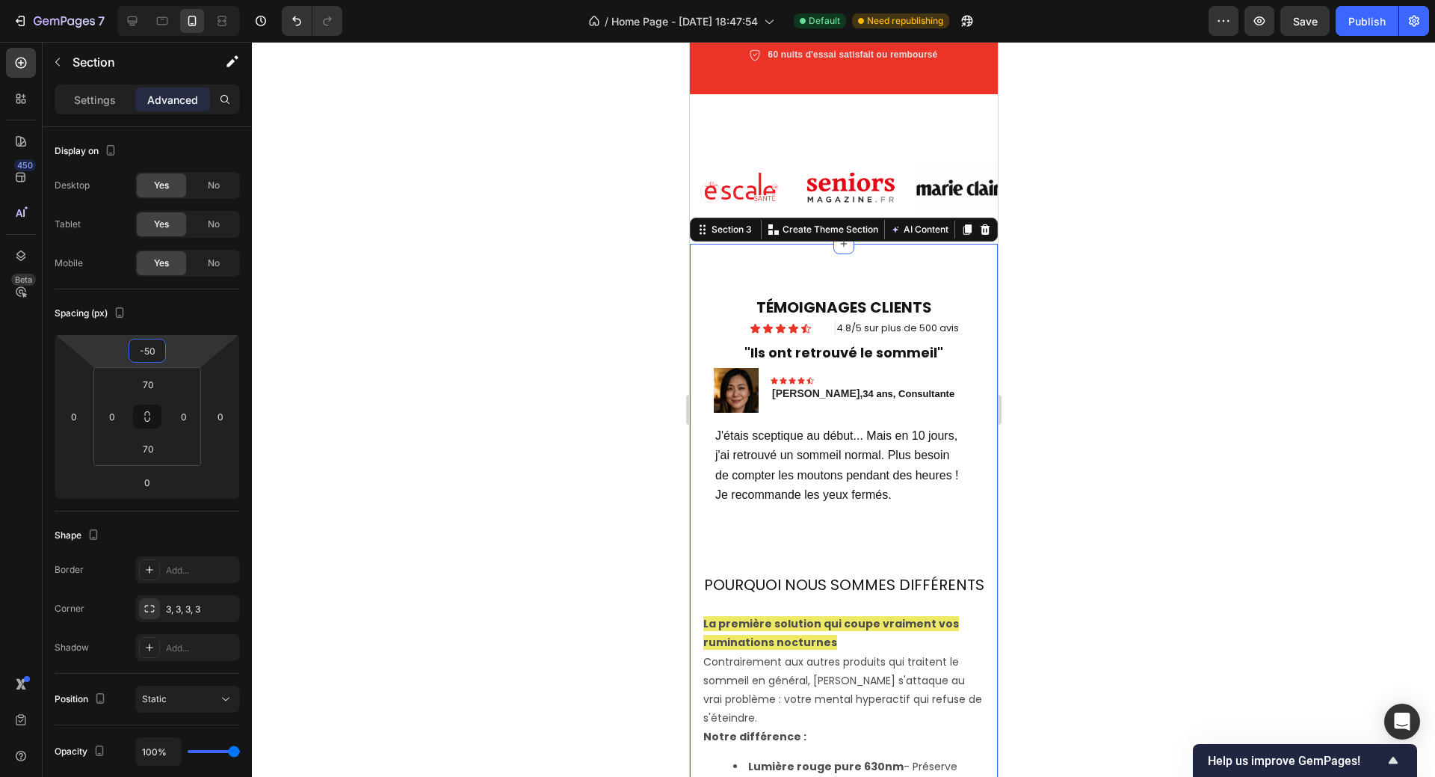
click at [1055, 283] on div at bounding box center [843, 409] width 1183 height 735
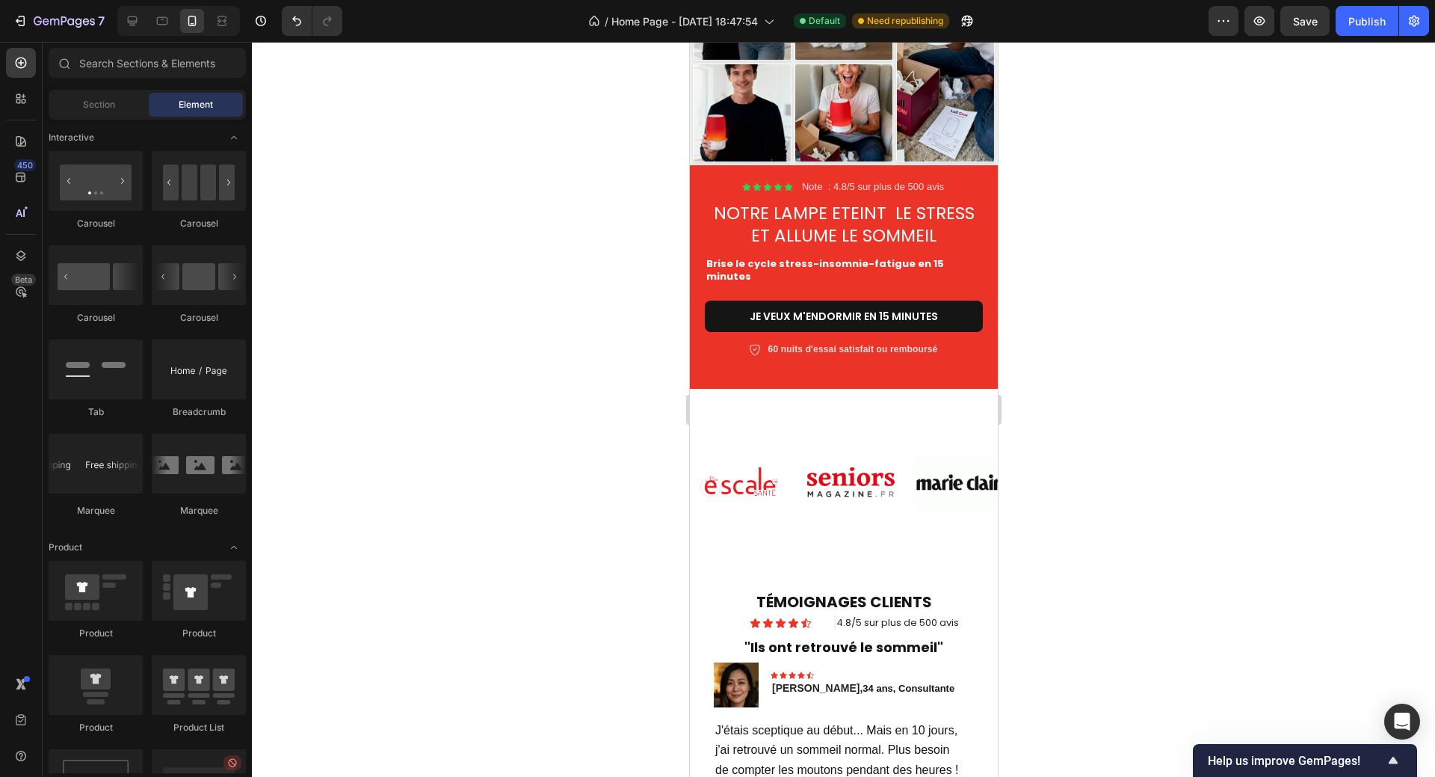
scroll to position [211, 0]
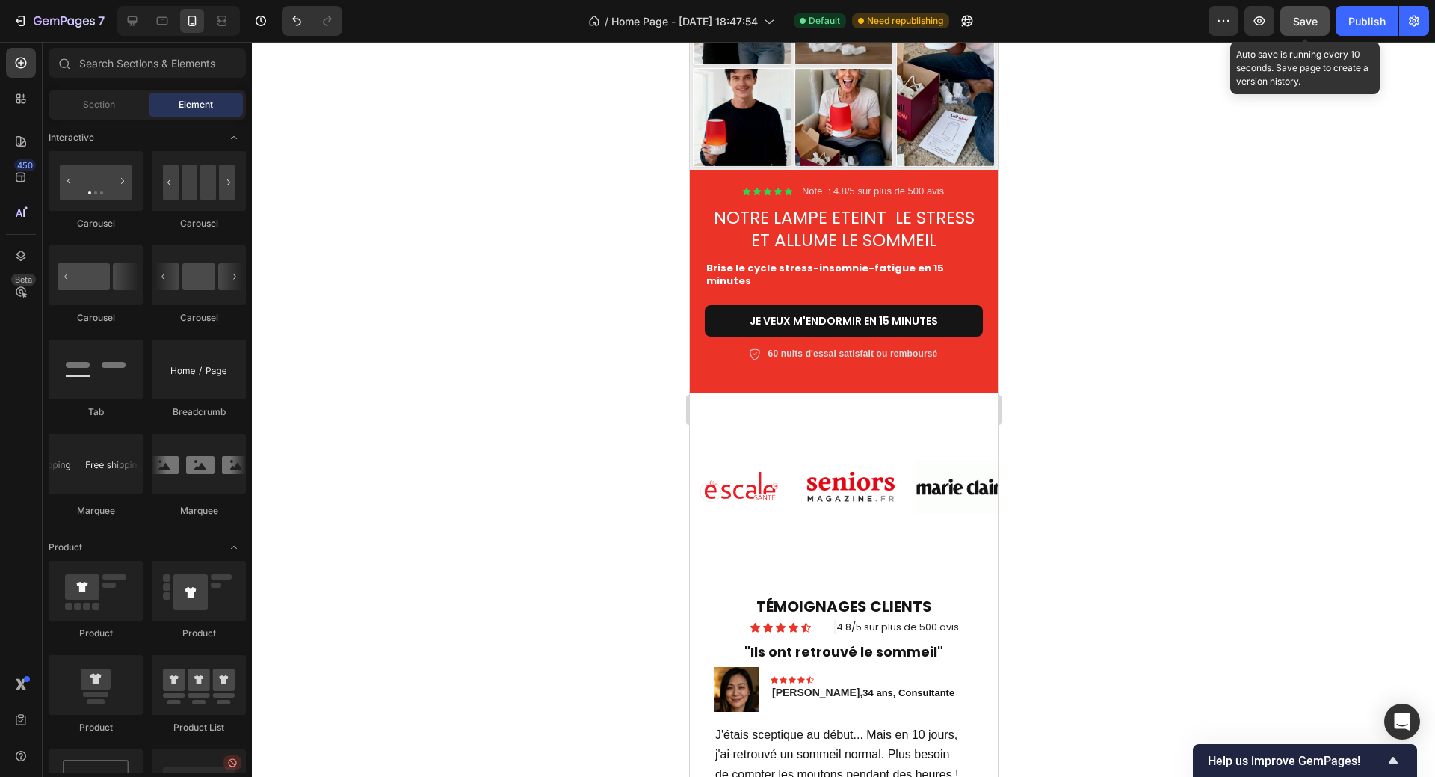
click at [1299, 22] on span "Save" at bounding box center [1305, 21] width 25 height 13
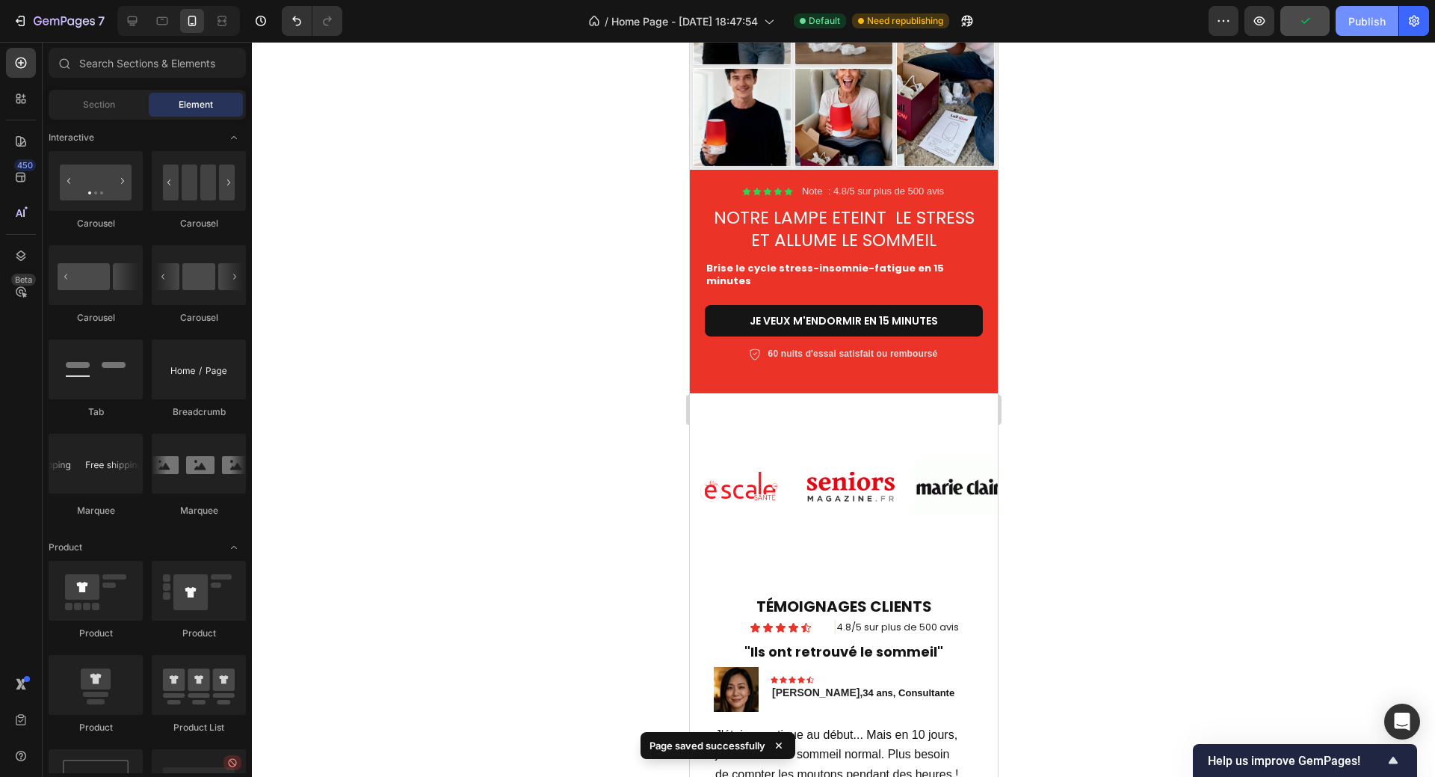
click at [1359, 19] on div "Publish" at bounding box center [1366, 21] width 37 height 16
click at [137, 22] on icon at bounding box center [133, 21] width 10 height 10
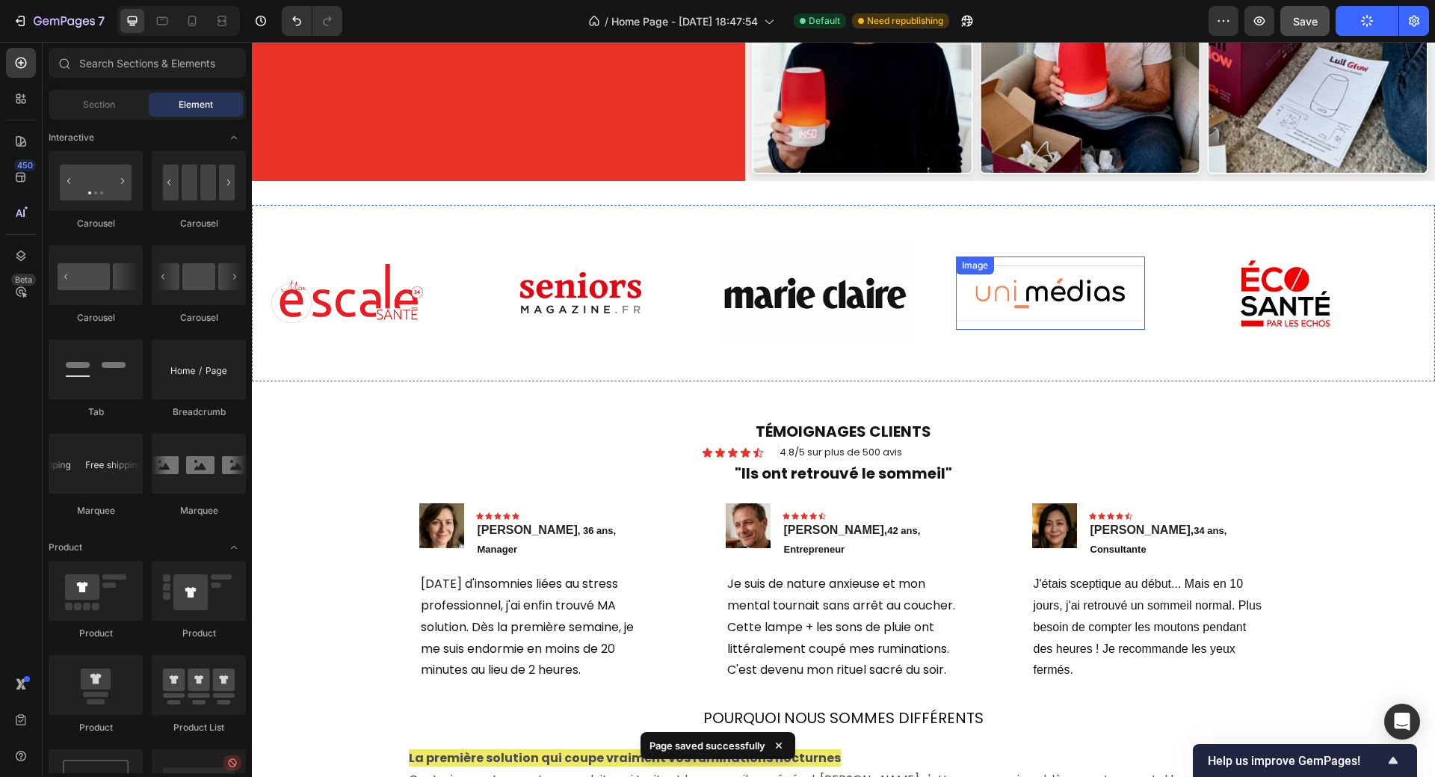
scroll to position [598, 0]
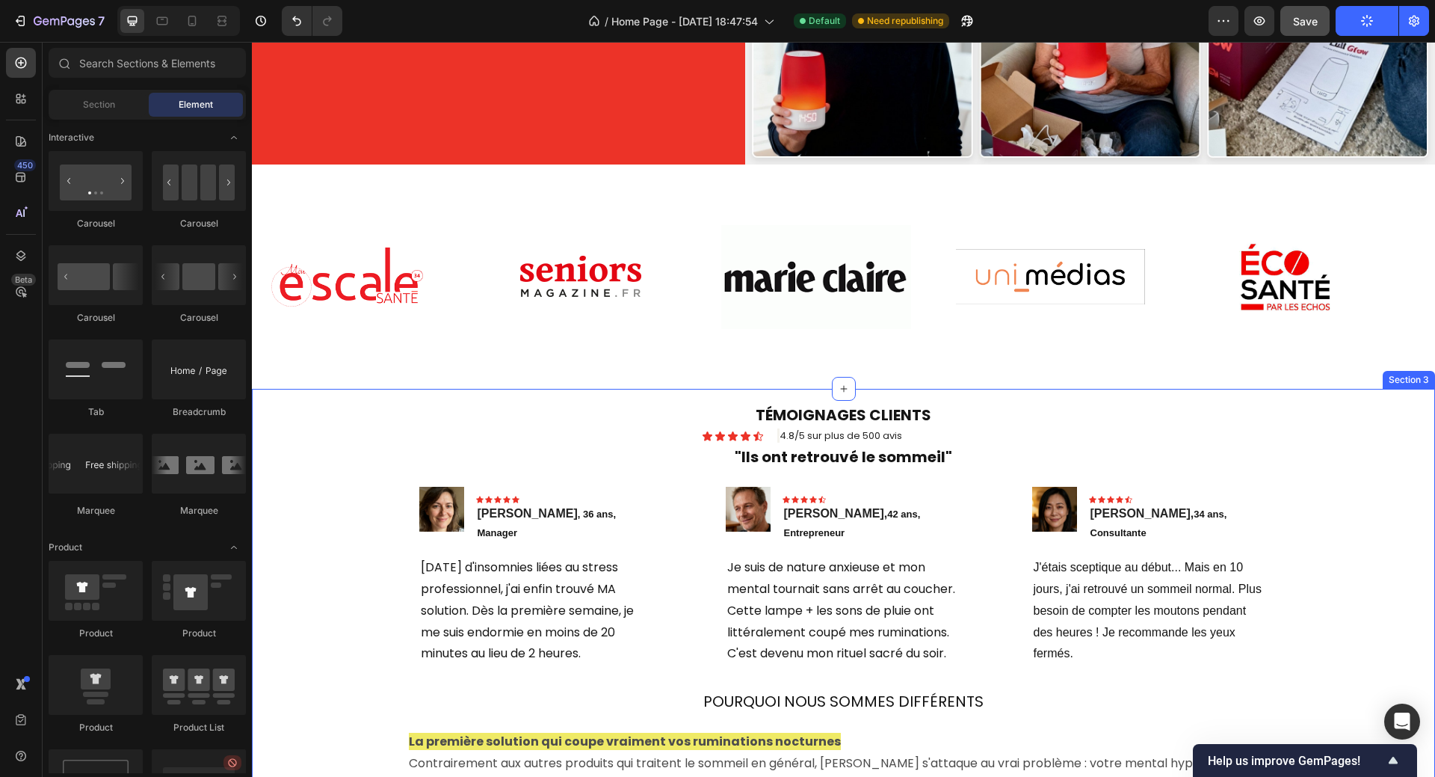
click at [679, 391] on div "TÉMOIGNAGES CLIENTS Heading Icon Icon Icon Icon Icon Icon List 4.8/5 sur plus d…" at bounding box center [843, 716] width 1183 height 655
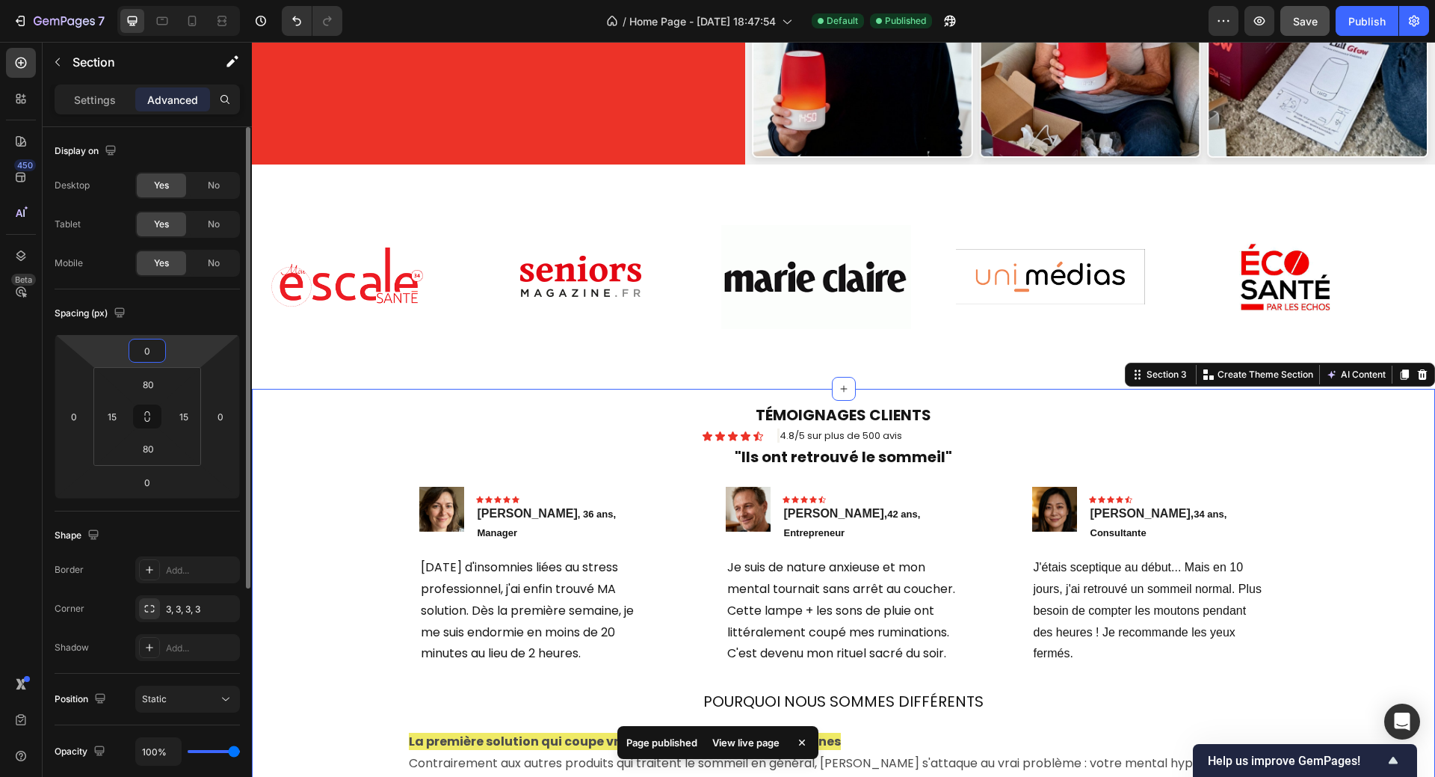
click at [161, 349] on input "0" at bounding box center [147, 350] width 30 height 22
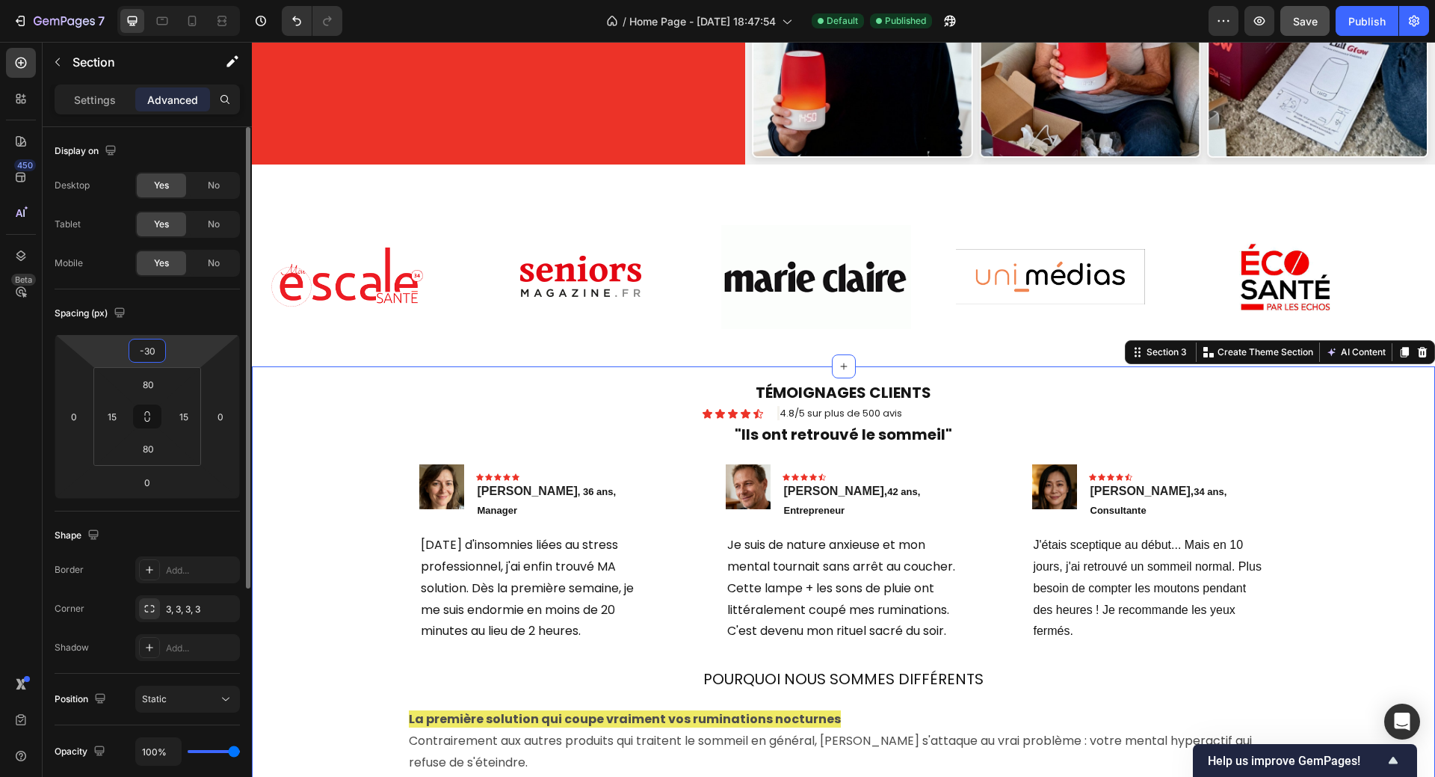
type input "-3"
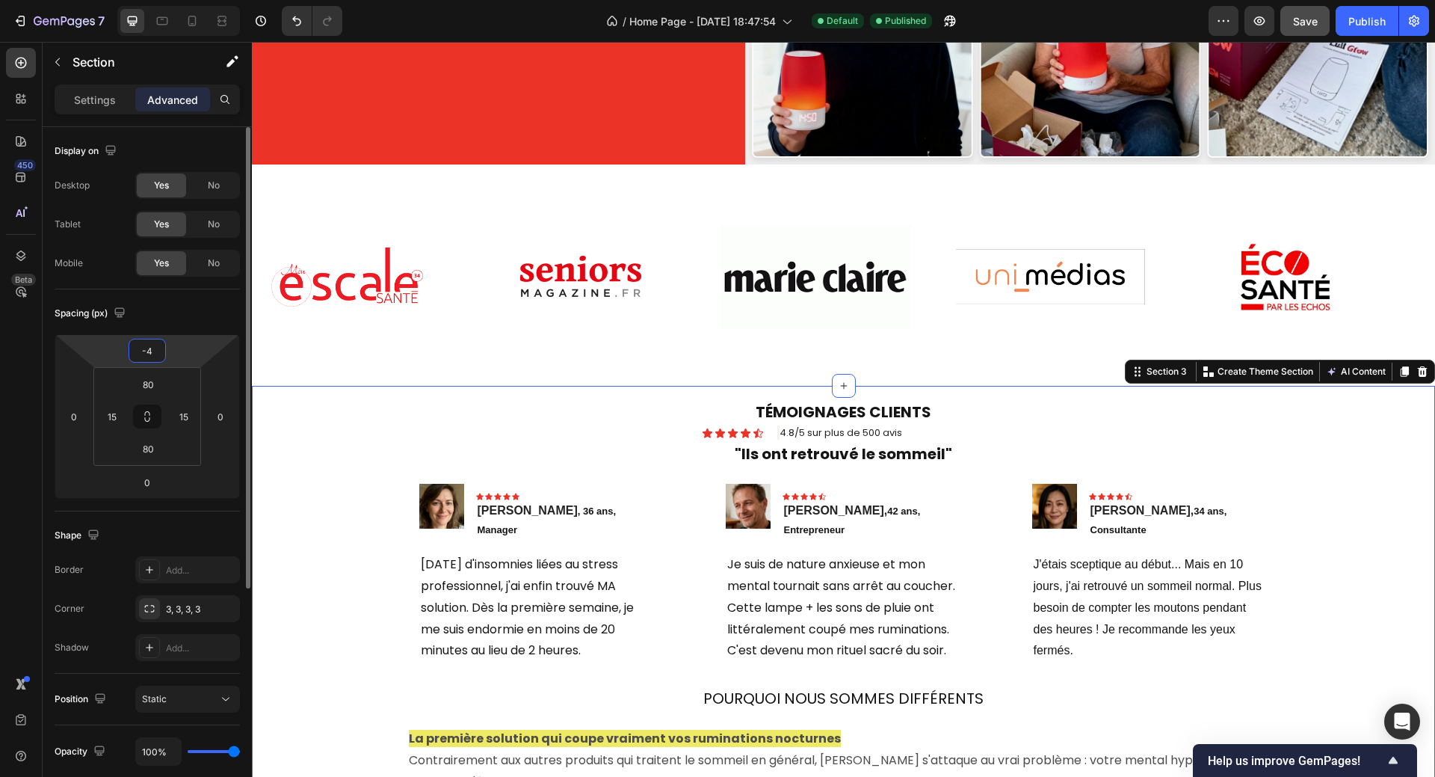
type input "-40"
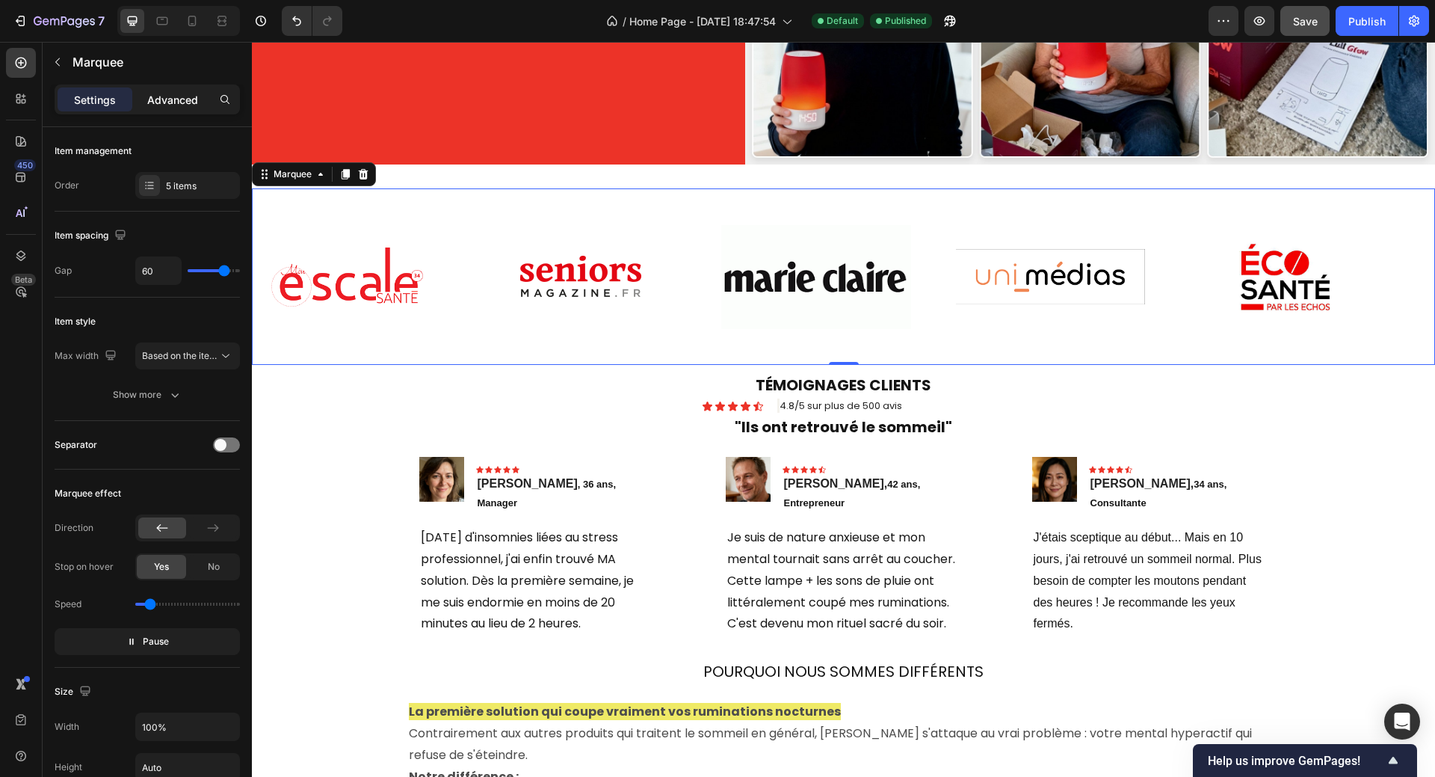
click at [176, 97] on p "Advanced" at bounding box center [172, 100] width 51 height 16
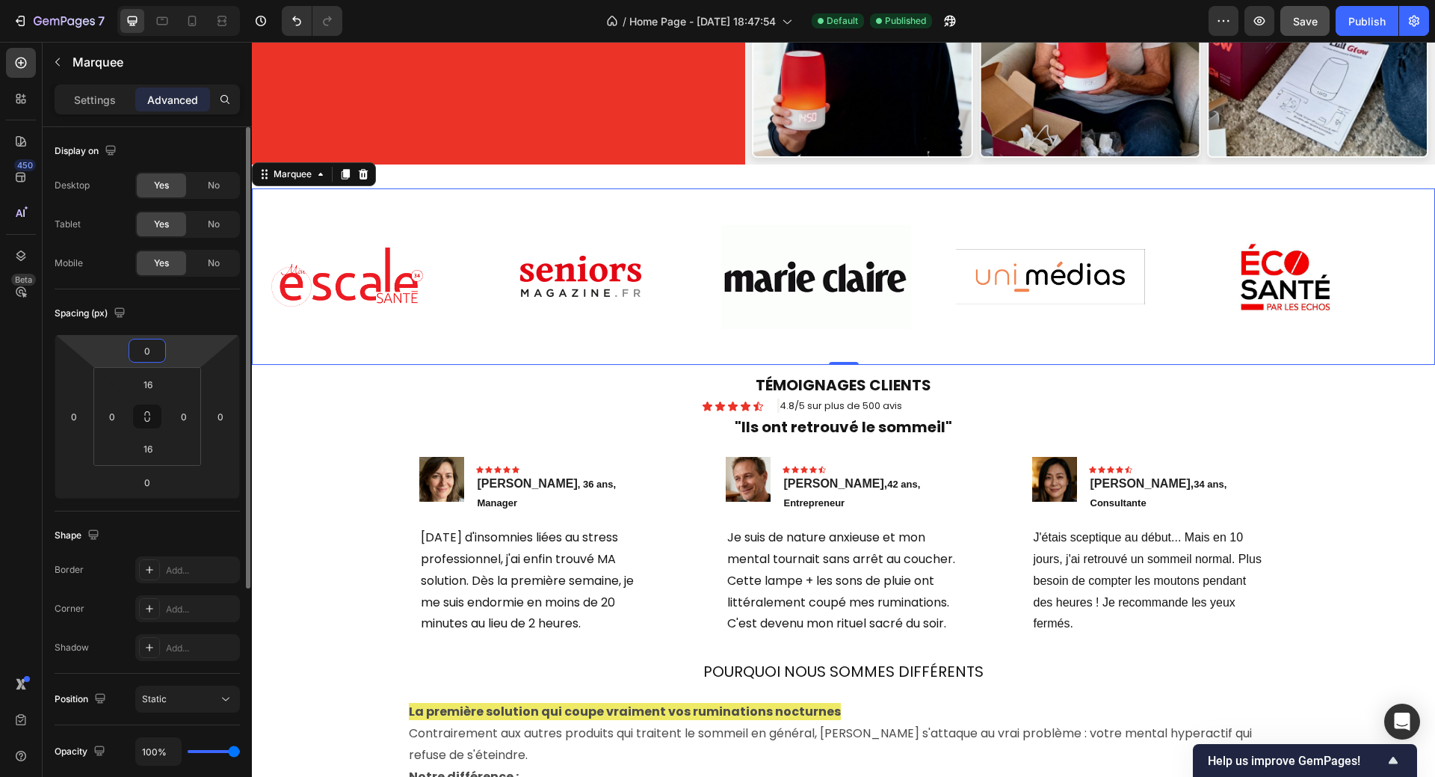
click at [152, 351] on input "0" at bounding box center [147, 350] width 30 height 22
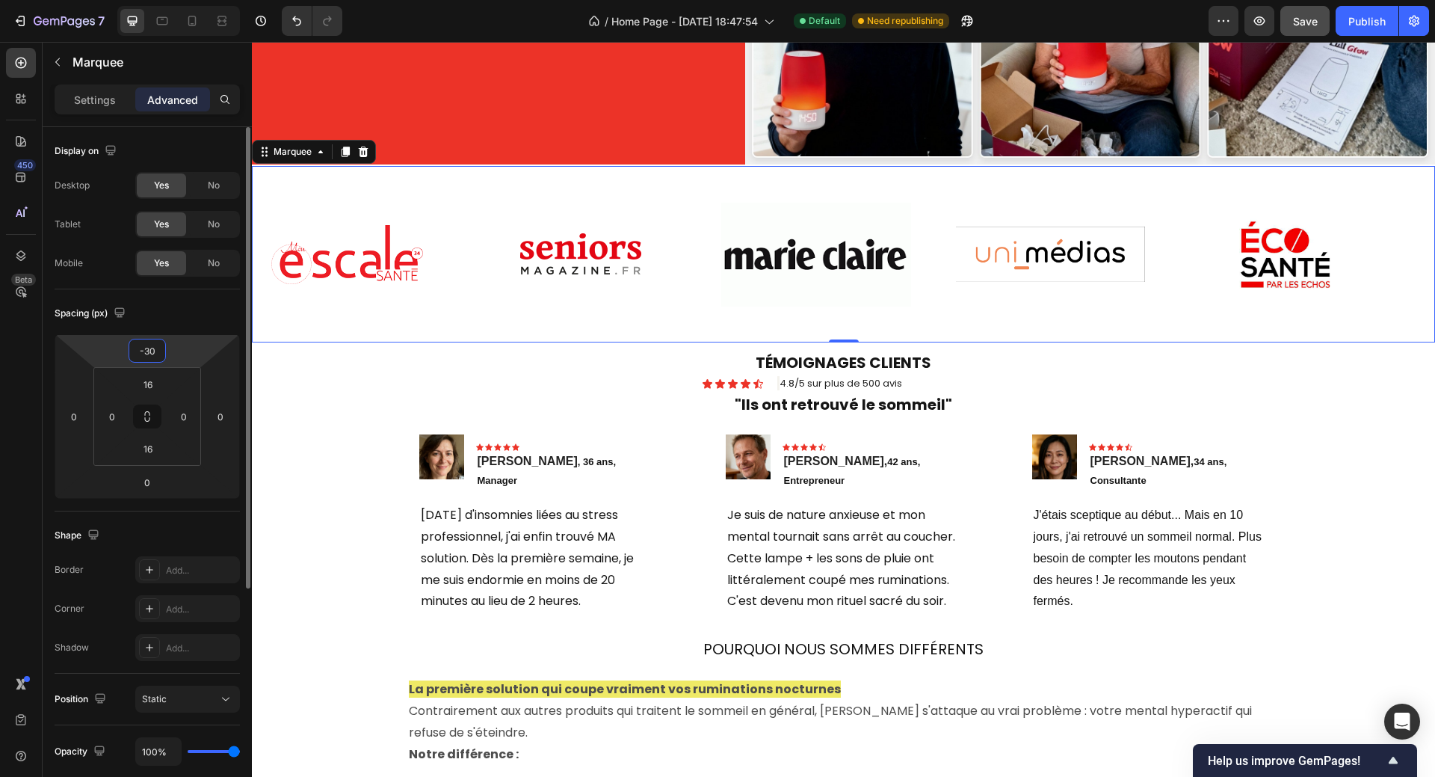
type input "-3"
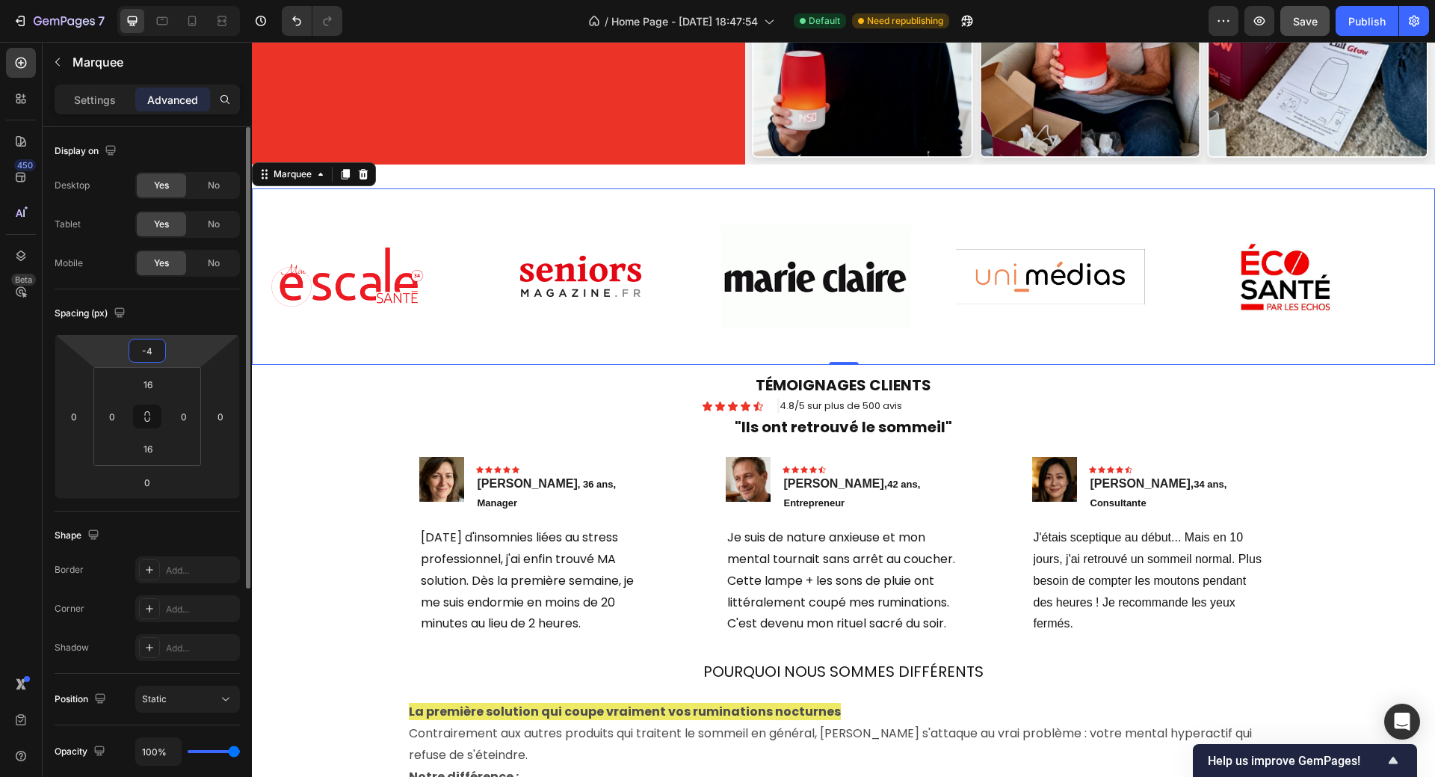
type input "-40"
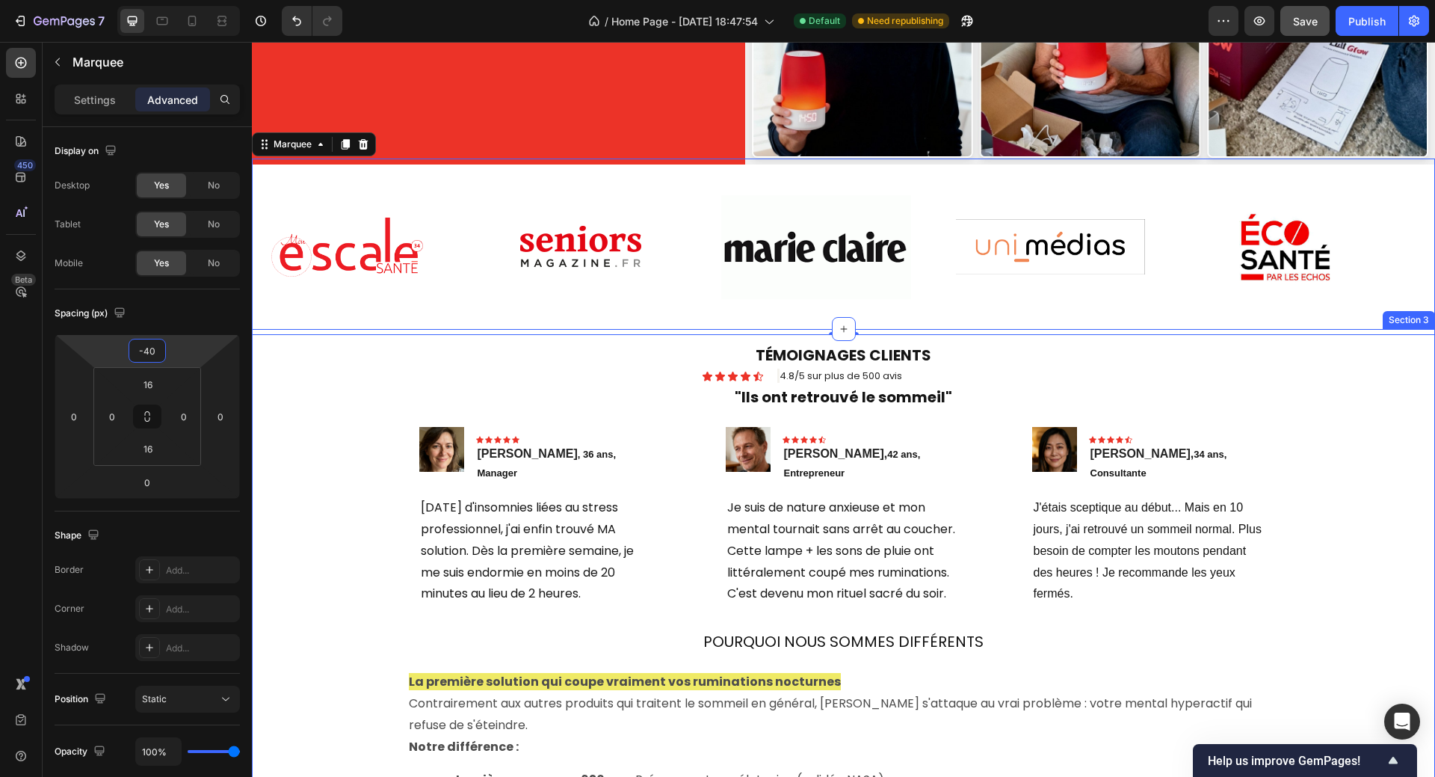
click at [1304, 404] on div "TÉMOIGNAGES CLIENTS Heading Icon Icon Icon Icon Icon Icon List 4.8/5 sur plus d…" at bounding box center [843, 656] width 1161 height 535
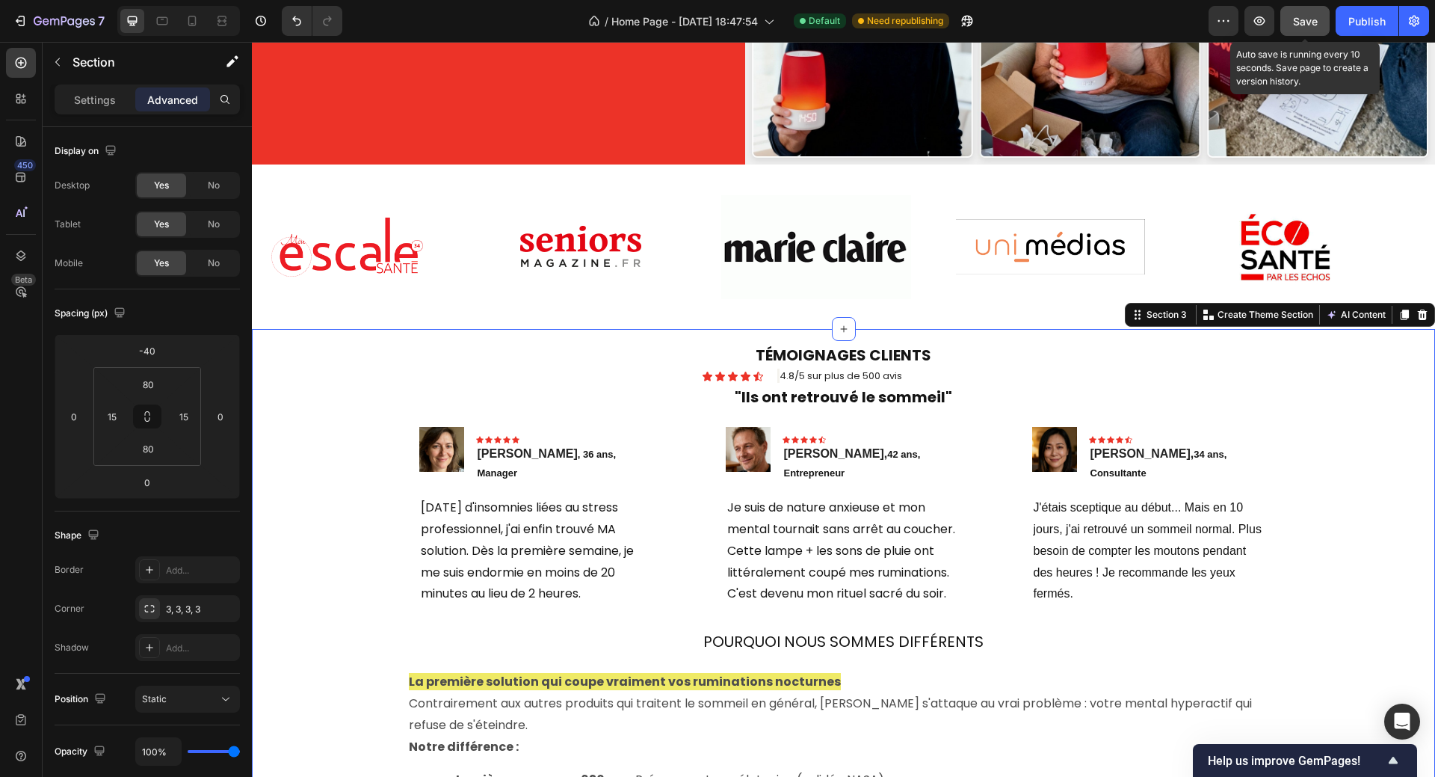
click at [1301, 22] on span "Save" at bounding box center [1305, 21] width 25 height 13
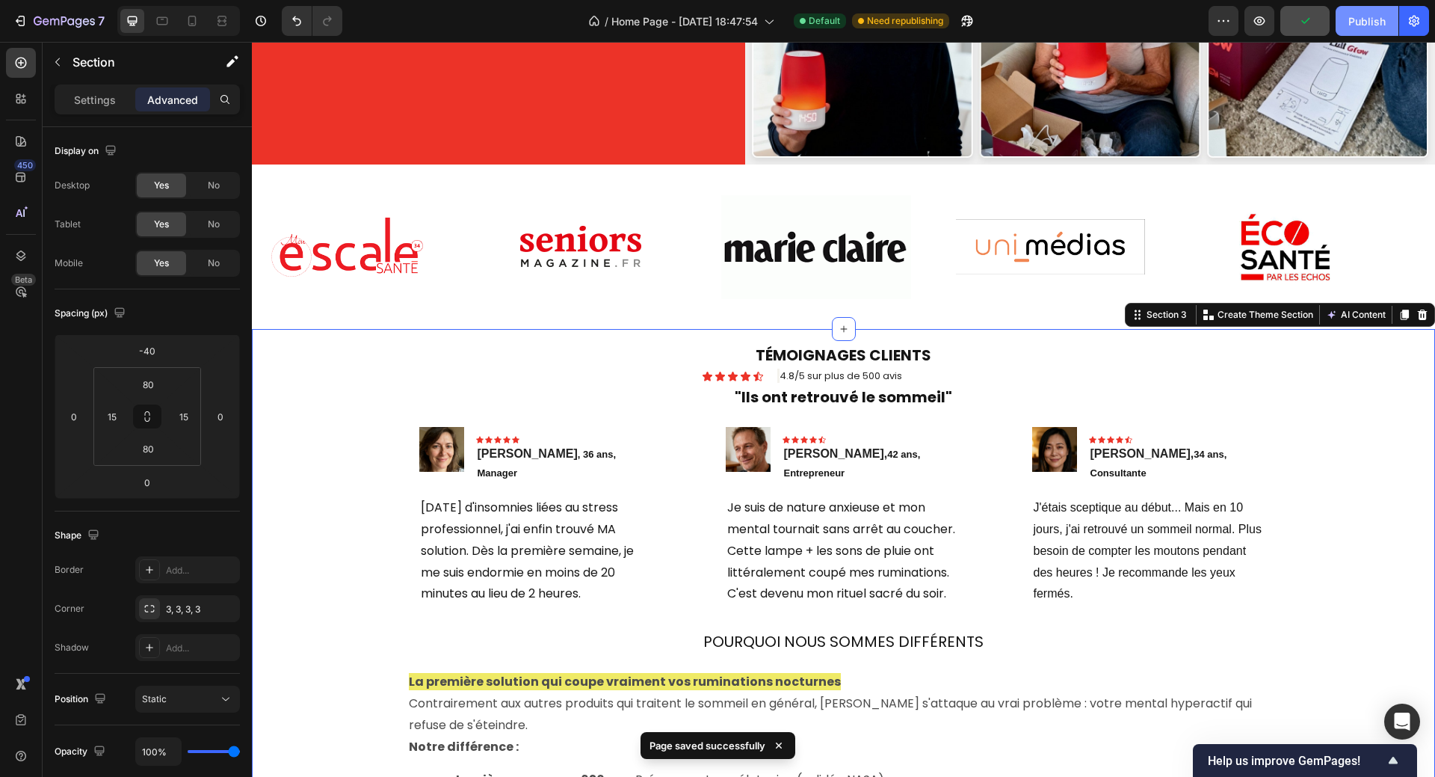
click at [1376, 17] on div "Publish" at bounding box center [1366, 21] width 37 height 16
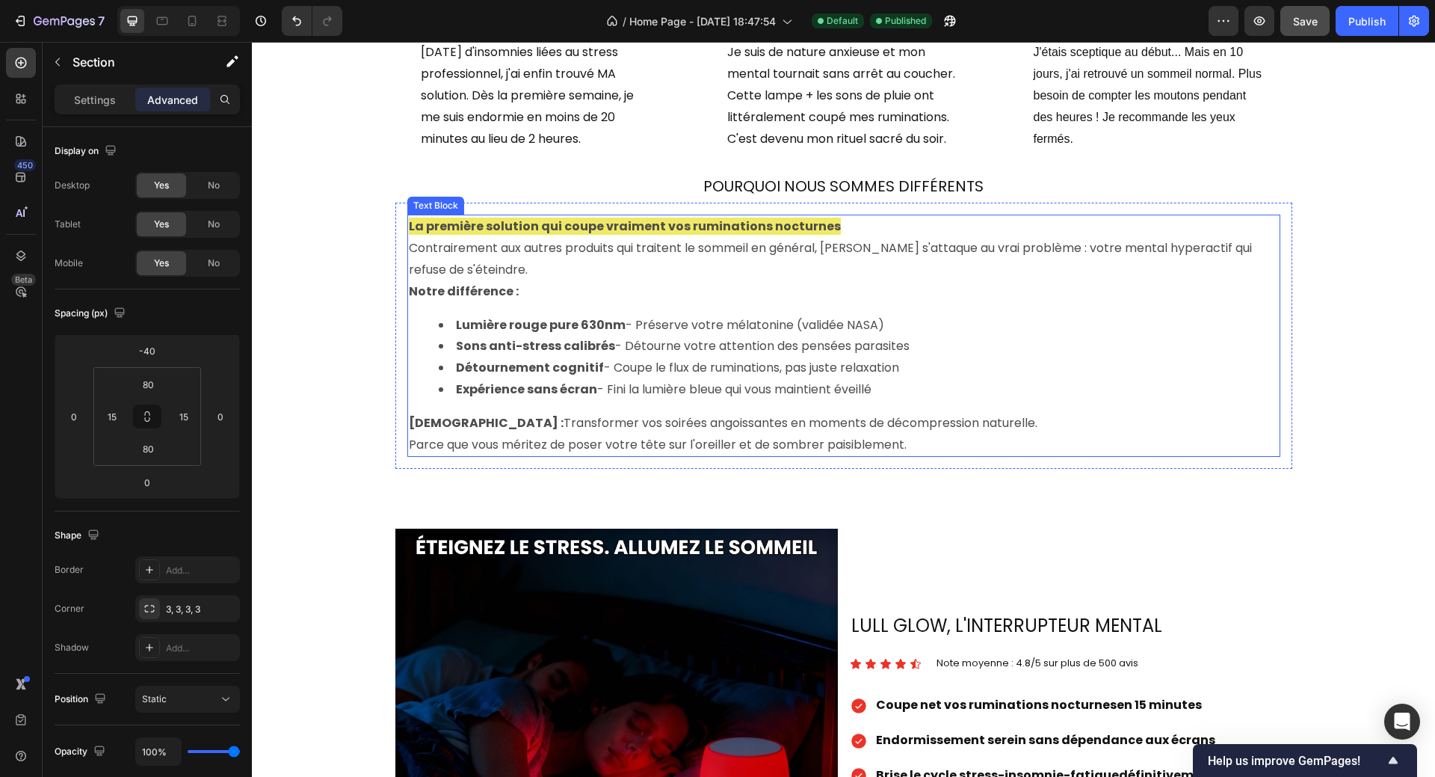
scroll to position [1196, 0]
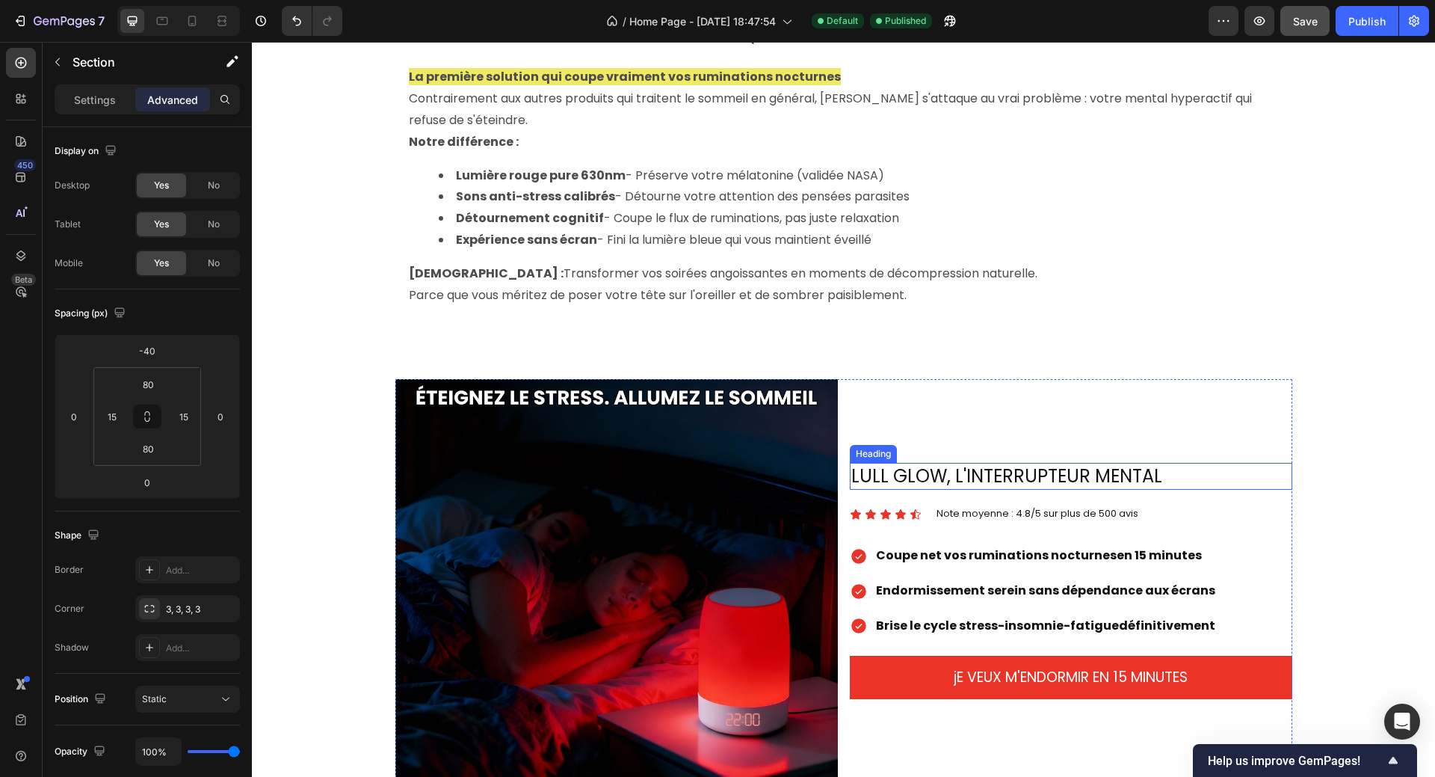
click at [1004, 463] on h2 "LULL GLOW, L'INTERRUPTEUR MENTAL" at bounding box center [1071, 476] width 442 height 26
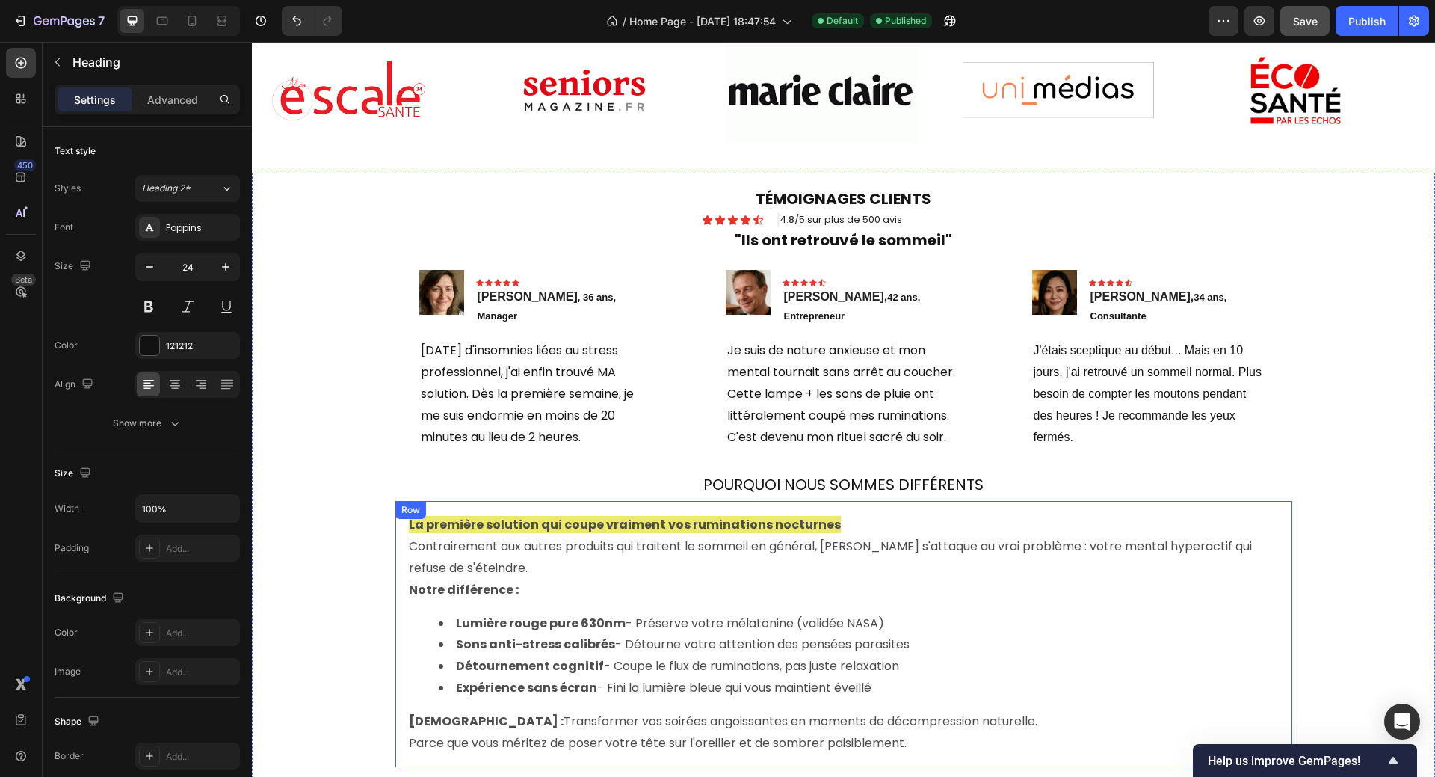
scroll to position [747, 0]
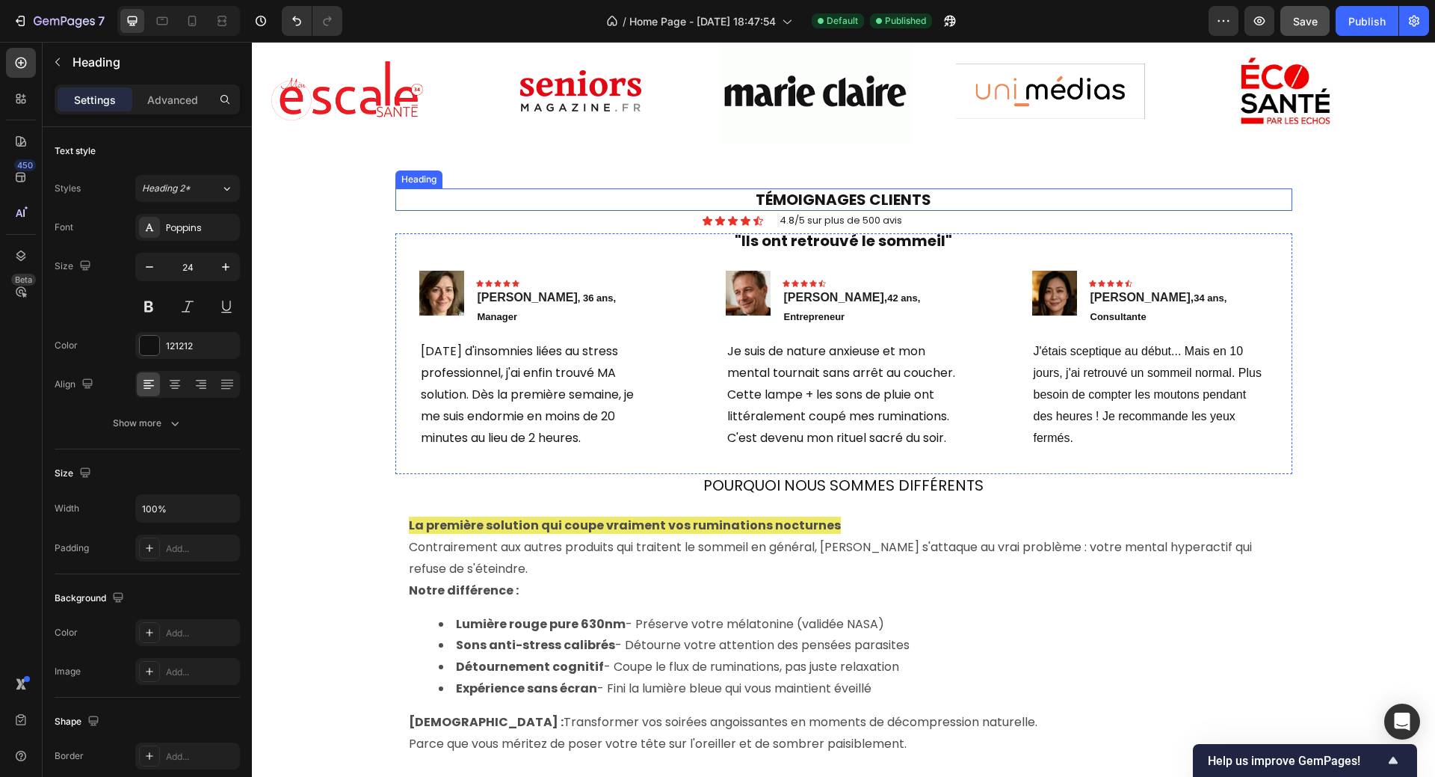
click at [871, 196] on h2 "TÉMOIGNAGES CLIENTS" at bounding box center [843, 199] width 897 height 22
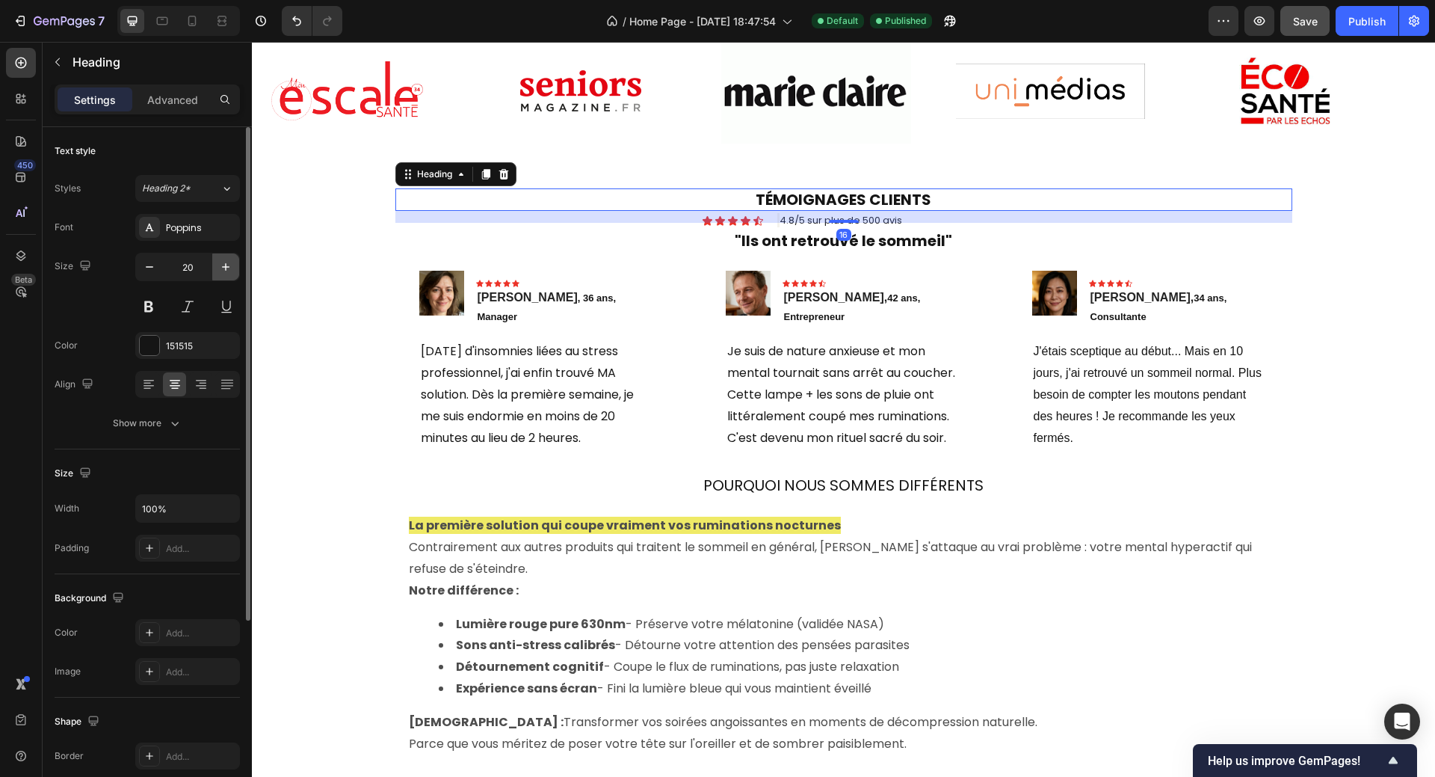
click at [226, 265] on icon "button" at bounding box center [225, 266] width 7 height 7
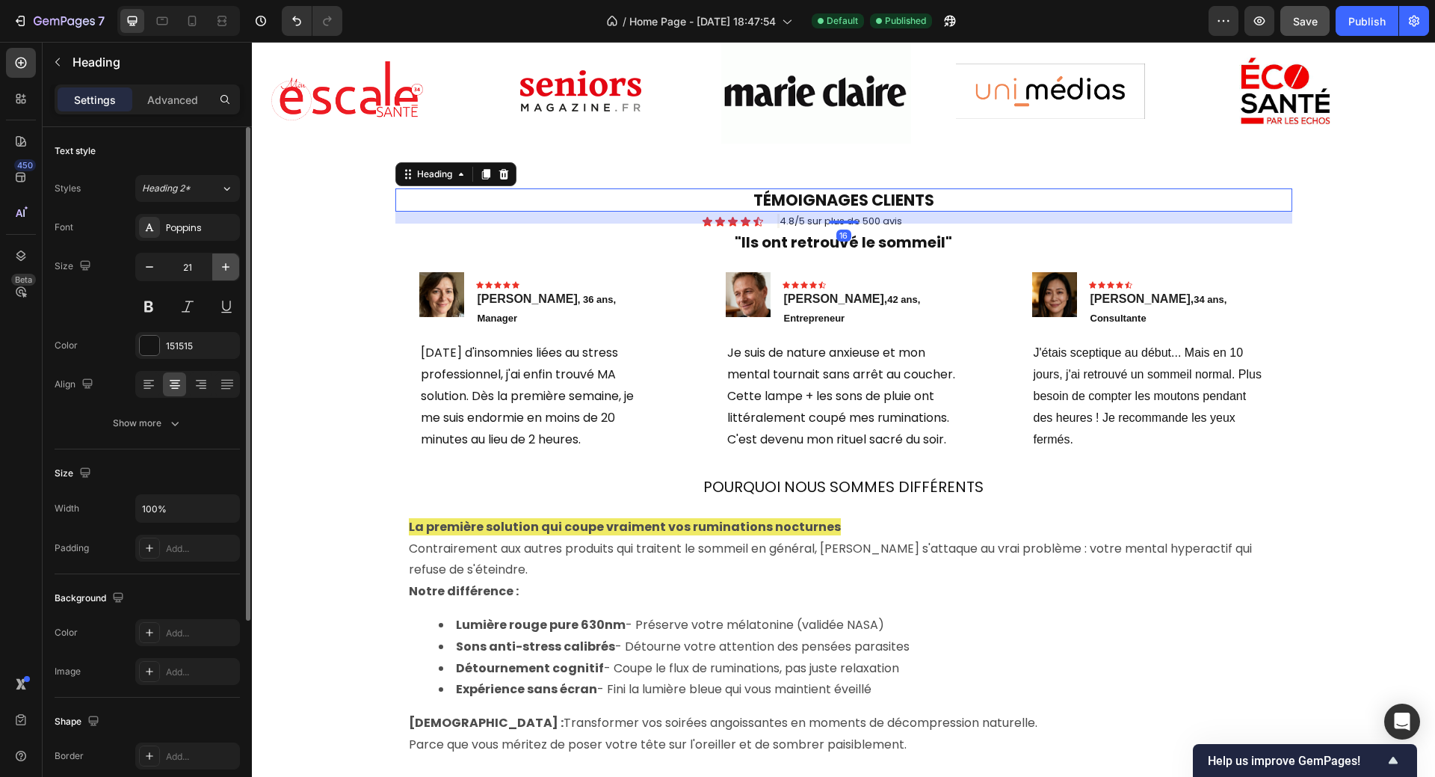
click at [226, 265] on icon "button" at bounding box center [225, 266] width 7 height 7
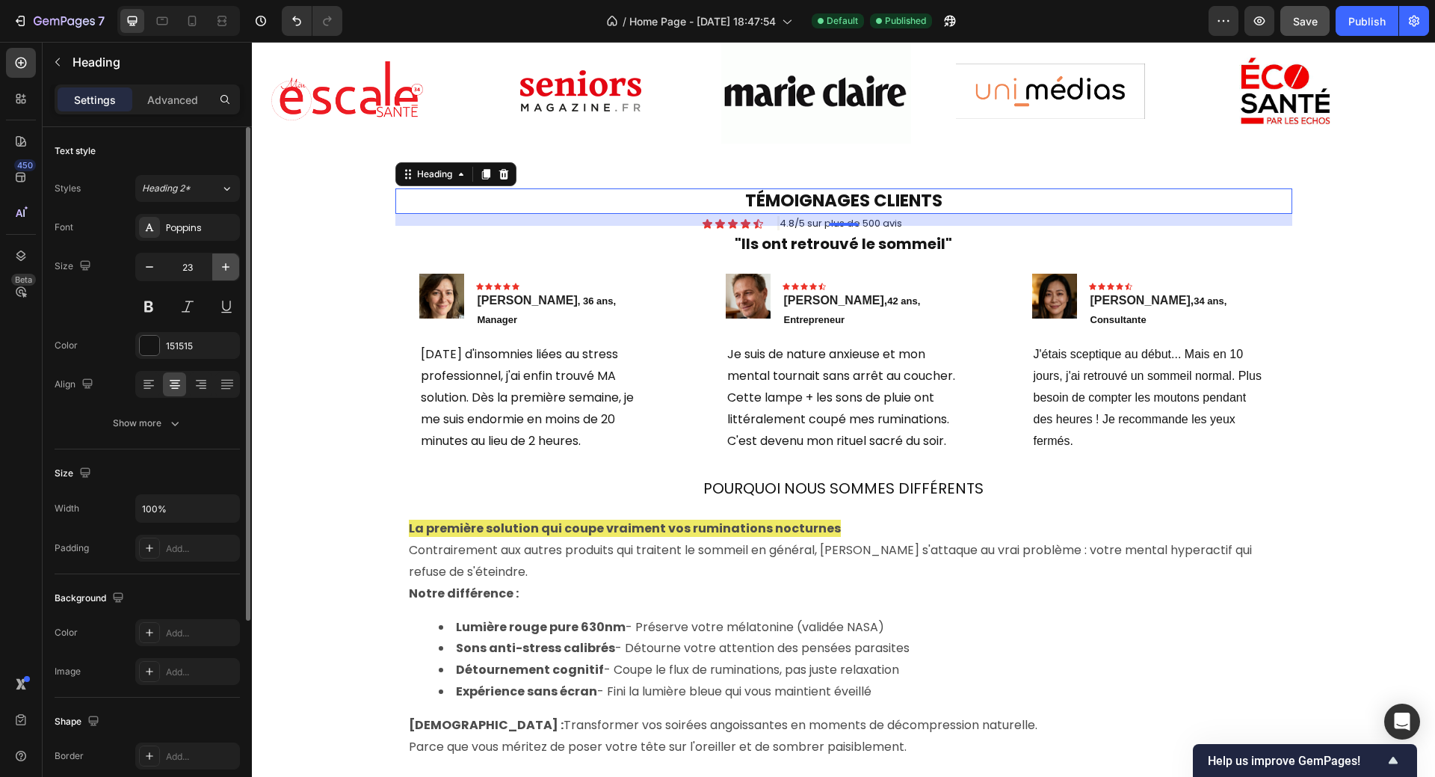
type input "24"
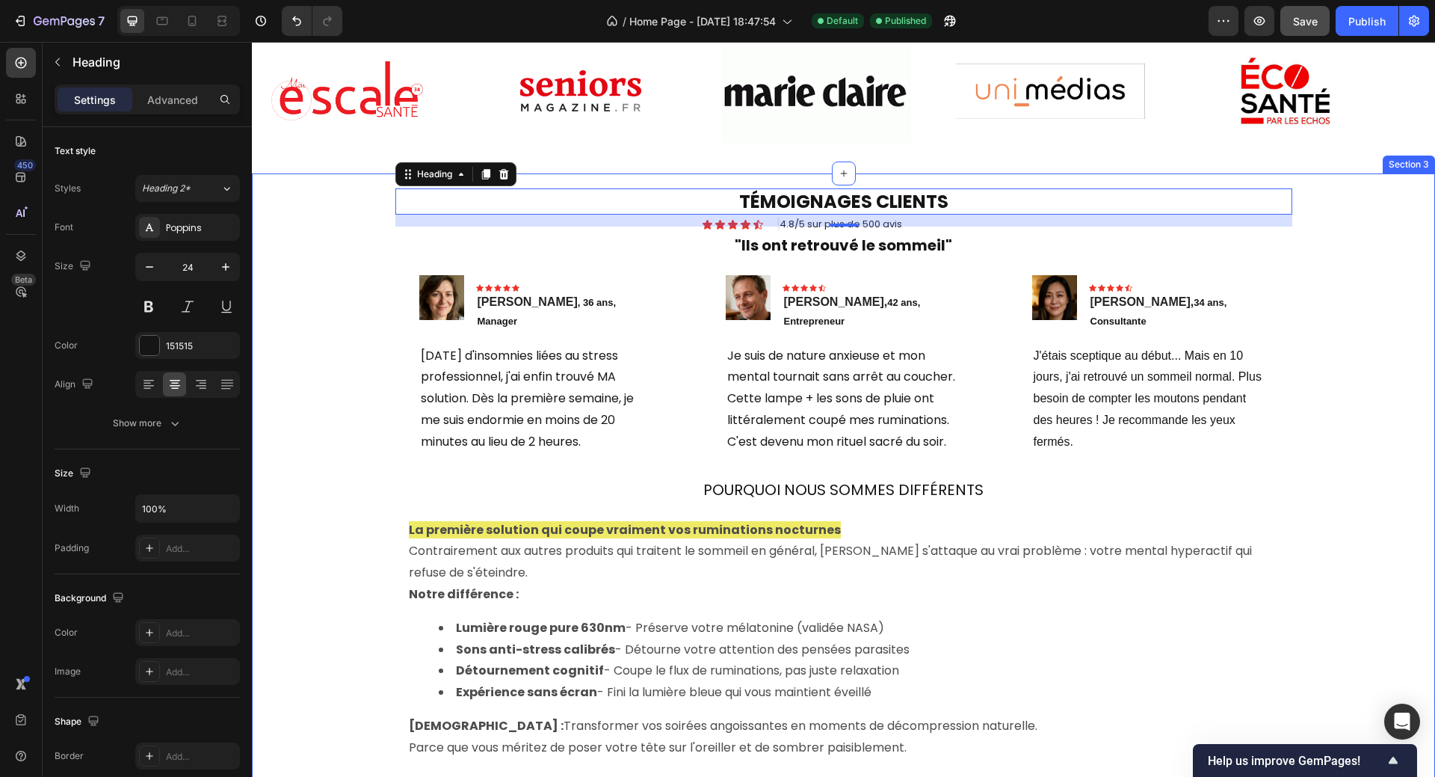
click at [1382, 330] on div "TÉMOIGNAGES CLIENTS Heading 16 Icon Icon Icon Icon Icon Icon List 4.8/5 sur plu…" at bounding box center [843, 502] width 1161 height 539
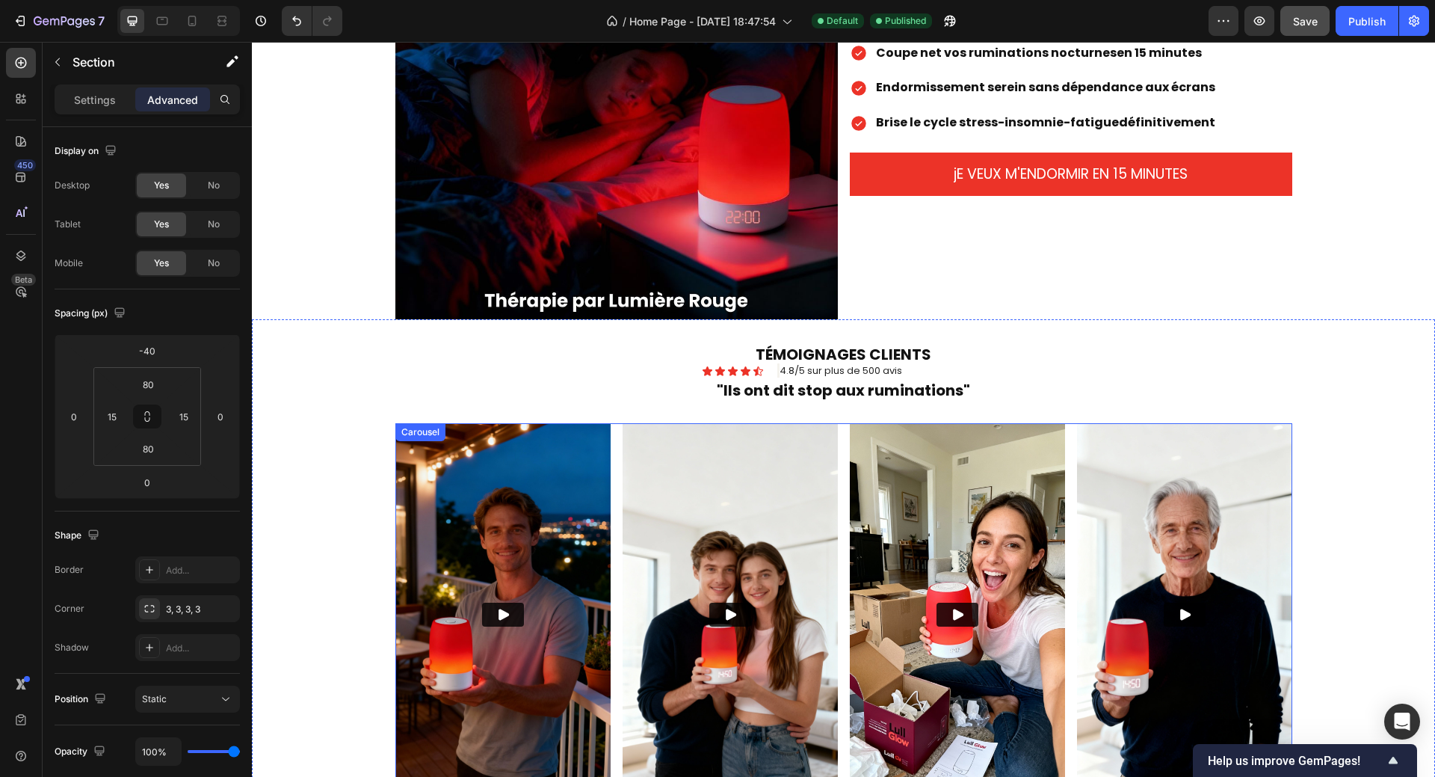
scroll to position [1644, 0]
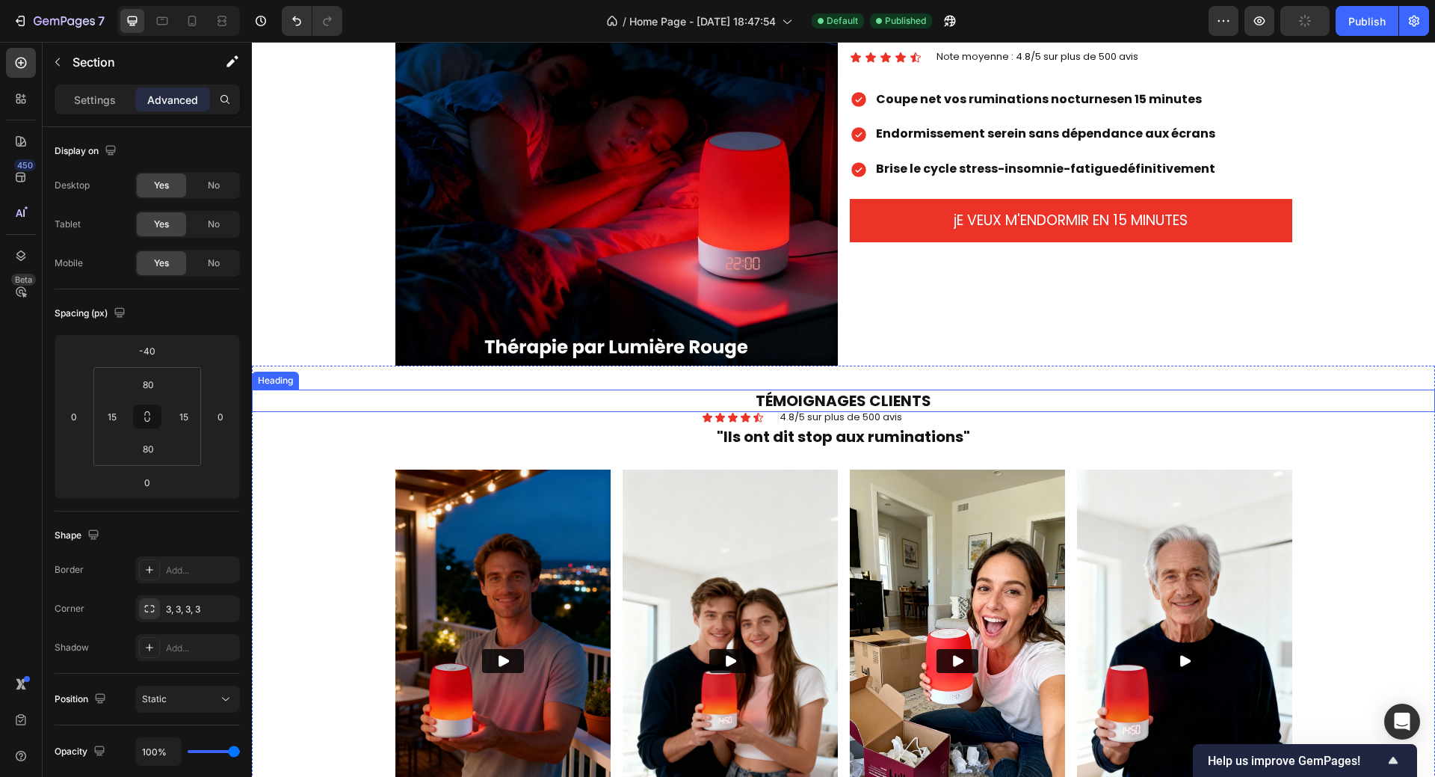
click at [886, 397] on strong "TÉMOIGNAGES CLIENTS" at bounding box center [844, 400] width 176 height 21
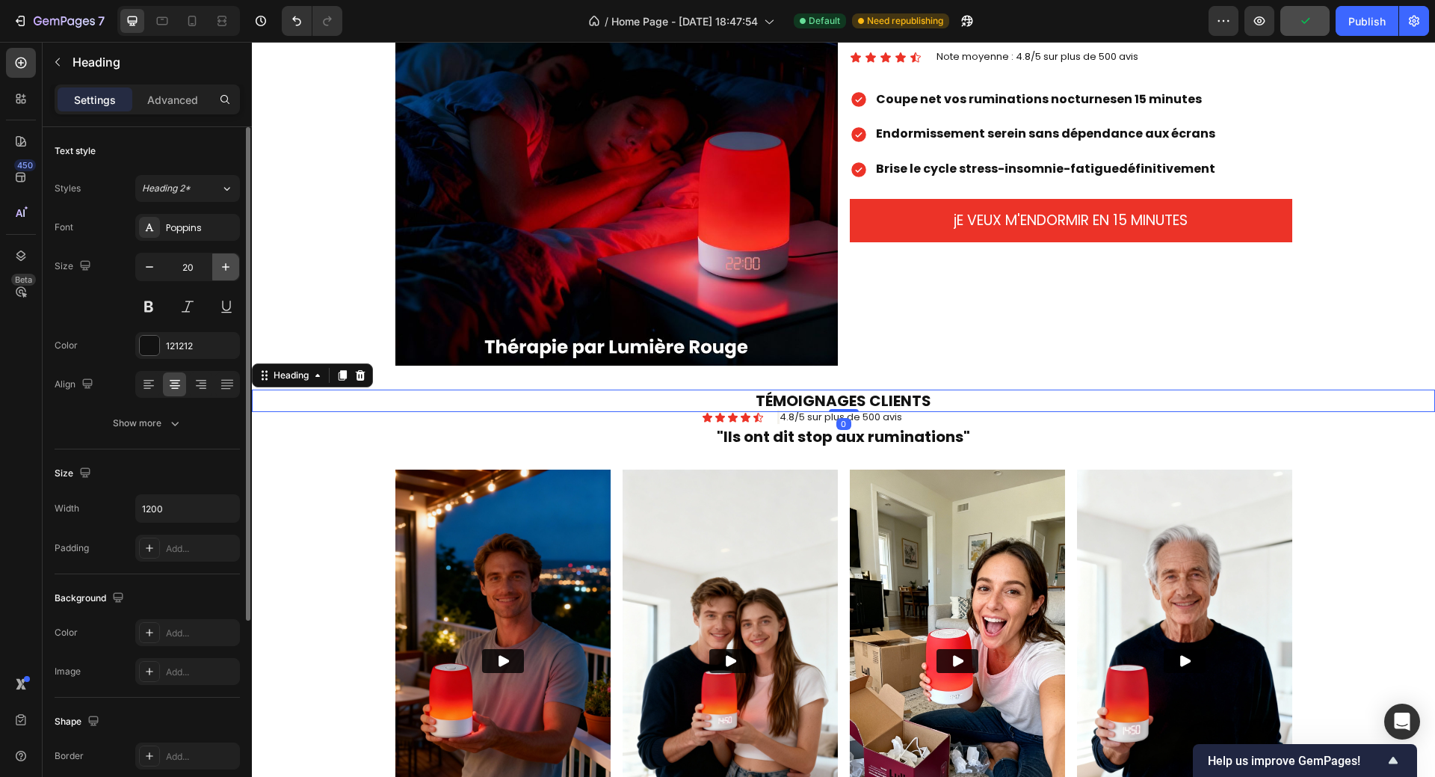
click at [223, 265] on icon "button" at bounding box center [225, 266] width 15 height 15
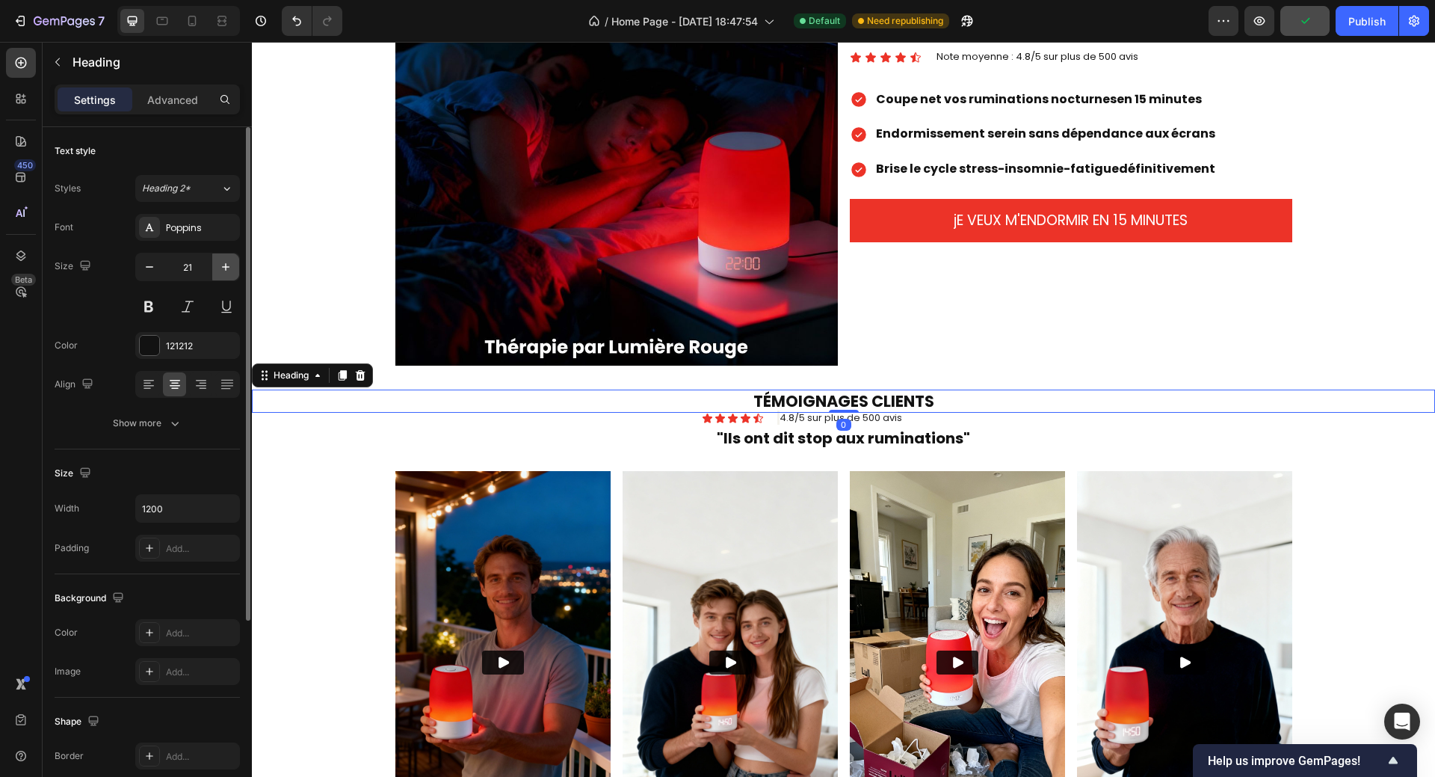
click at [223, 265] on icon "button" at bounding box center [225, 266] width 15 height 15
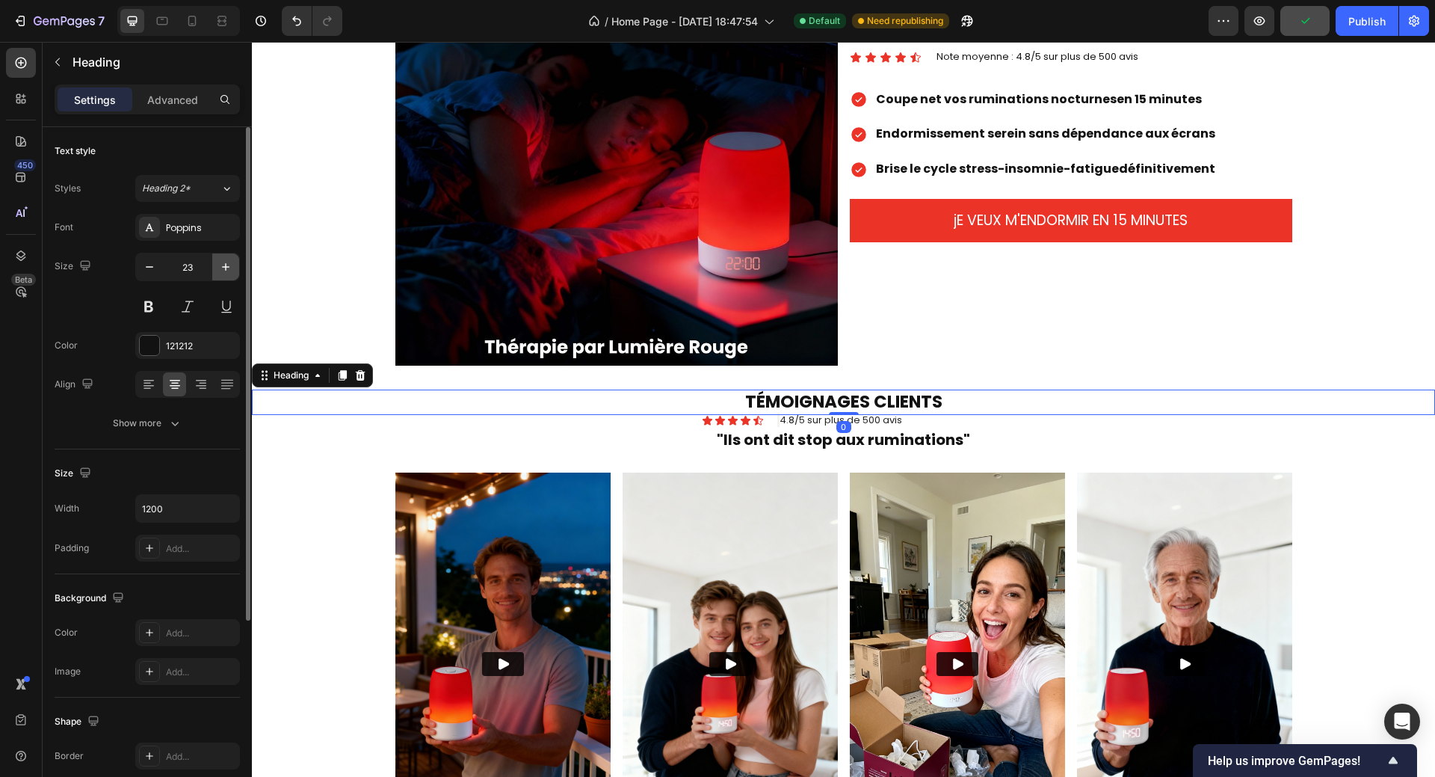
type input "24"
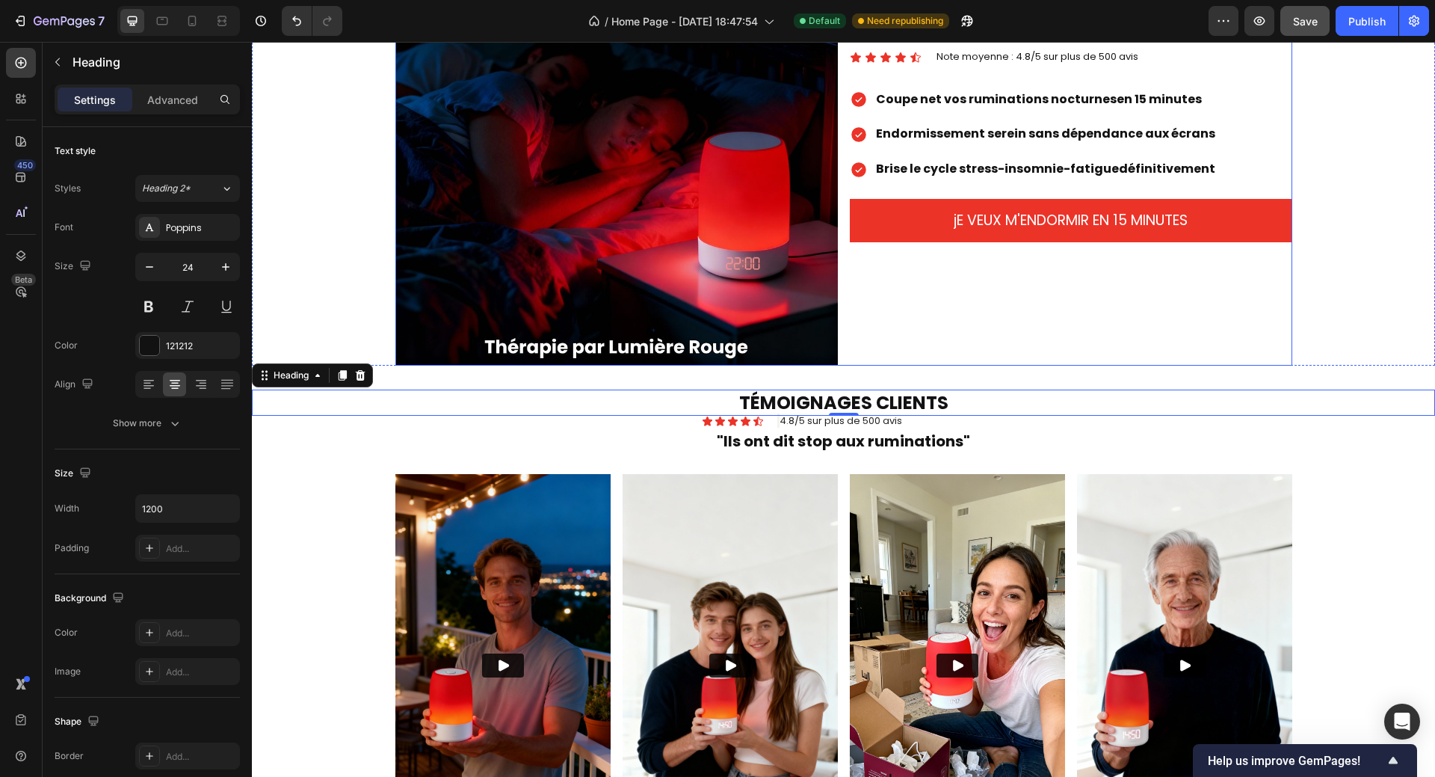
click at [1067, 326] on div "LULL GLOW, L'INTERRUPTEUR MENTAL Heading Icon Icon Icon Icon Icon Icon List Not…" at bounding box center [1071, 144] width 442 height 442
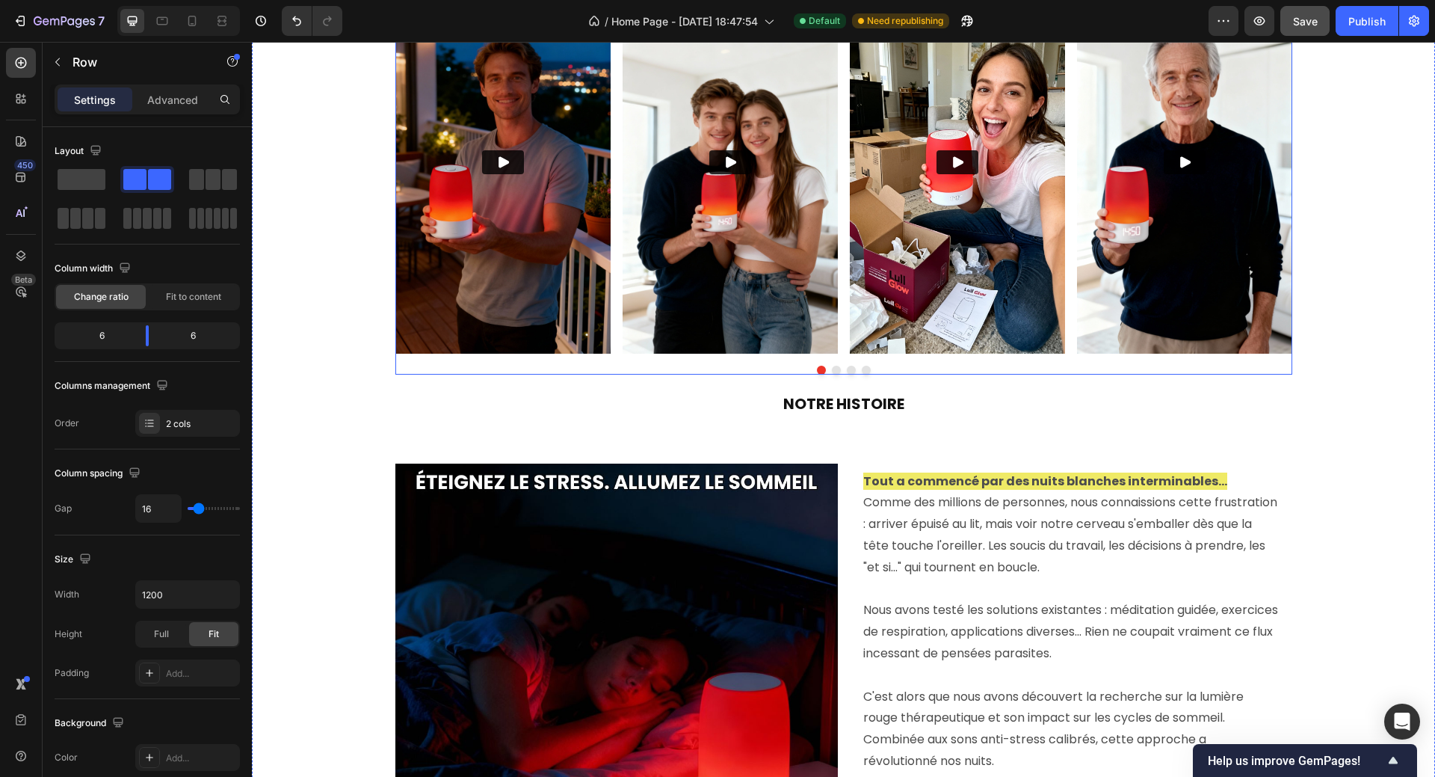
scroll to position [2168, 0]
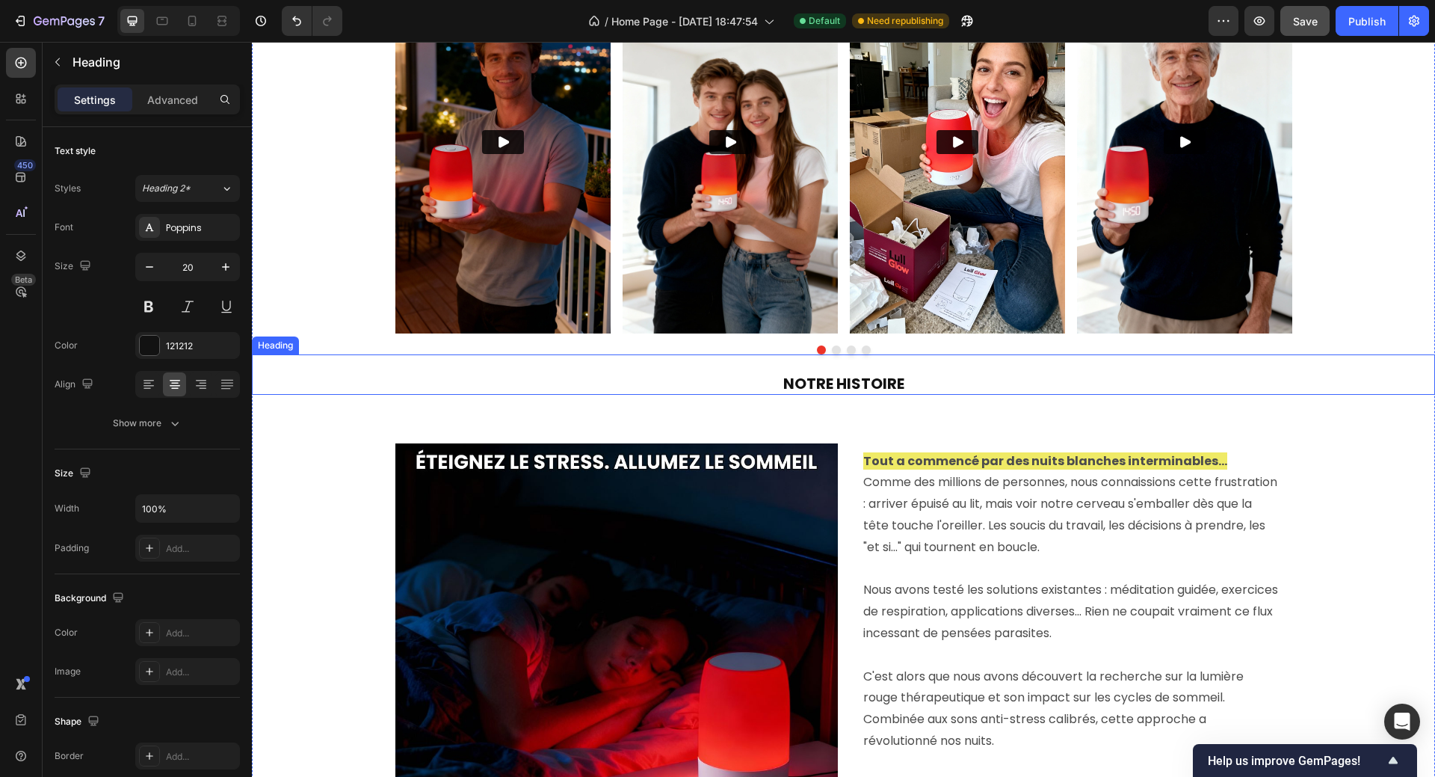
click at [860, 376] on strong "NOTRE HISTOIRE" at bounding box center [843, 383] width 121 height 21
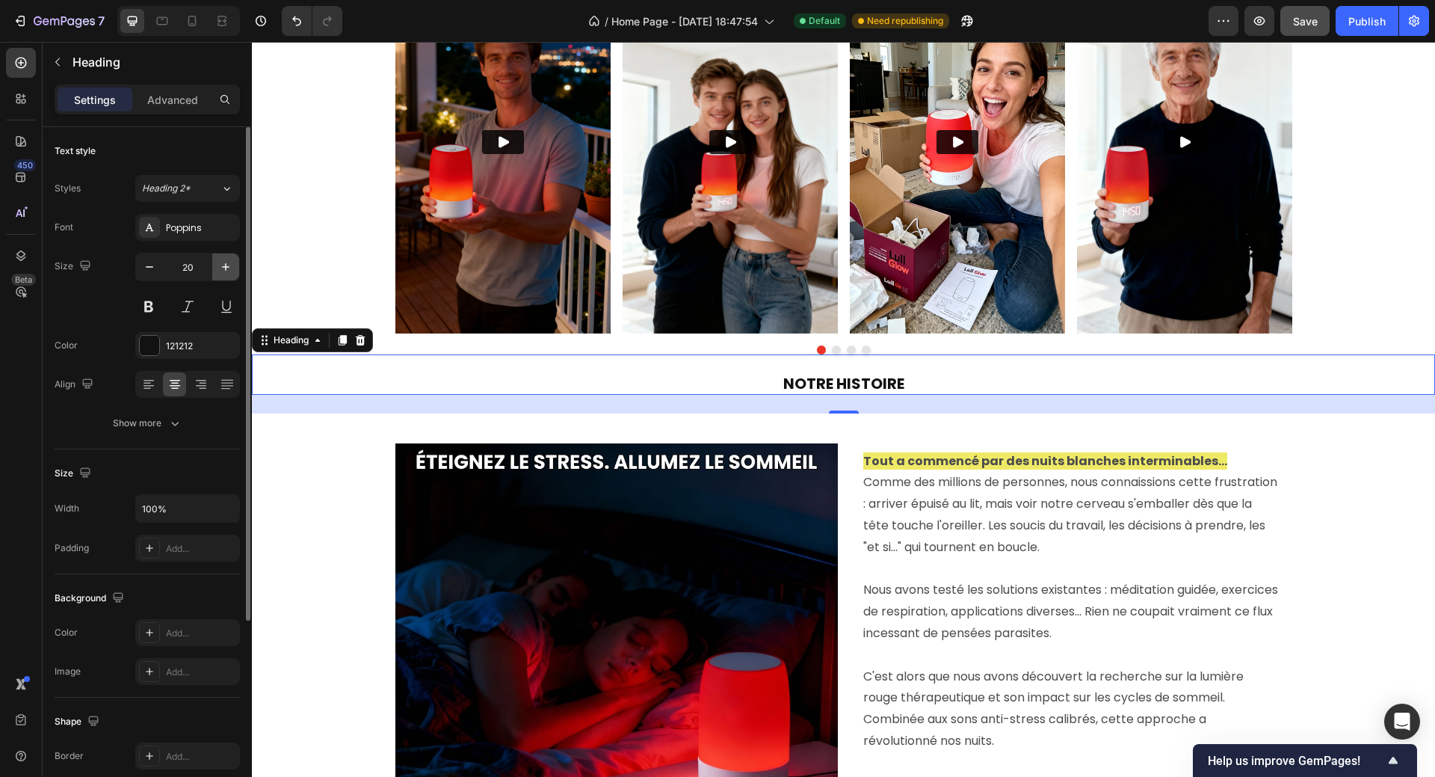
click at [225, 266] on icon "button" at bounding box center [225, 266] width 15 height 15
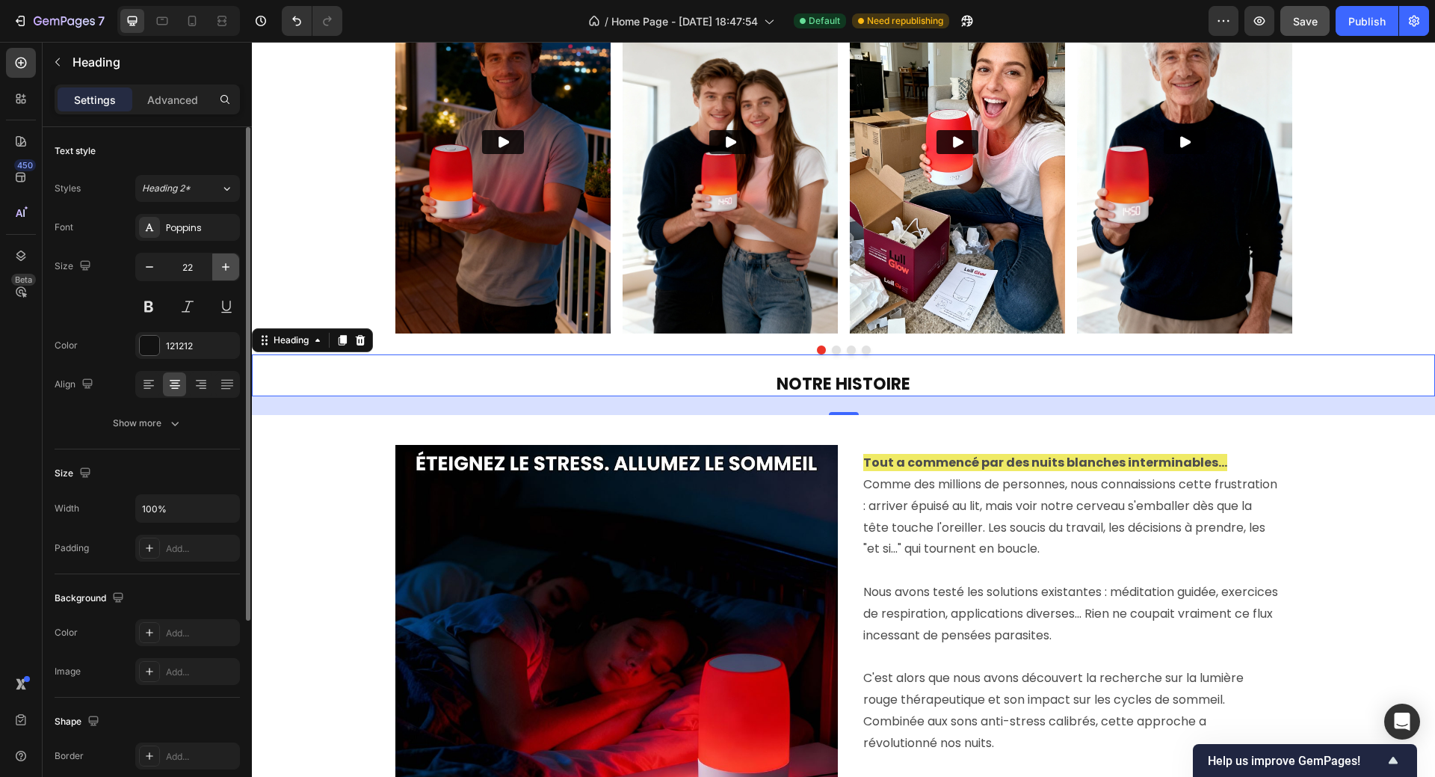
click at [225, 266] on icon "button" at bounding box center [225, 266] width 15 height 15
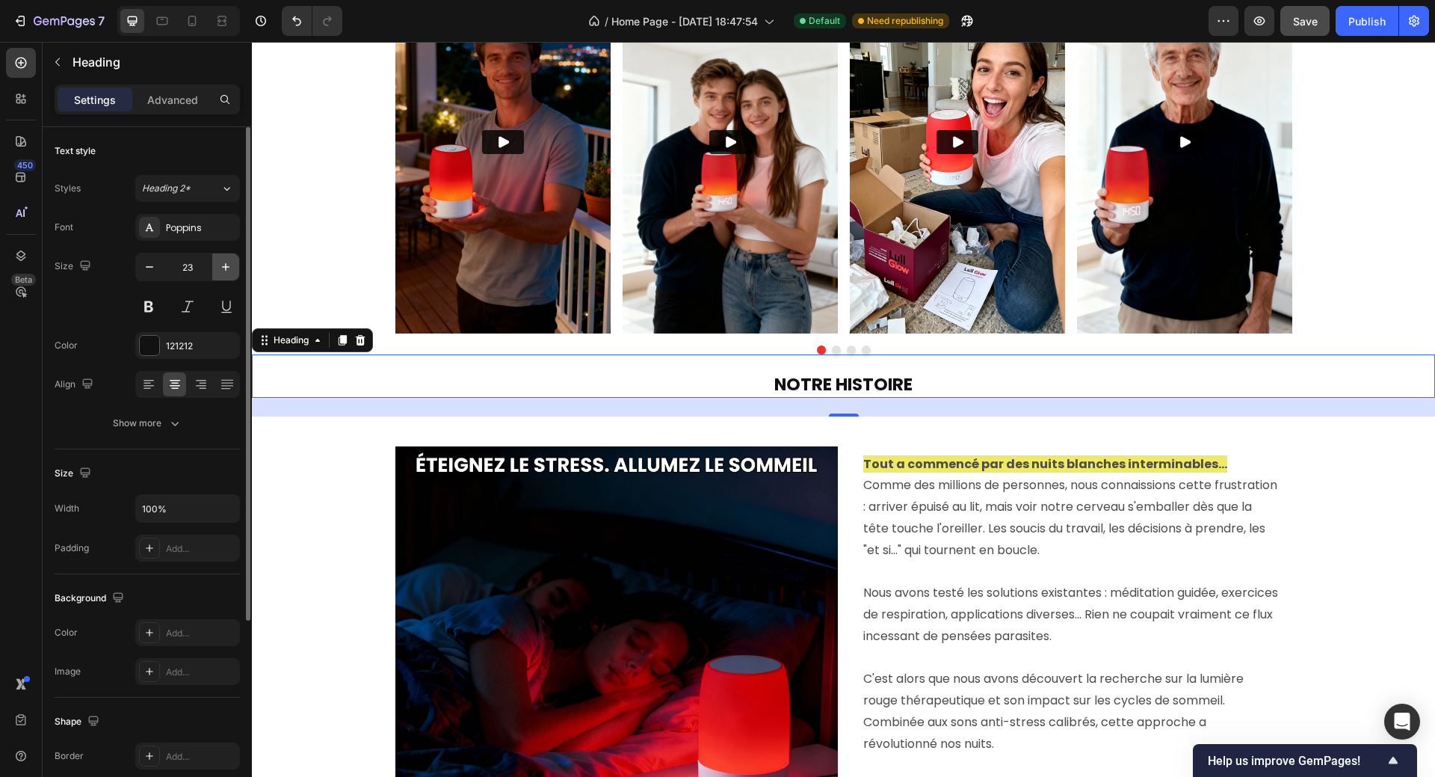
type input "24"
click at [1191, 392] on p "NOTRE HISTOIRE" at bounding box center [843, 385] width 1180 height 23
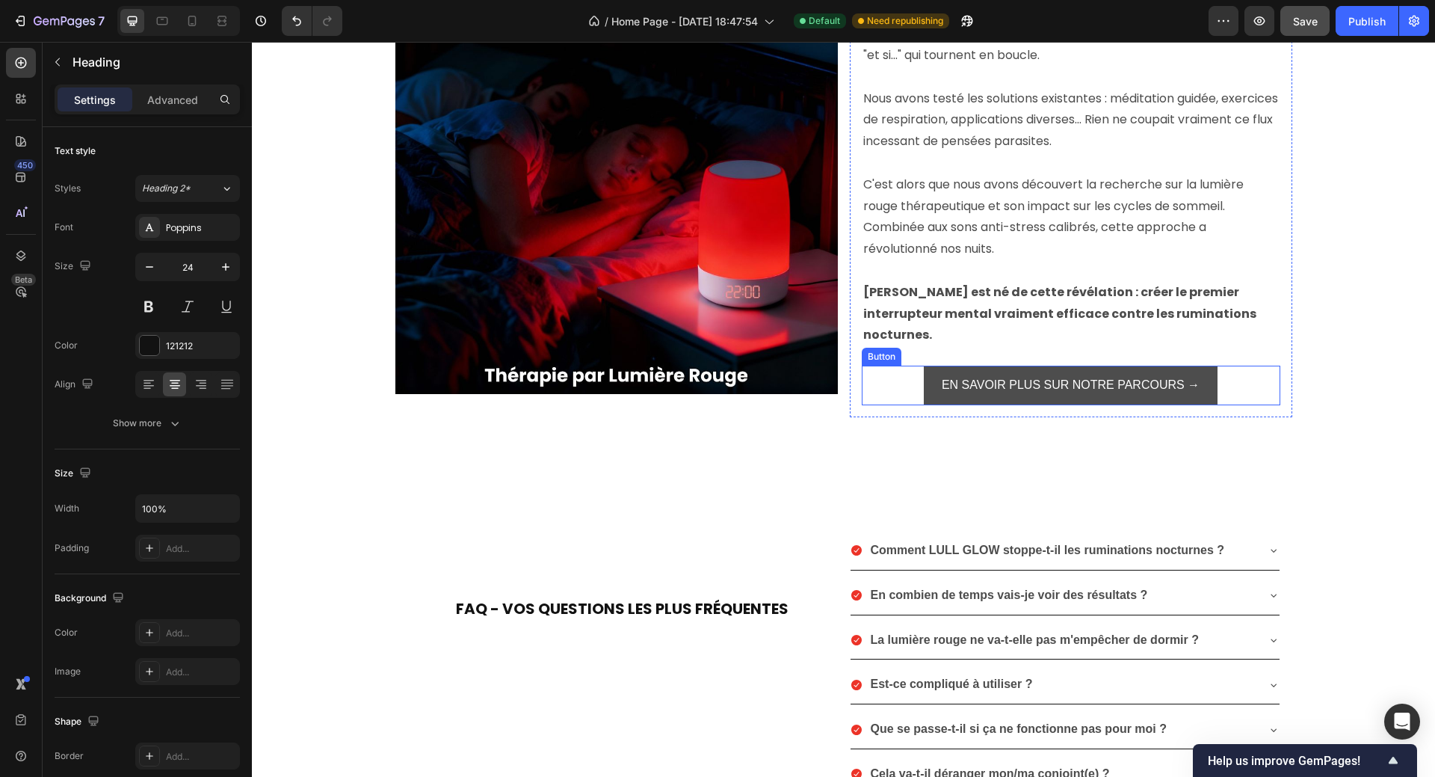
scroll to position [2840, 0]
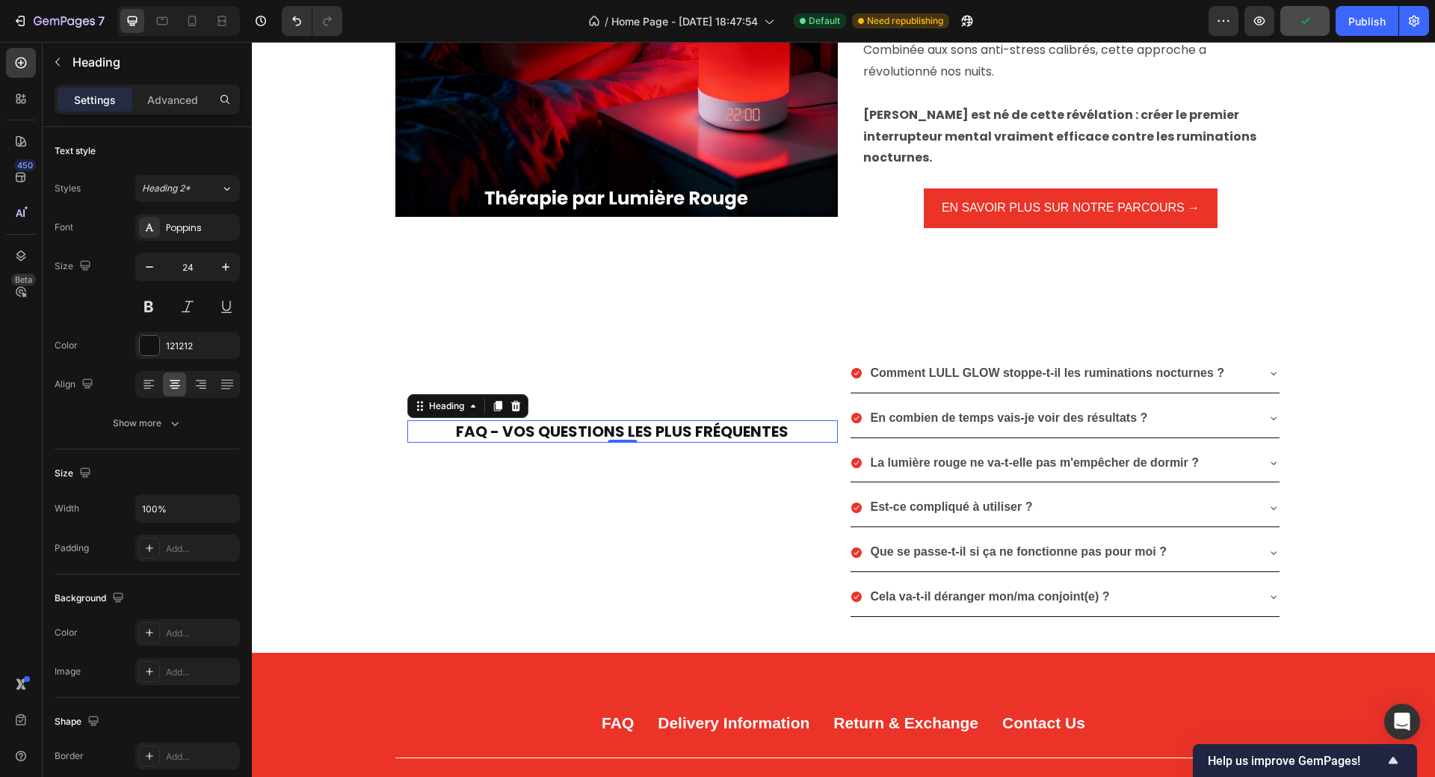
click at [517, 421] on strong "FAQ - VOS QUESTIONS LES PLUS FRÉQUENTES" at bounding box center [622, 431] width 333 height 21
click at [226, 266] on icon "button" at bounding box center [225, 266] width 15 height 15
click at [226, 266] on icon "button" at bounding box center [225, 266] width 7 height 7
click at [226, 265] on icon "button" at bounding box center [225, 266] width 15 height 15
click at [227, 265] on icon "button" at bounding box center [225, 266] width 15 height 15
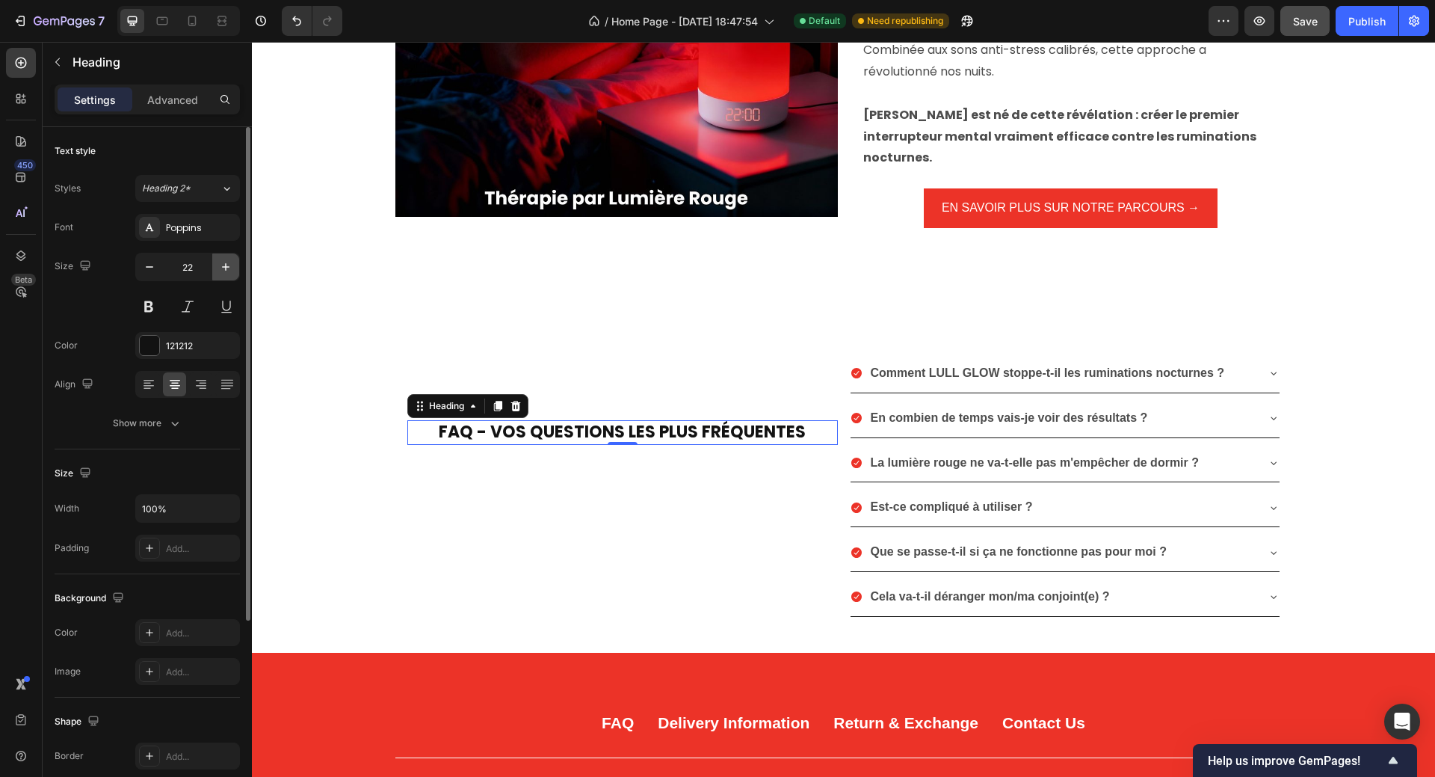
click at [227, 265] on icon "button" at bounding box center [225, 266] width 15 height 15
type input "24"
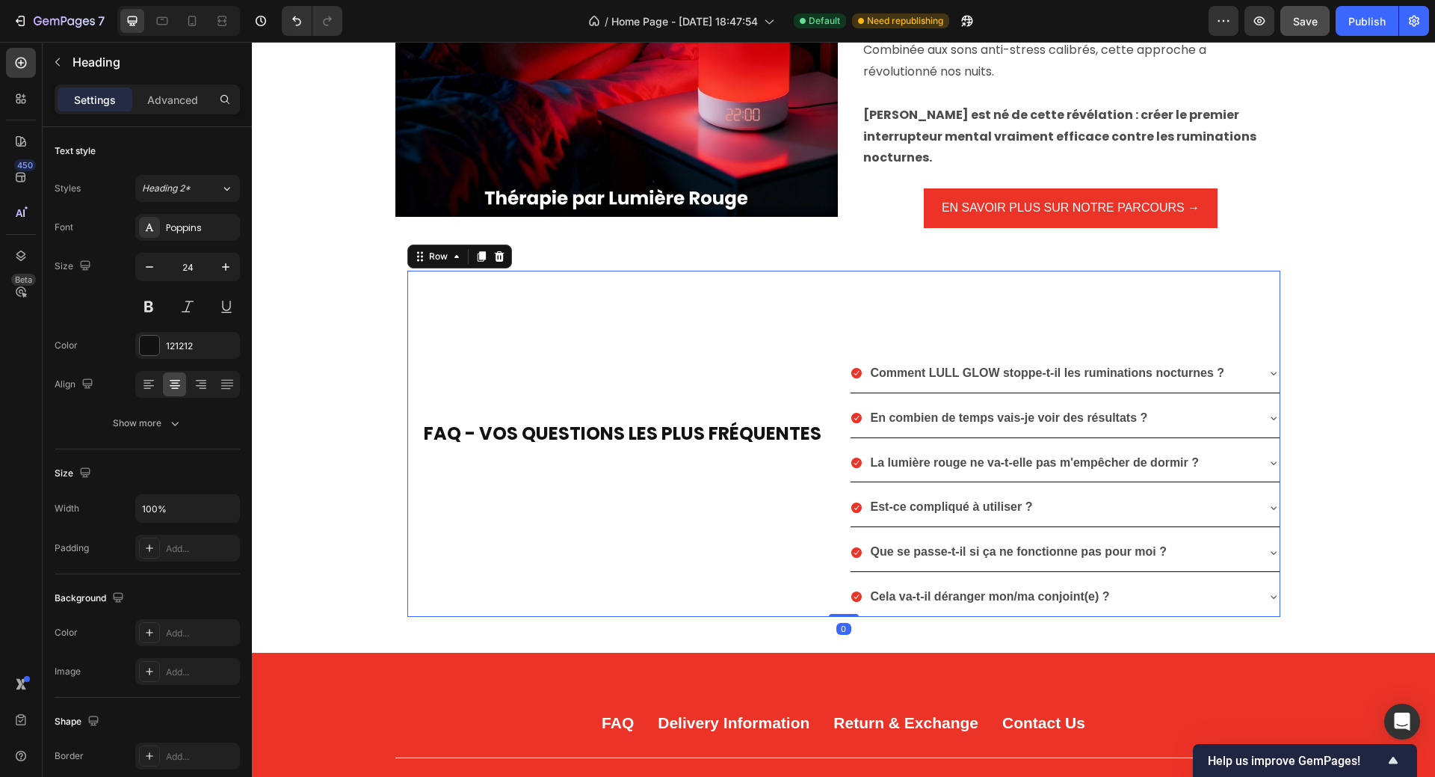
click at [562, 294] on div "FAQ - VOS QUESTIONS LES PLUS FRÉQUENTES Heading" at bounding box center [622, 444] width 431 height 346
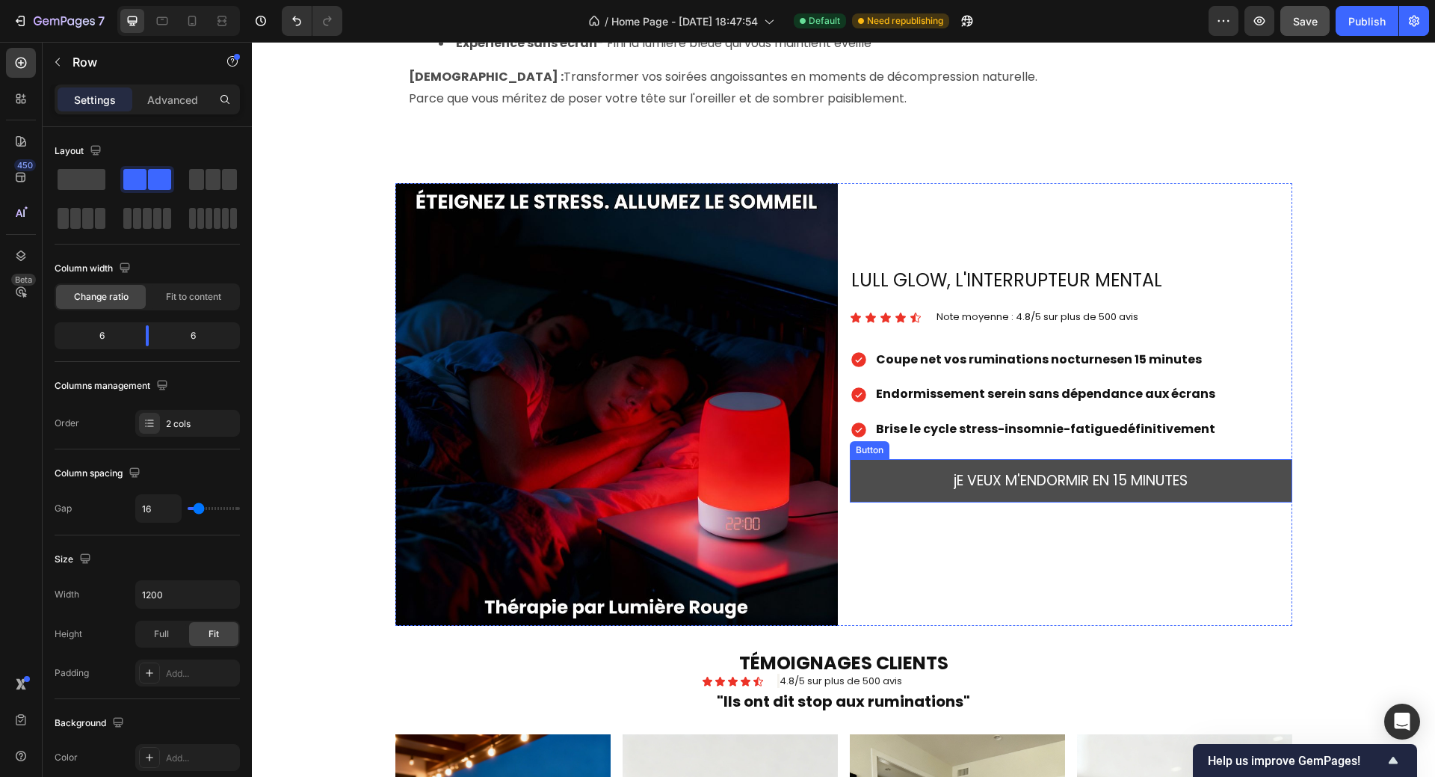
scroll to position [1410, 0]
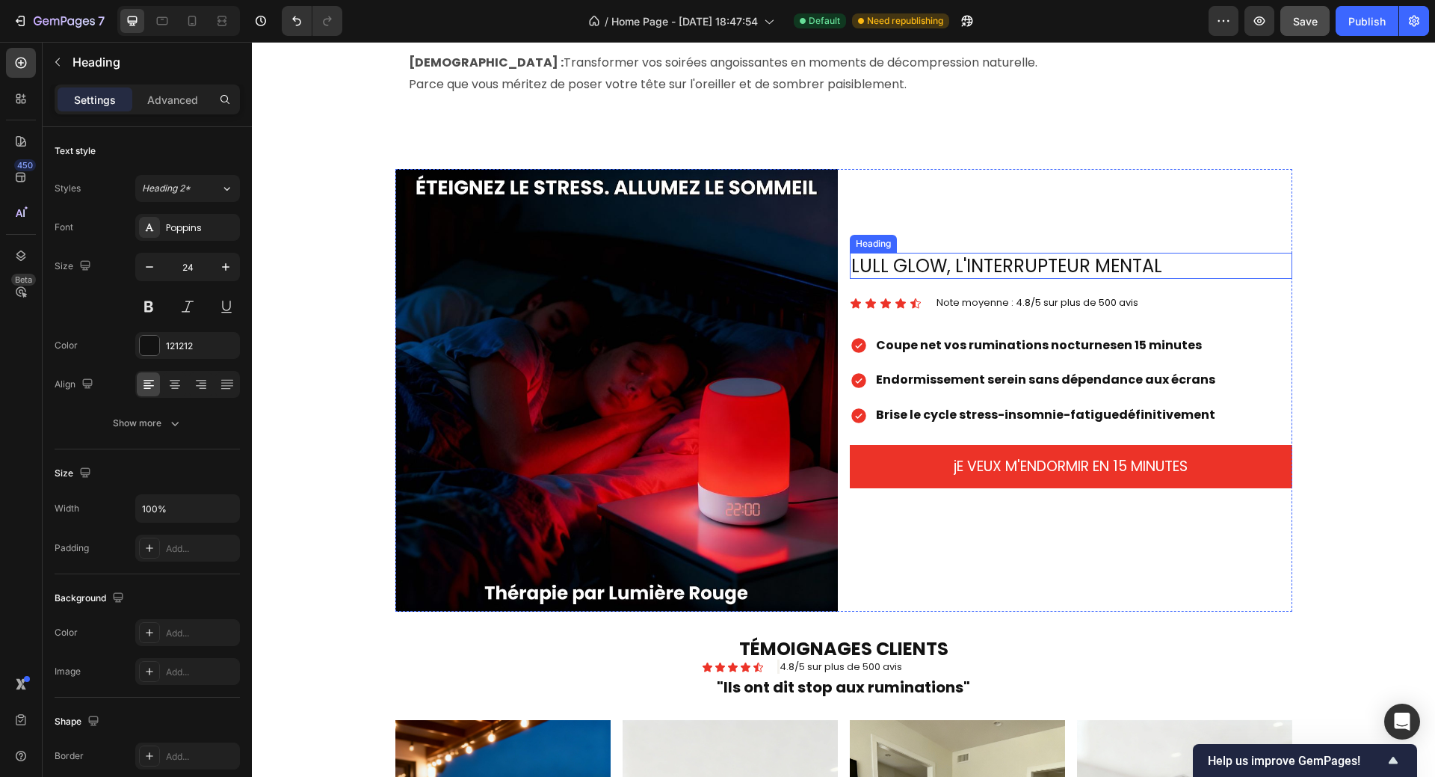
click at [987, 255] on h2 "LULL GLOW, L'INTERRUPTEUR MENTAL" at bounding box center [1071, 266] width 442 height 26
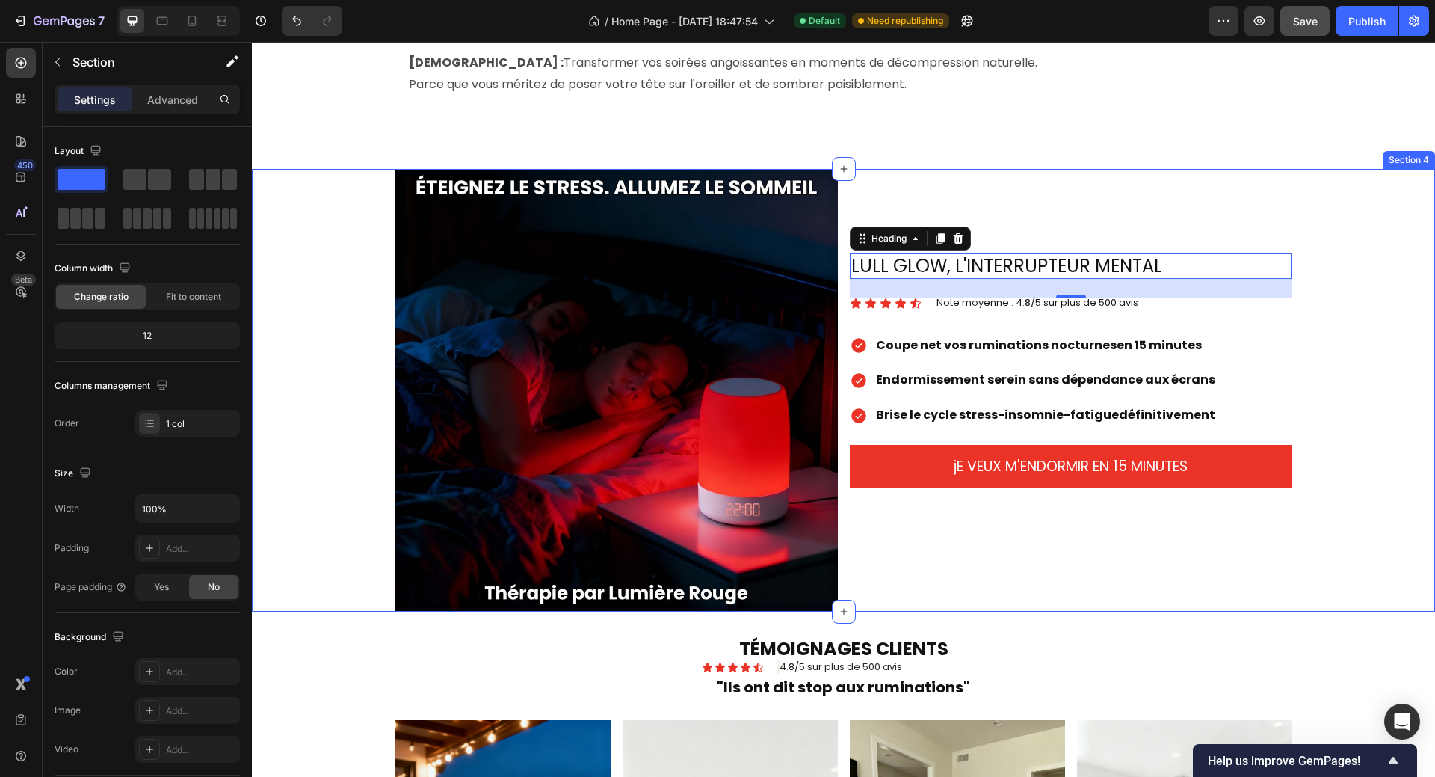
click at [1307, 297] on div "Image LULL GLOW, L'INTERRUPTEUR MENTAL Heading 25 Icon Icon Icon Icon Icon Icon…" at bounding box center [843, 390] width 1183 height 442
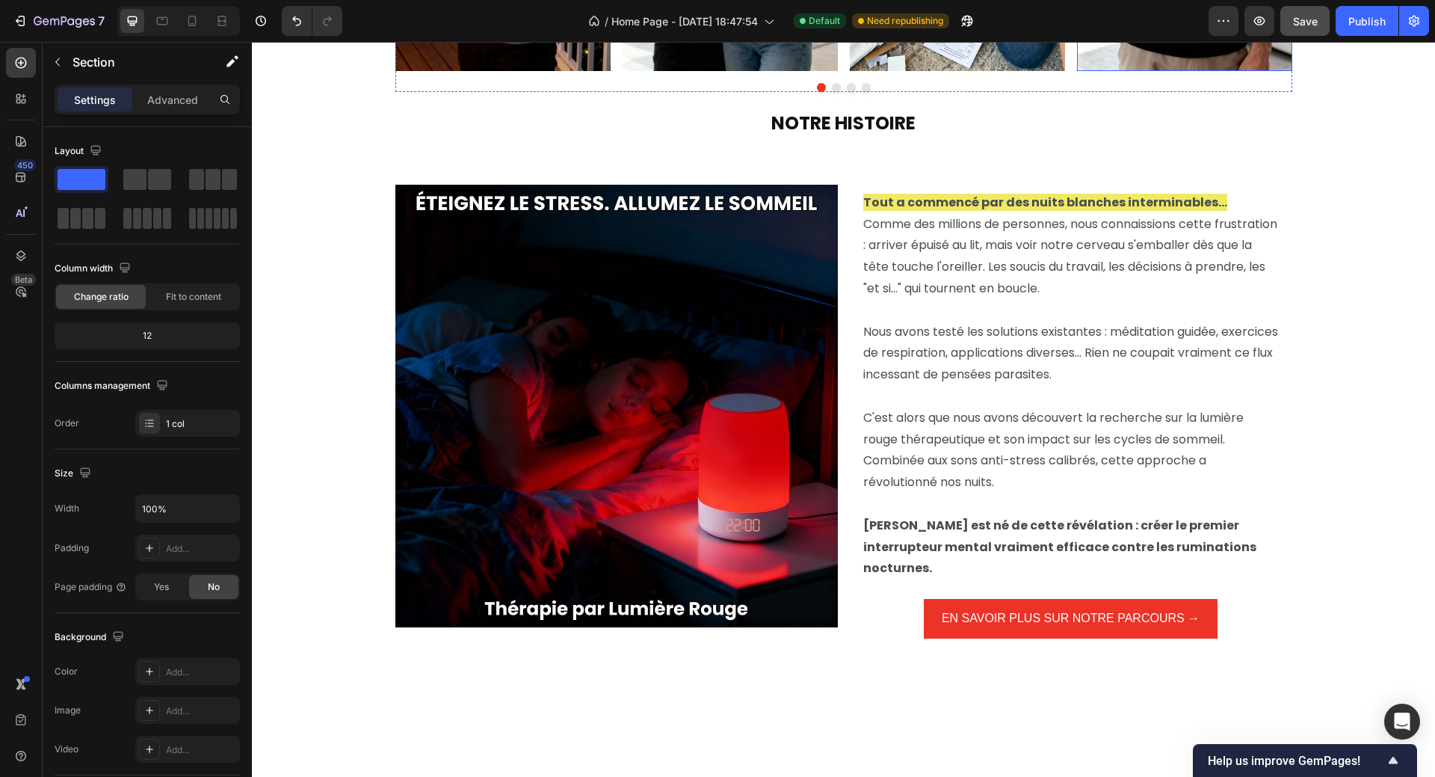
scroll to position [2531, 0]
